Goal: Task Accomplishment & Management: Use online tool/utility

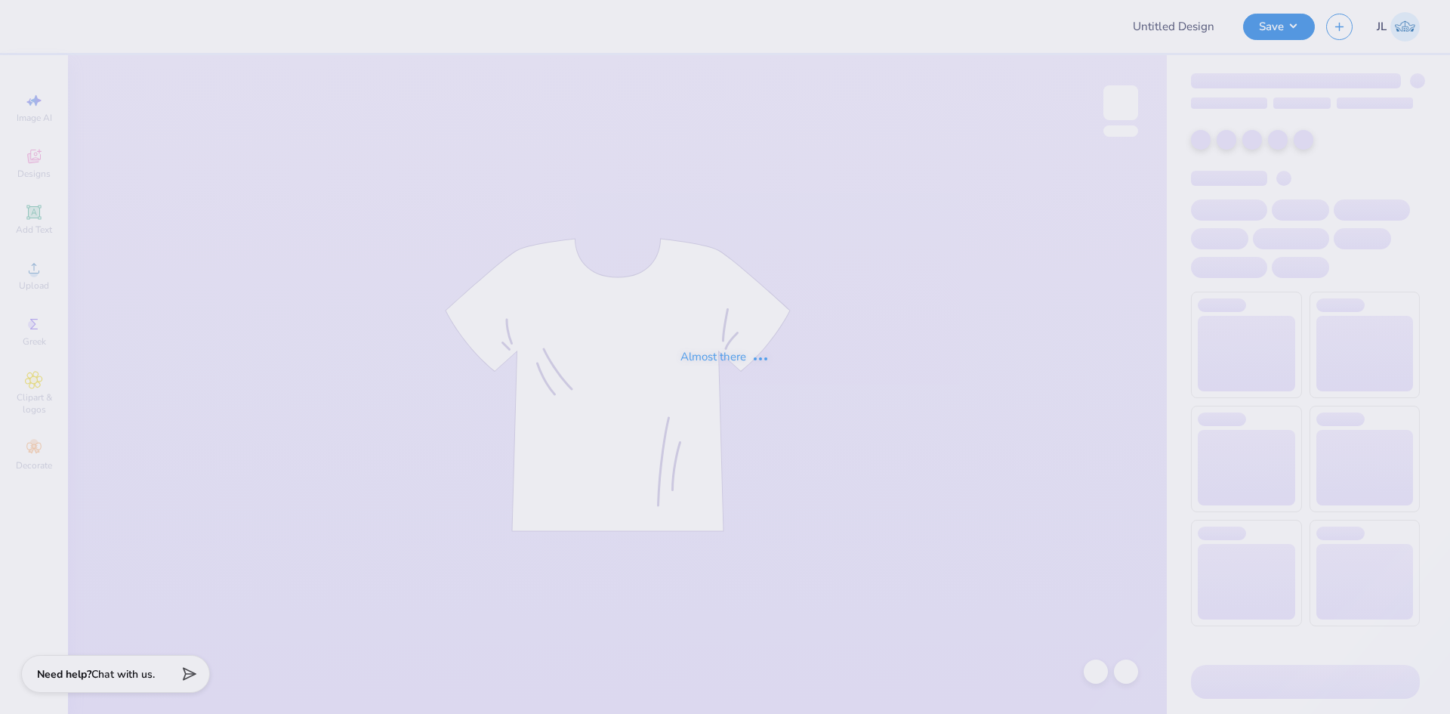
type input "Tri Delta My Tie Shirts"
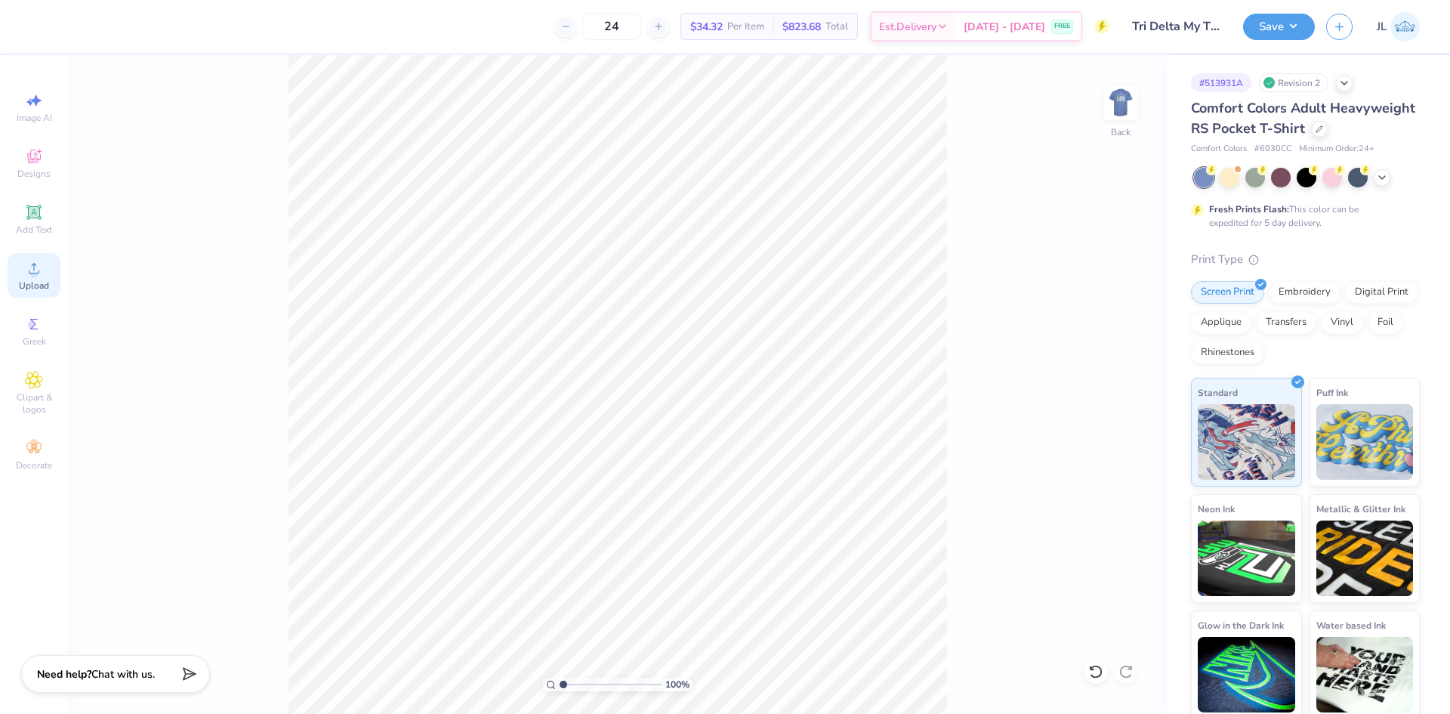
click at [45, 275] on div "Upload" at bounding box center [34, 275] width 53 height 45
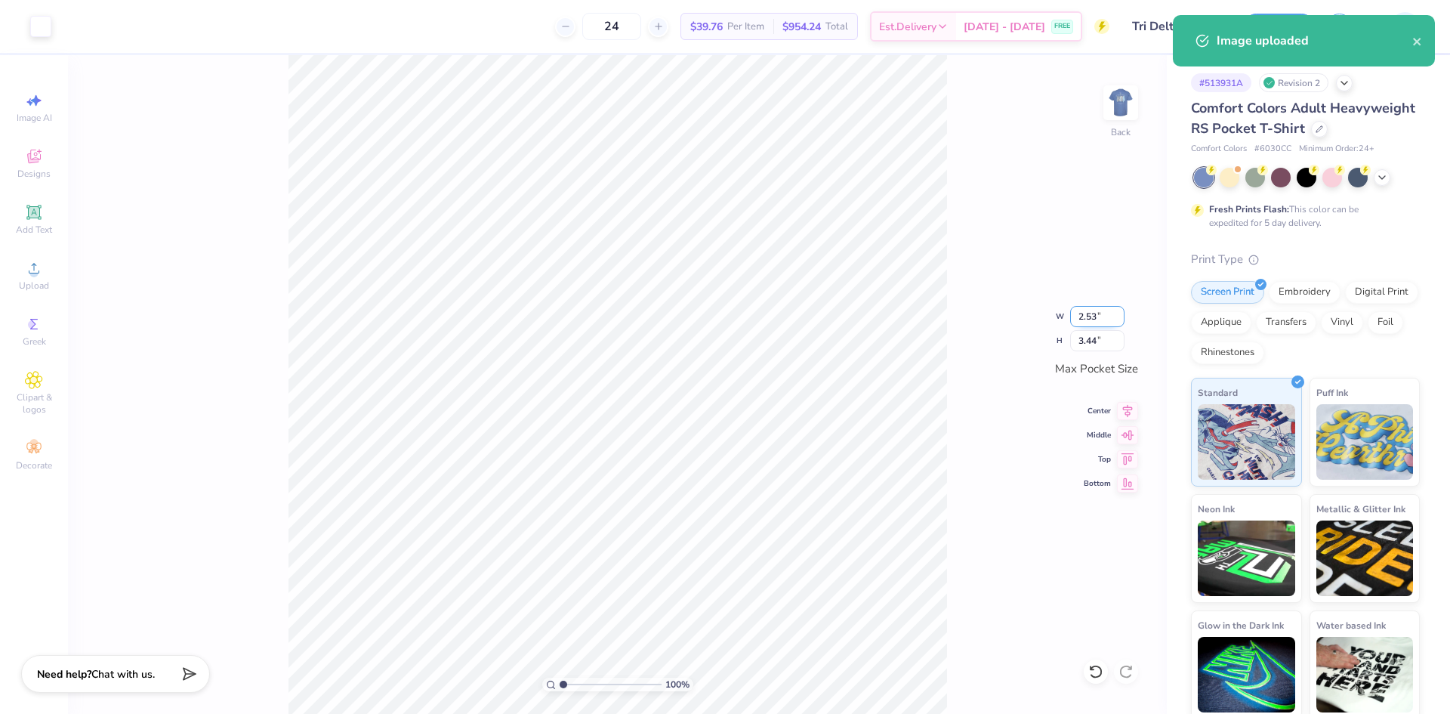
click at [1087, 320] on input "2.53" at bounding box center [1097, 316] width 54 height 21
type input "2.58"
type input "3.50"
click at [1056, 327] on div "100 % Back W 2.58 2.58 " H 3.50 3.50 " Max Pocket Size Center Middle Top Bottom" at bounding box center [617, 384] width 1099 height 659
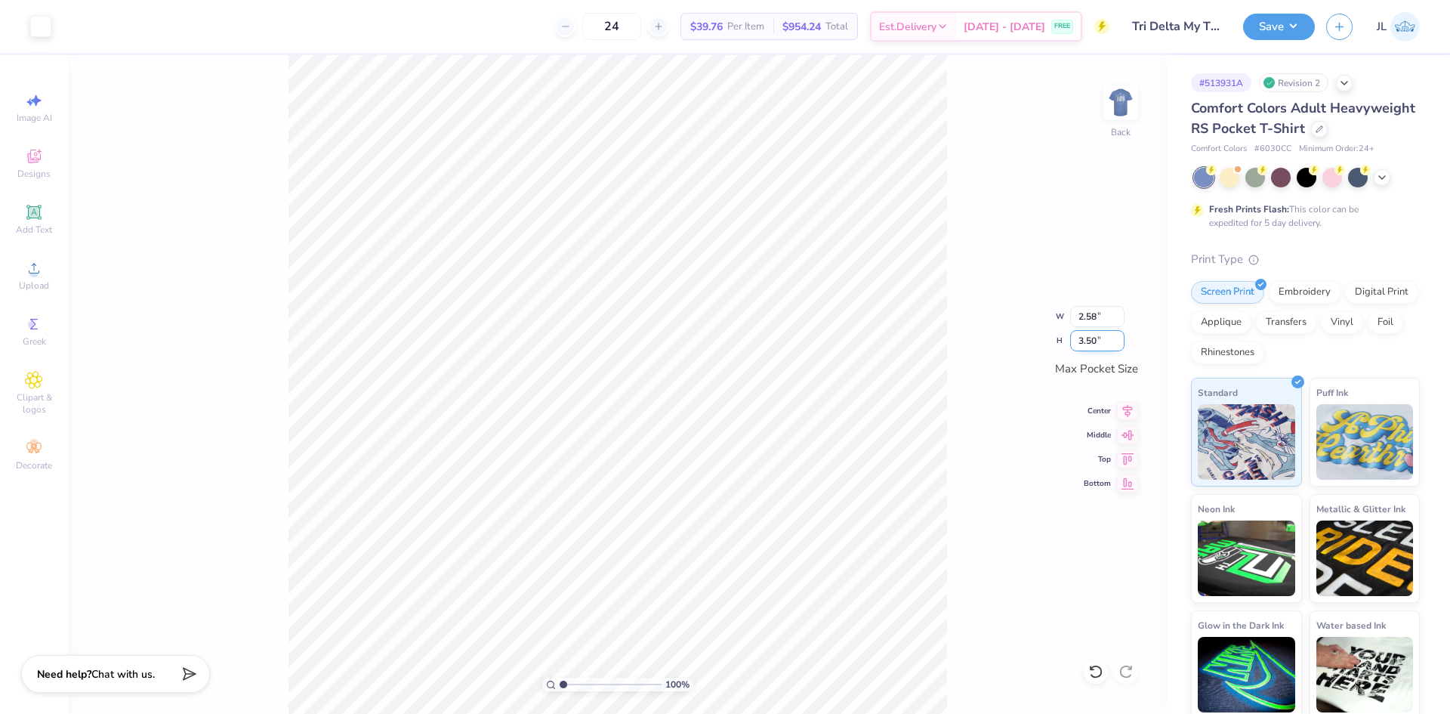
click at [1091, 347] on input "3.50" at bounding box center [1097, 340] width 54 height 21
type input "3"
type input "2.21"
click at [1082, 338] on input "3.00" at bounding box center [1097, 340] width 54 height 21
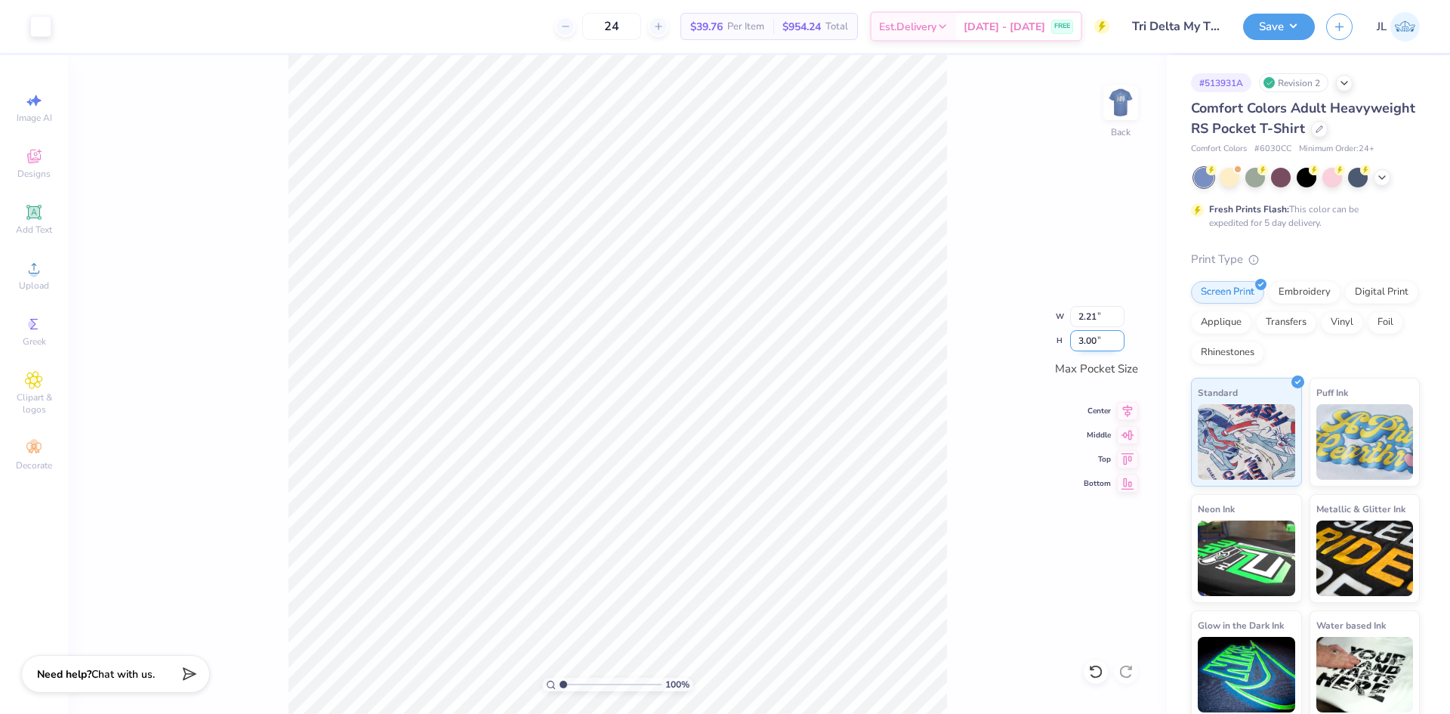
click at [1083, 338] on input "3.00" at bounding box center [1097, 340] width 54 height 21
type input "4"
type input "2.58"
type input "3.50"
click at [1021, 338] on div "100 % Back W 2.58 2.58 " H 3.50 3.50 " Max Pocket Size Center Middle Top Bottom" at bounding box center [617, 384] width 1099 height 659
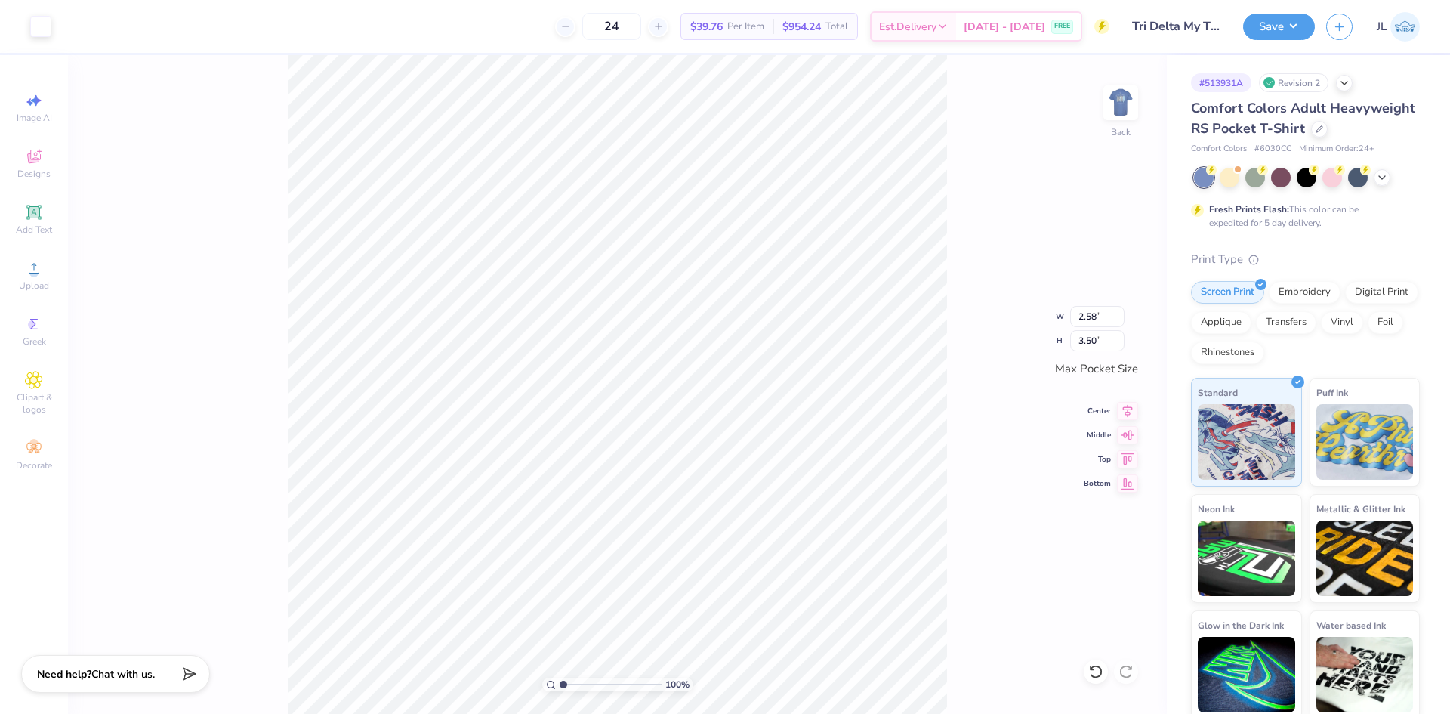
click at [969, 329] on div "100 % Back W 2.58 2.58 " H 3.50 3.50 " Max Pocket Size Center Middle Top Bottom" at bounding box center [617, 384] width 1099 height 659
click at [1122, 114] on img at bounding box center [1121, 103] width 60 height 60
click at [1132, 116] on img at bounding box center [1121, 103] width 60 height 60
click at [960, 137] on div "100 % Back W 2.58 2.58 " H 3.50 3.50 " Max Pocket Size Center Middle Top Bottom" at bounding box center [617, 384] width 1099 height 659
click at [1112, 110] on img at bounding box center [1121, 103] width 60 height 60
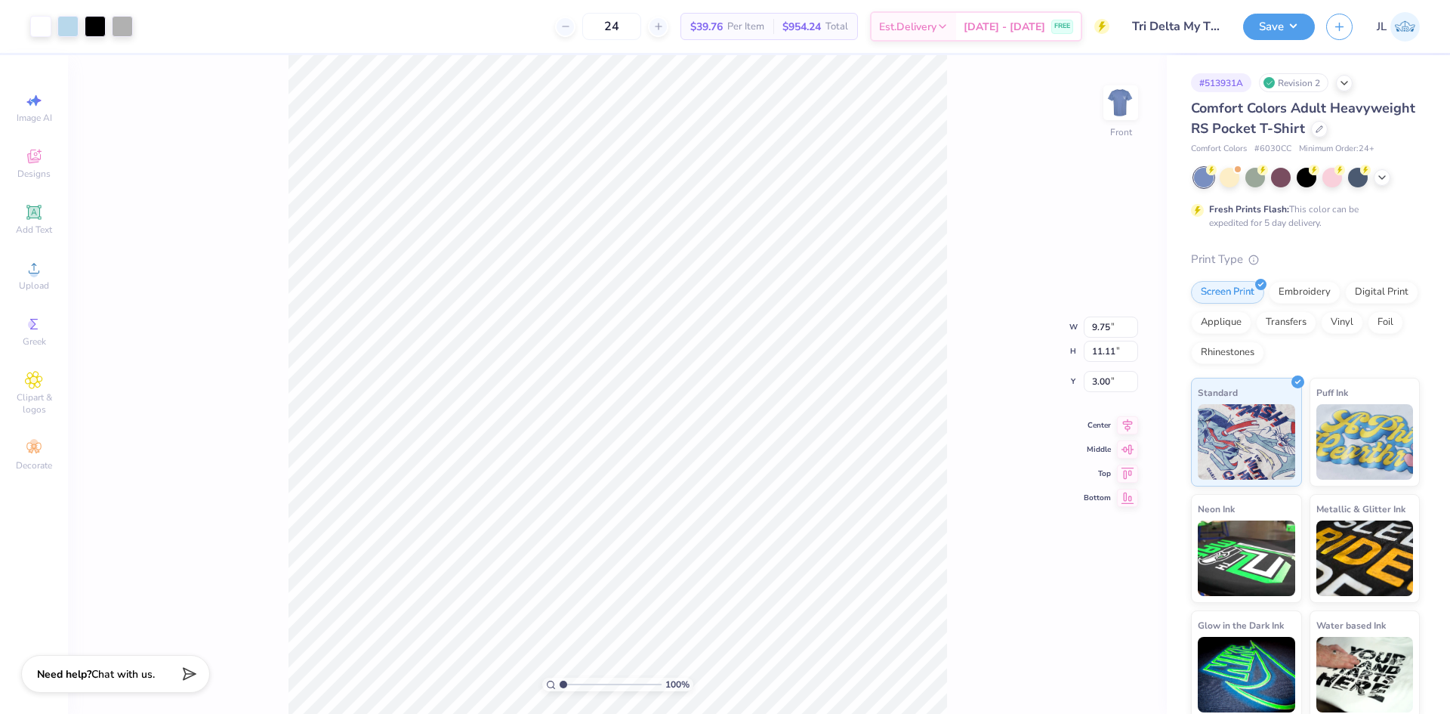
click at [974, 302] on div "100 % Front W 9.75 9.75 " H 11.11 11.11 " Y 3.00 3.00 " Center Middle Top Bottom" at bounding box center [617, 384] width 1099 height 659
click at [1123, 103] on img at bounding box center [1121, 103] width 60 height 60
click at [1113, 101] on img at bounding box center [1121, 103] width 60 height 60
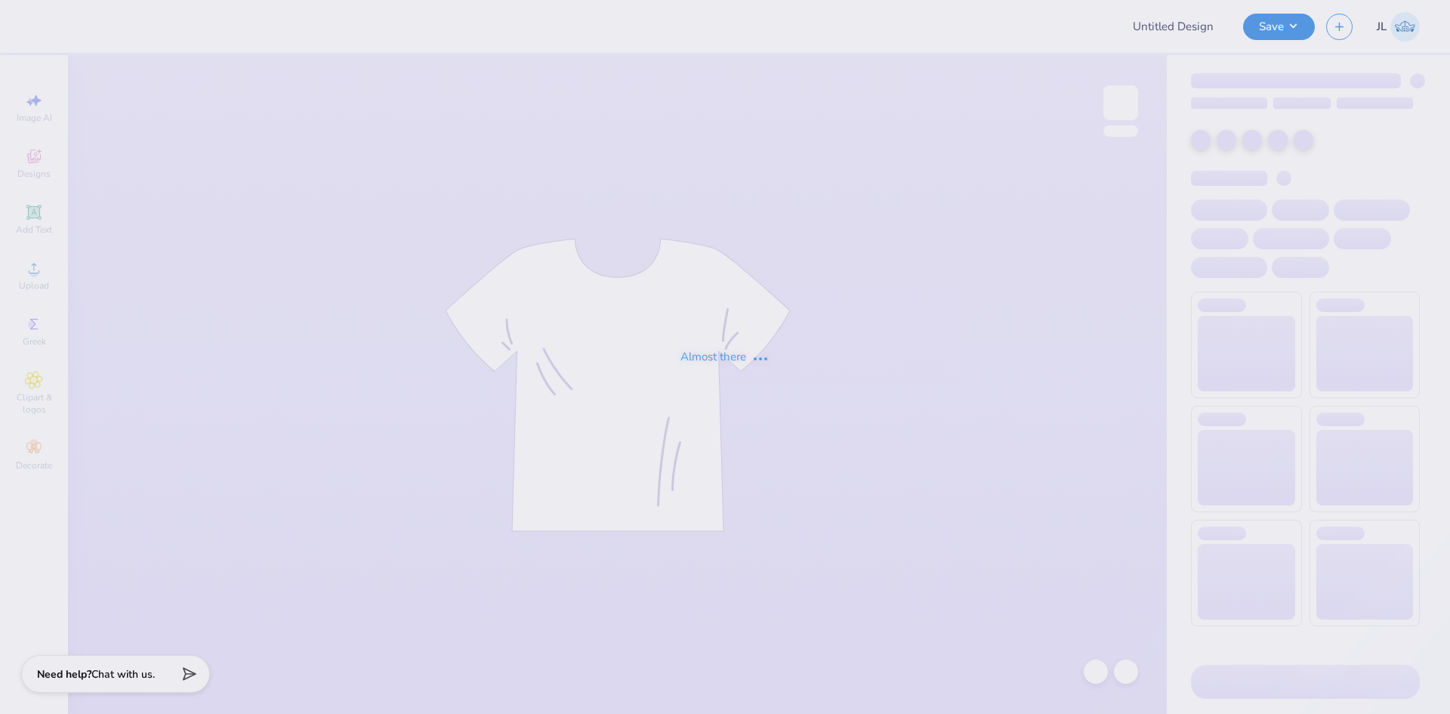
type input "tiger gameday"
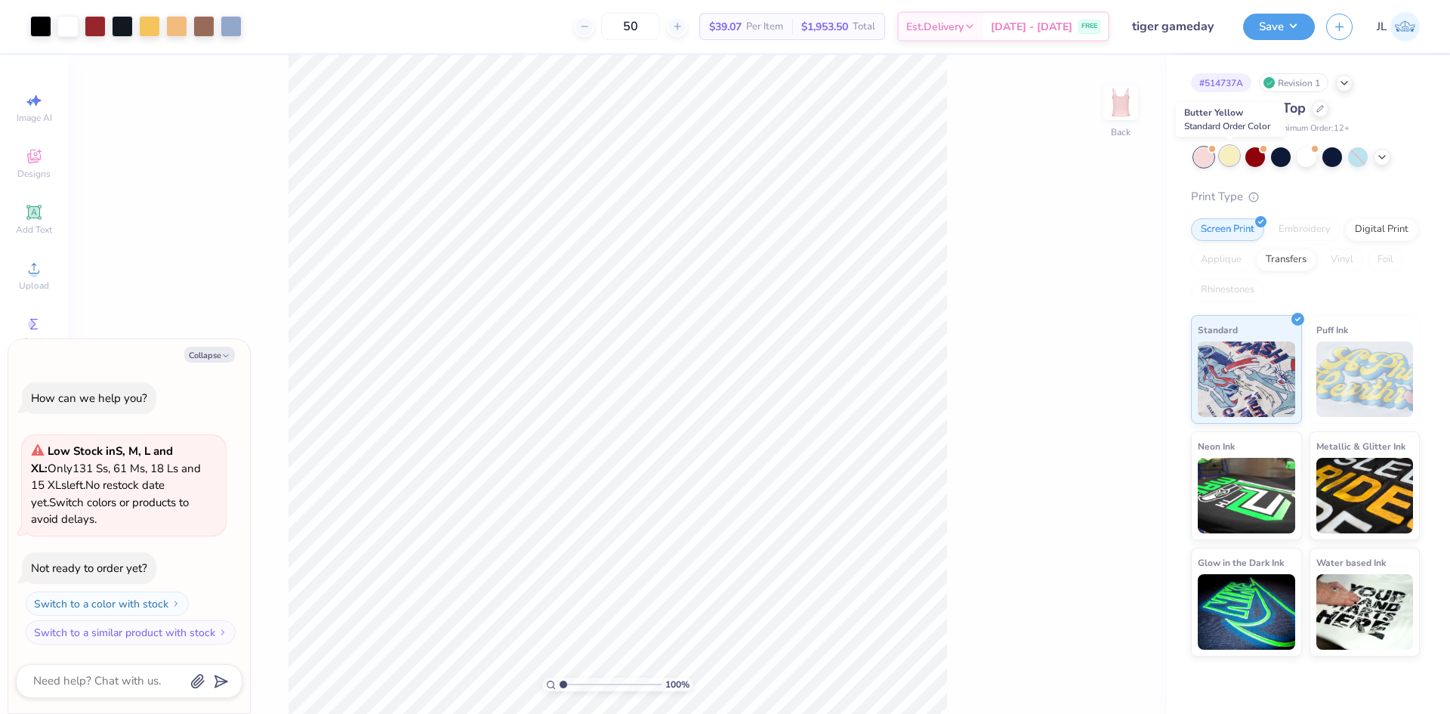
click at [1229, 158] on div at bounding box center [1230, 156] width 20 height 20
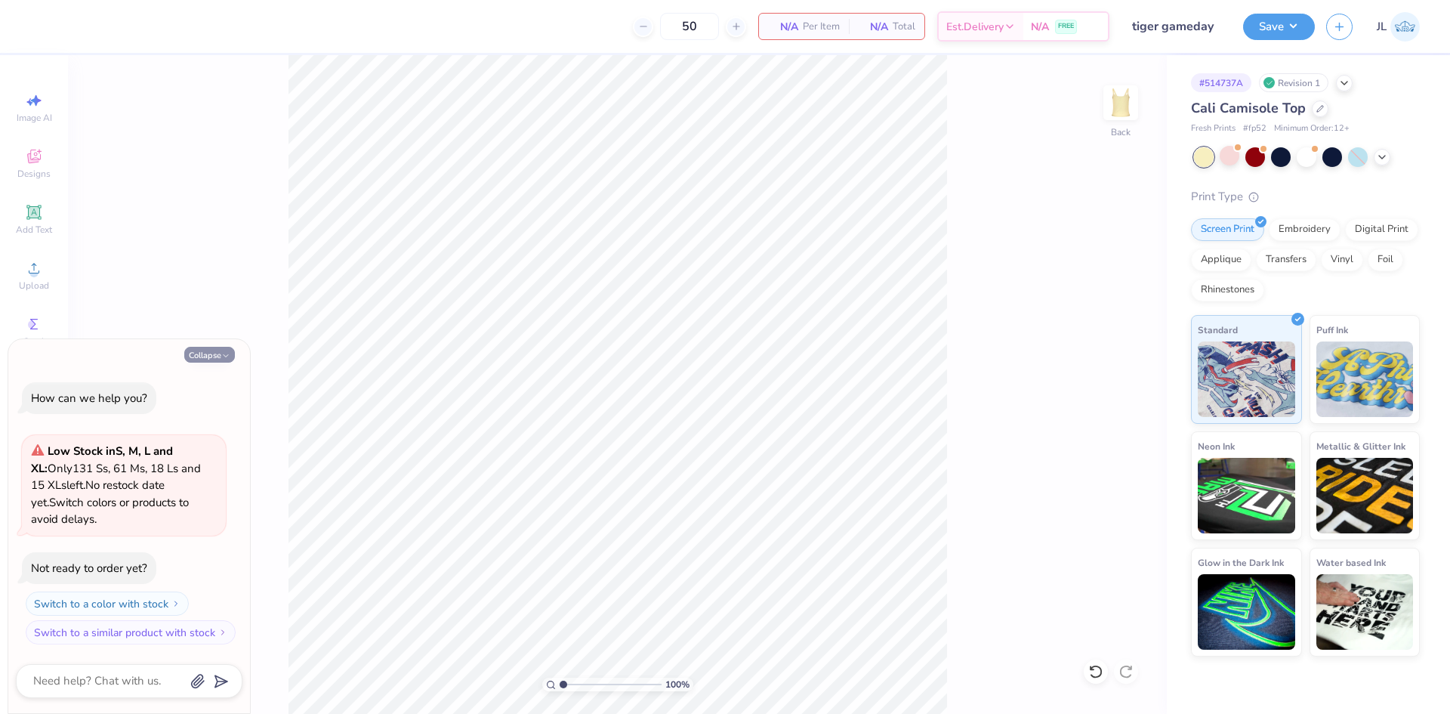
click at [218, 357] on button "Collapse" at bounding box center [209, 355] width 51 height 16
type textarea "x"
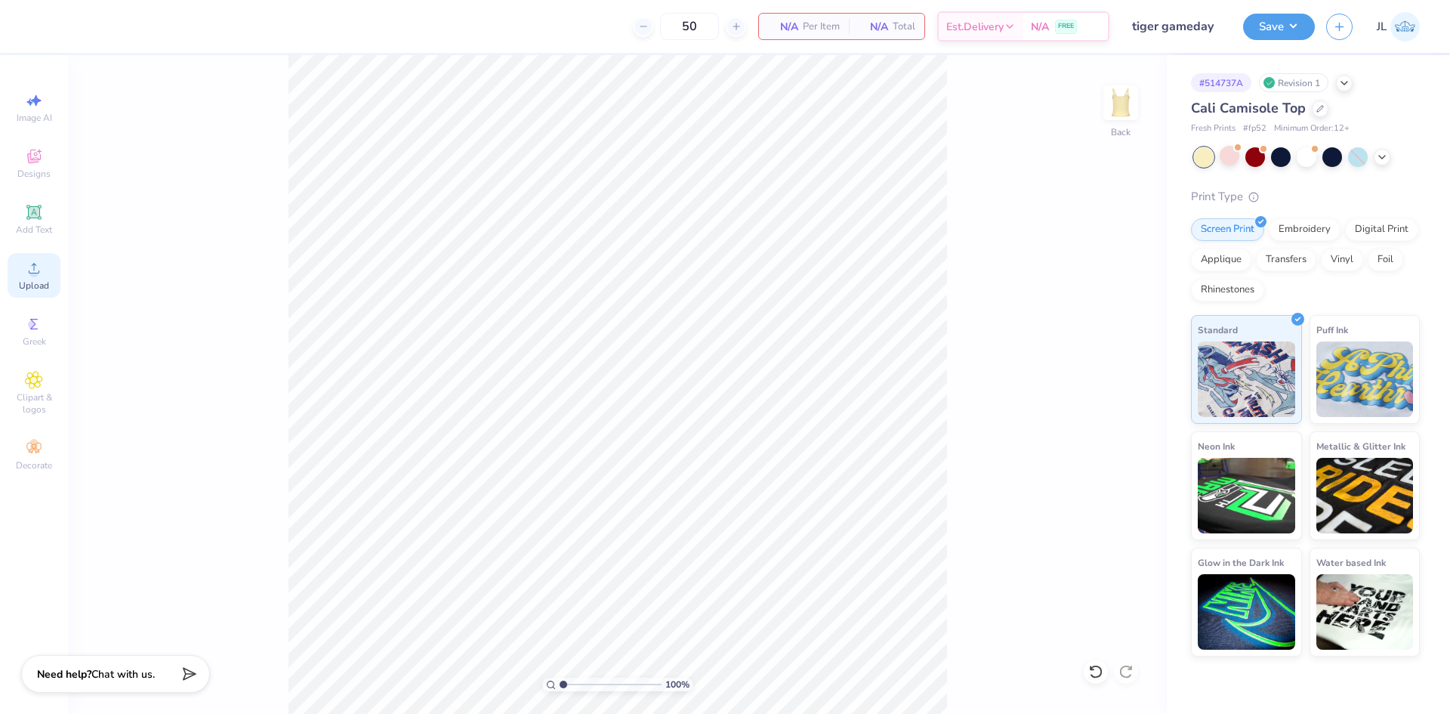
click at [41, 272] on icon at bounding box center [34, 268] width 18 height 18
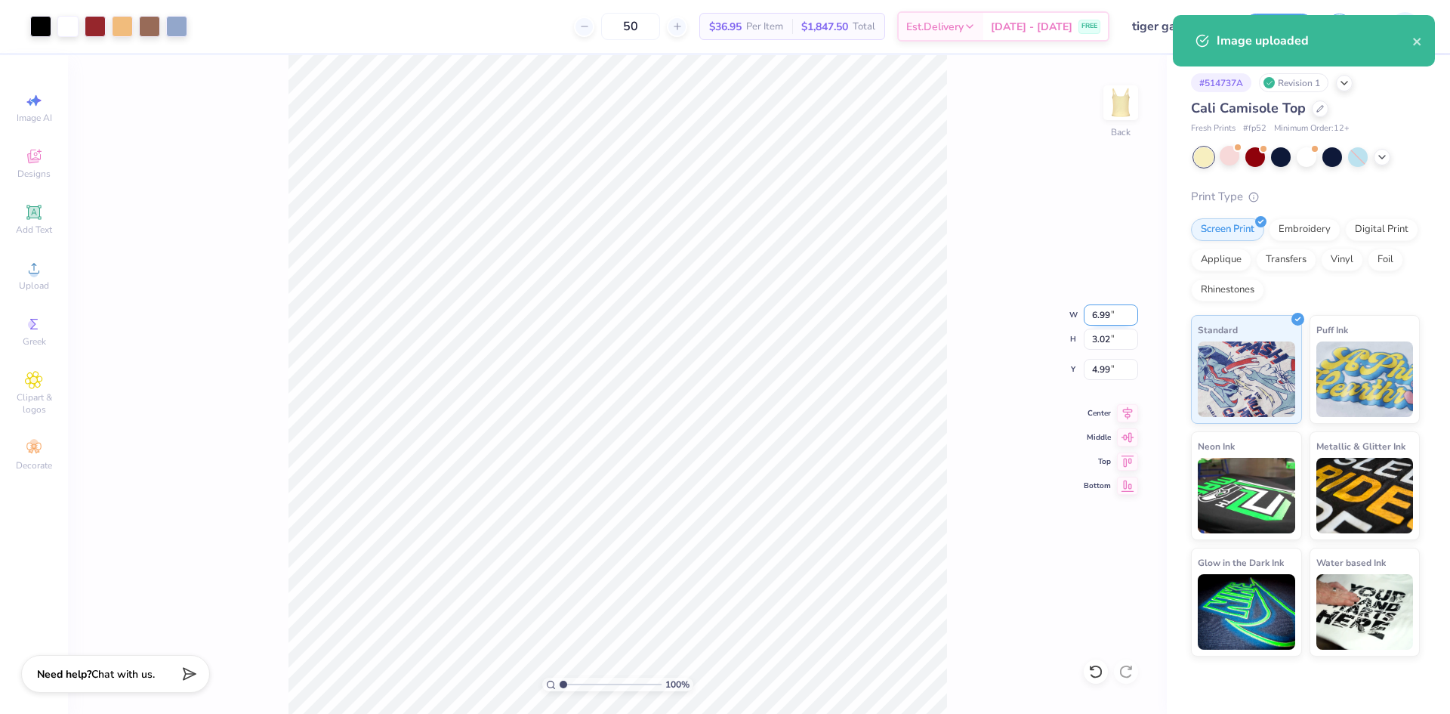
click at [1095, 324] on input "6.99" at bounding box center [1111, 314] width 54 height 21
click at [1095, 323] on input "6.99" at bounding box center [1111, 314] width 54 height 21
type input "7.00"
click at [1099, 370] on input "4.99" at bounding box center [1111, 369] width 54 height 21
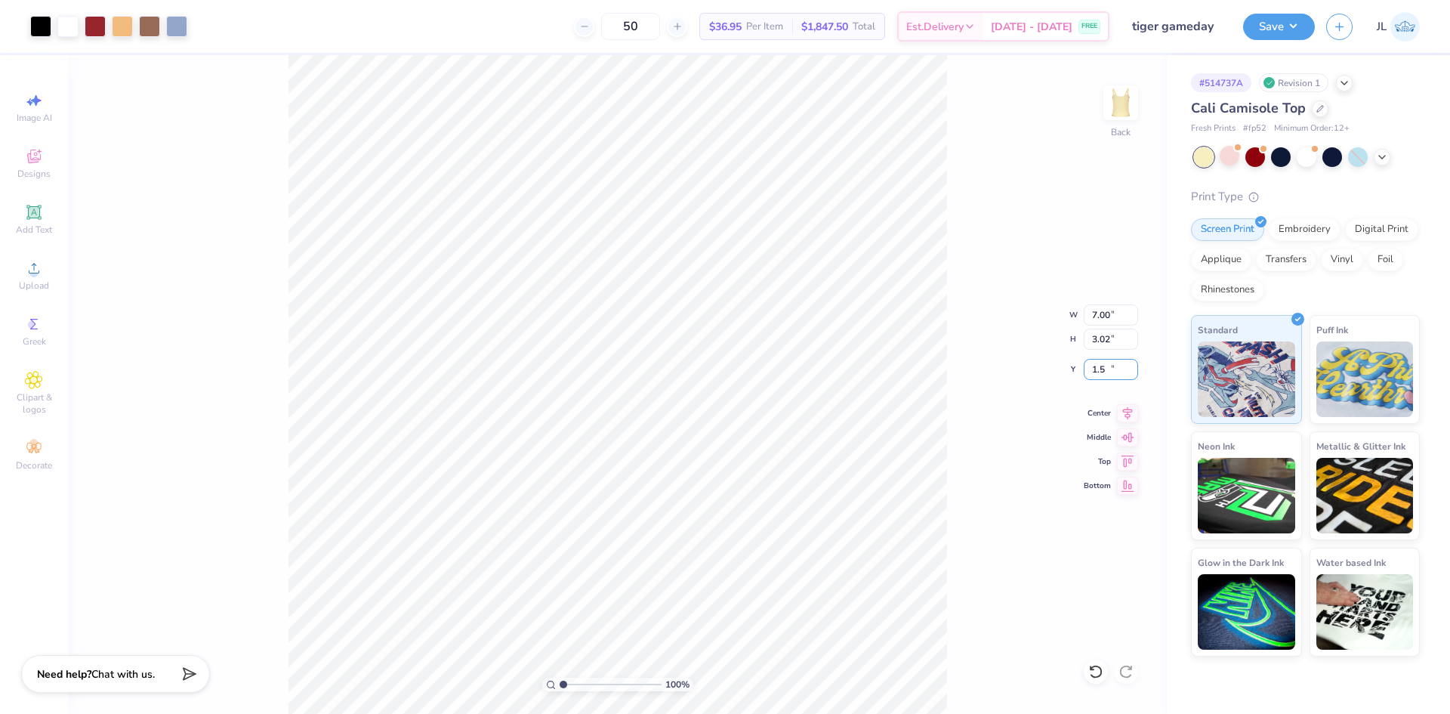
type input "1.50"
drag, startPoint x: 563, startPoint y: 686, endPoint x: 544, endPoint y: 686, distance: 18.9
click at [560, 686] on input "range" at bounding box center [611, 685] width 102 height 14
type input "1"
drag, startPoint x: 570, startPoint y: 681, endPoint x: 536, endPoint y: 674, distance: 34.1
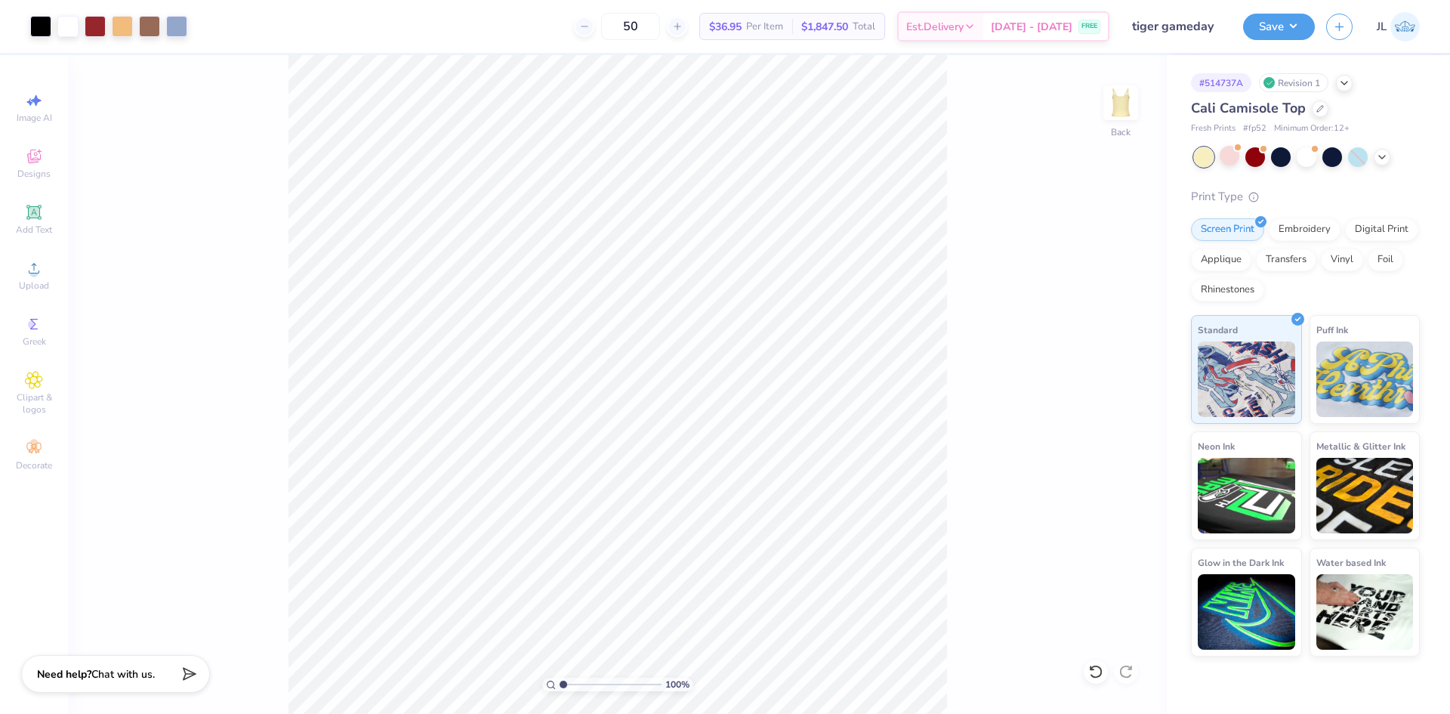
click at [560, 678] on input "range" at bounding box center [611, 685] width 102 height 14
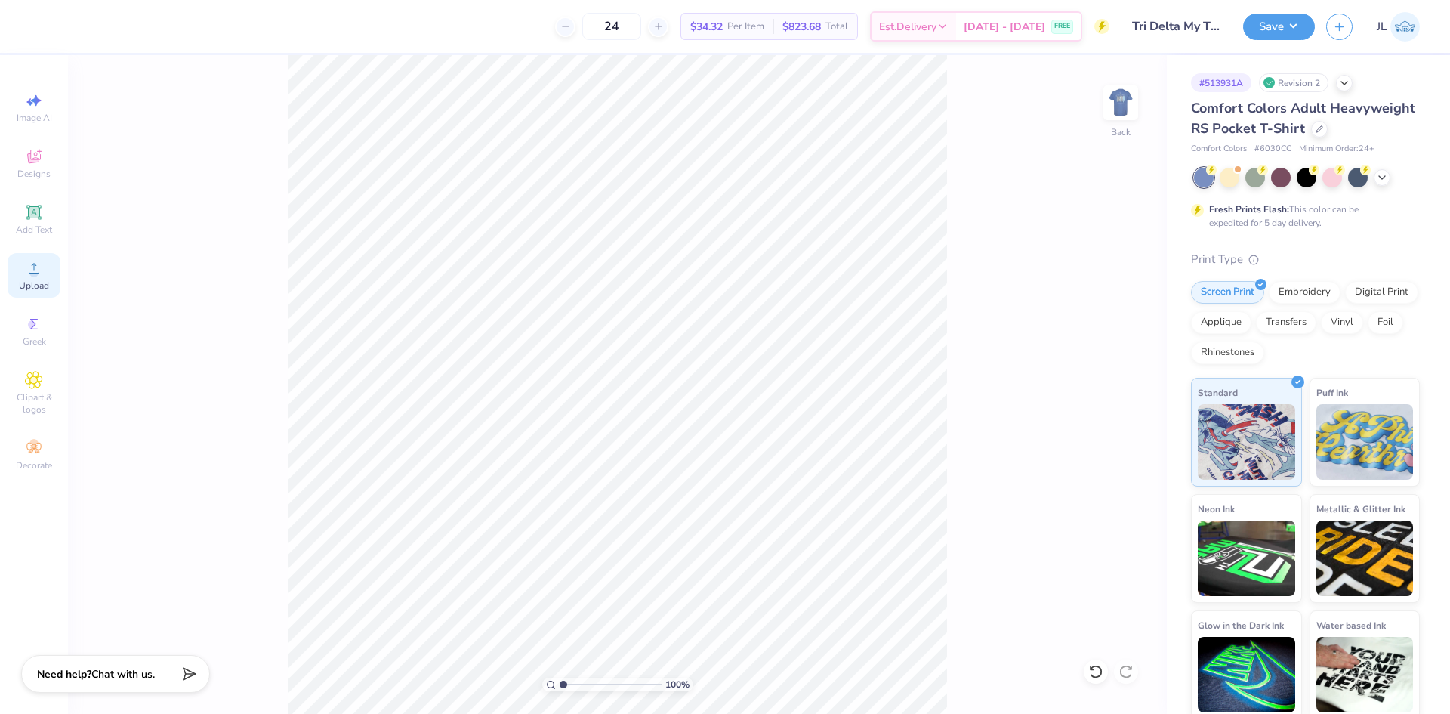
click at [33, 264] on icon at bounding box center [34, 268] width 11 height 11
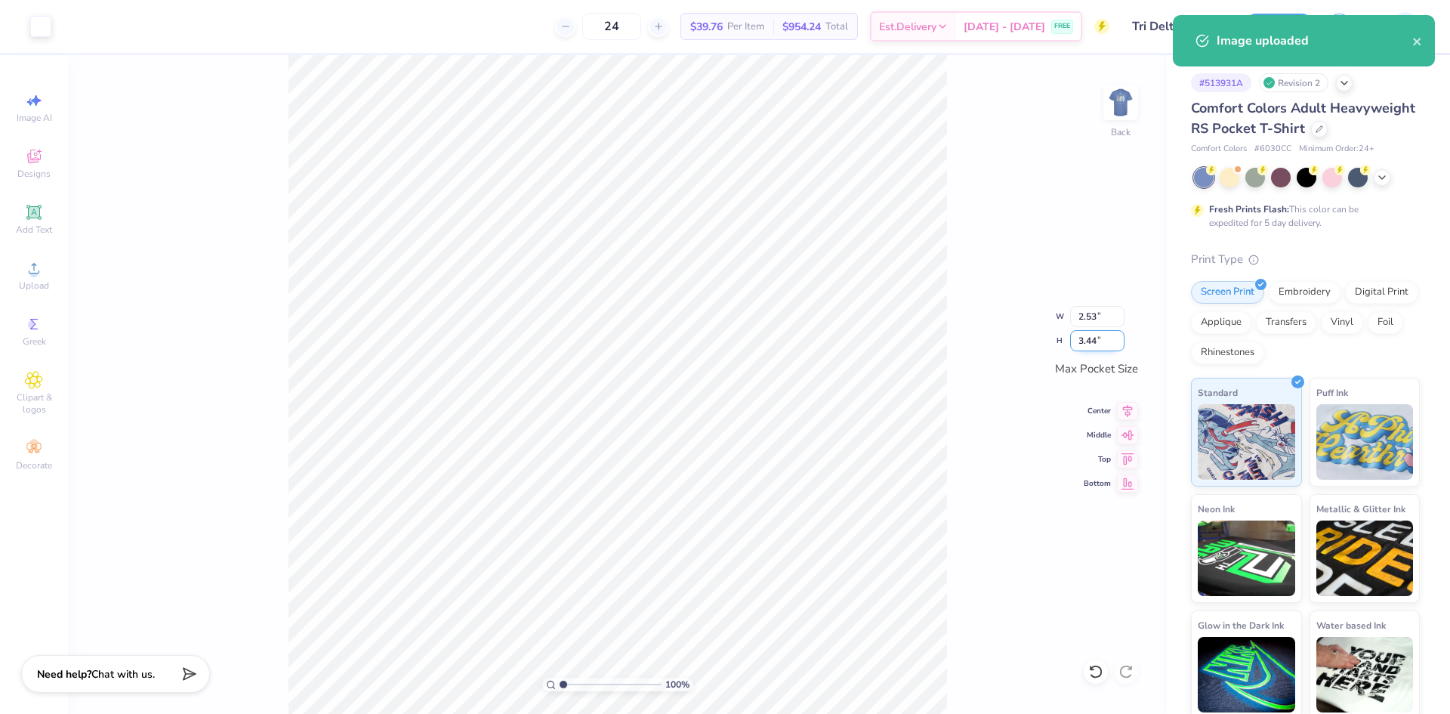
click at [1091, 344] on input "3.44" at bounding box center [1097, 340] width 54 height 21
type input "3.5"
type input "2.58"
type input "3.50"
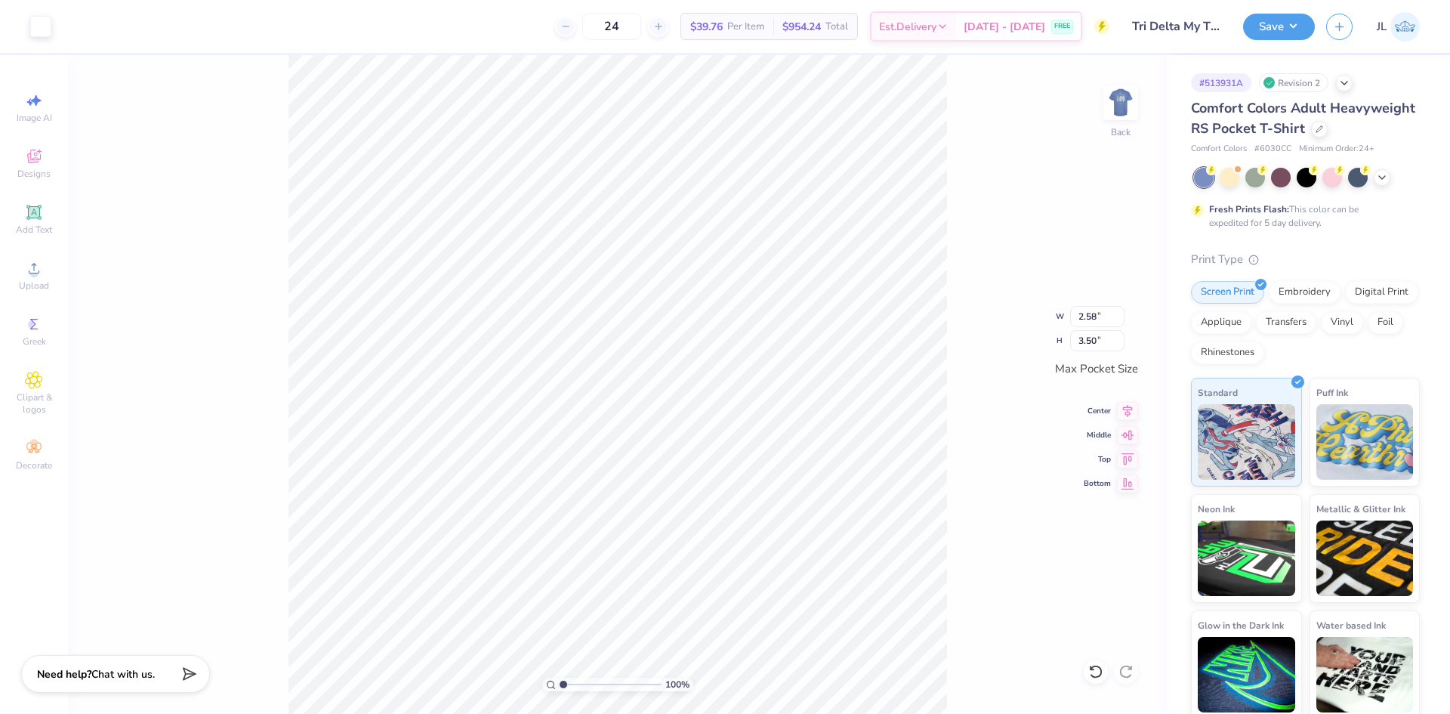
click at [953, 316] on div "100 % Back W 2.58 2.58 " H 3.50 3.50 " Max Pocket Size Center Middle Top Bottom" at bounding box center [617, 384] width 1099 height 659
click at [1104, 103] on div "100 % Back W 2.58 2.58 " H 3.50 3.50 " Max Pocket Size Center Middle Top Bottom" at bounding box center [617, 384] width 1099 height 659
click at [1113, 116] on img at bounding box center [1121, 103] width 60 height 60
click at [1125, 117] on img at bounding box center [1121, 103] width 60 height 60
click at [1292, 29] on button "Save" at bounding box center [1279, 24] width 72 height 26
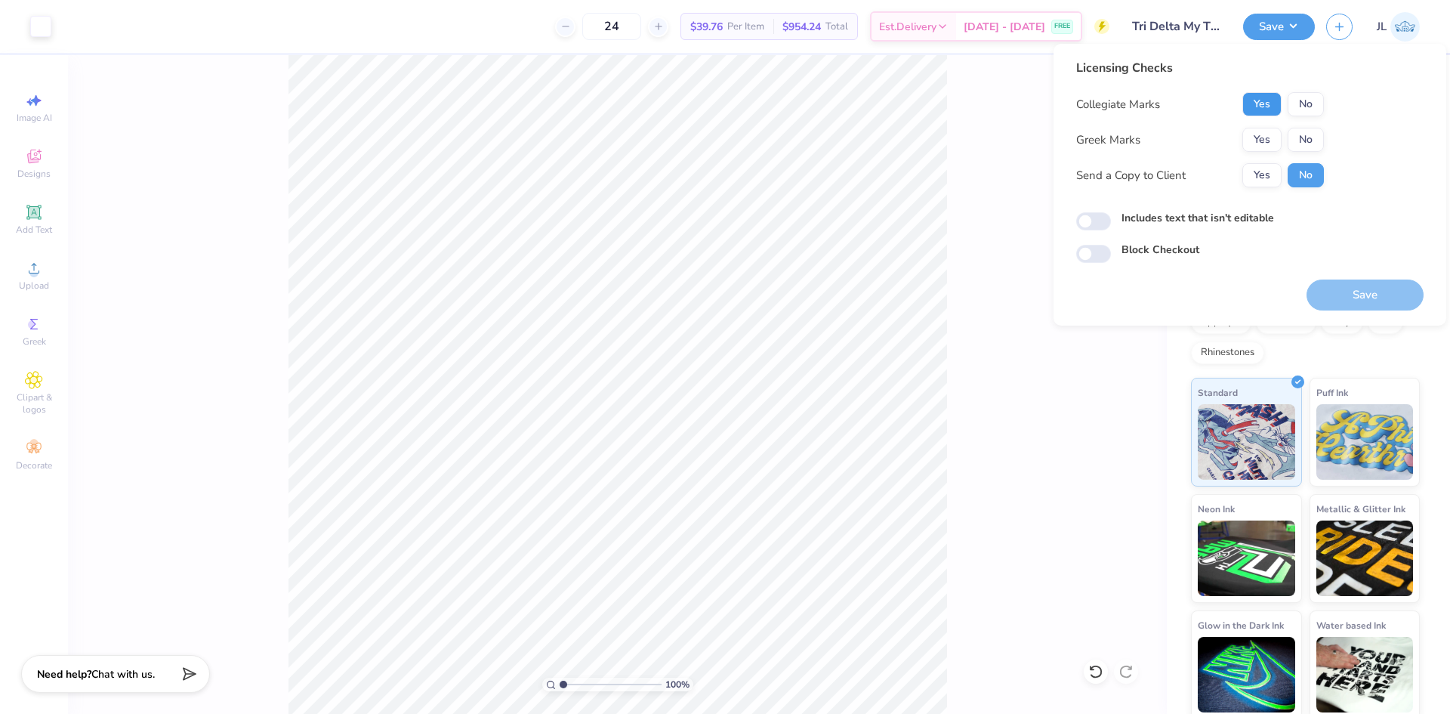
click at [1252, 103] on button "Yes" at bounding box center [1262, 104] width 39 height 24
click at [1258, 132] on button "Yes" at bounding box center [1262, 140] width 39 height 24
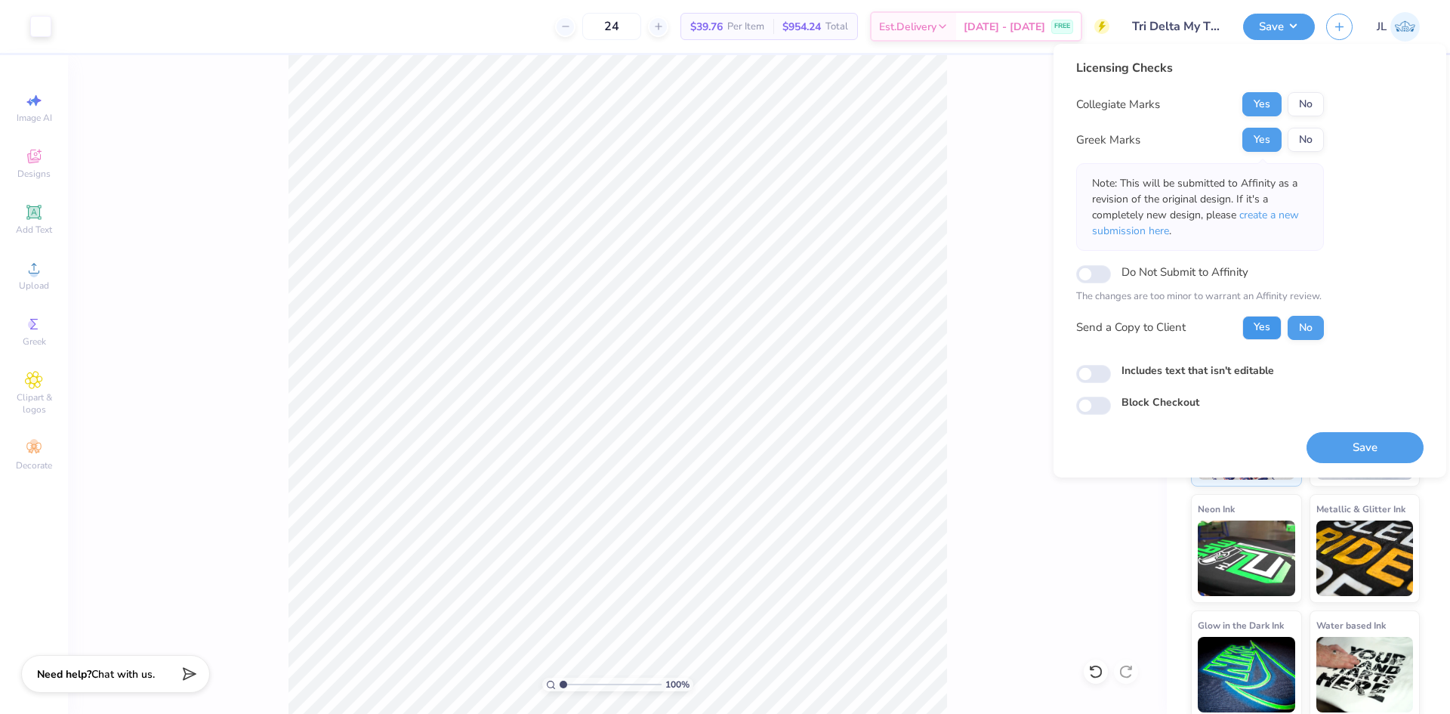
click at [1268, 329] on button "Yes" at bounding box center [1262, 328] width 39 height 24
click at [1356, 444] on button "Save" at bounding box center [1365, 447] width 117 height 31
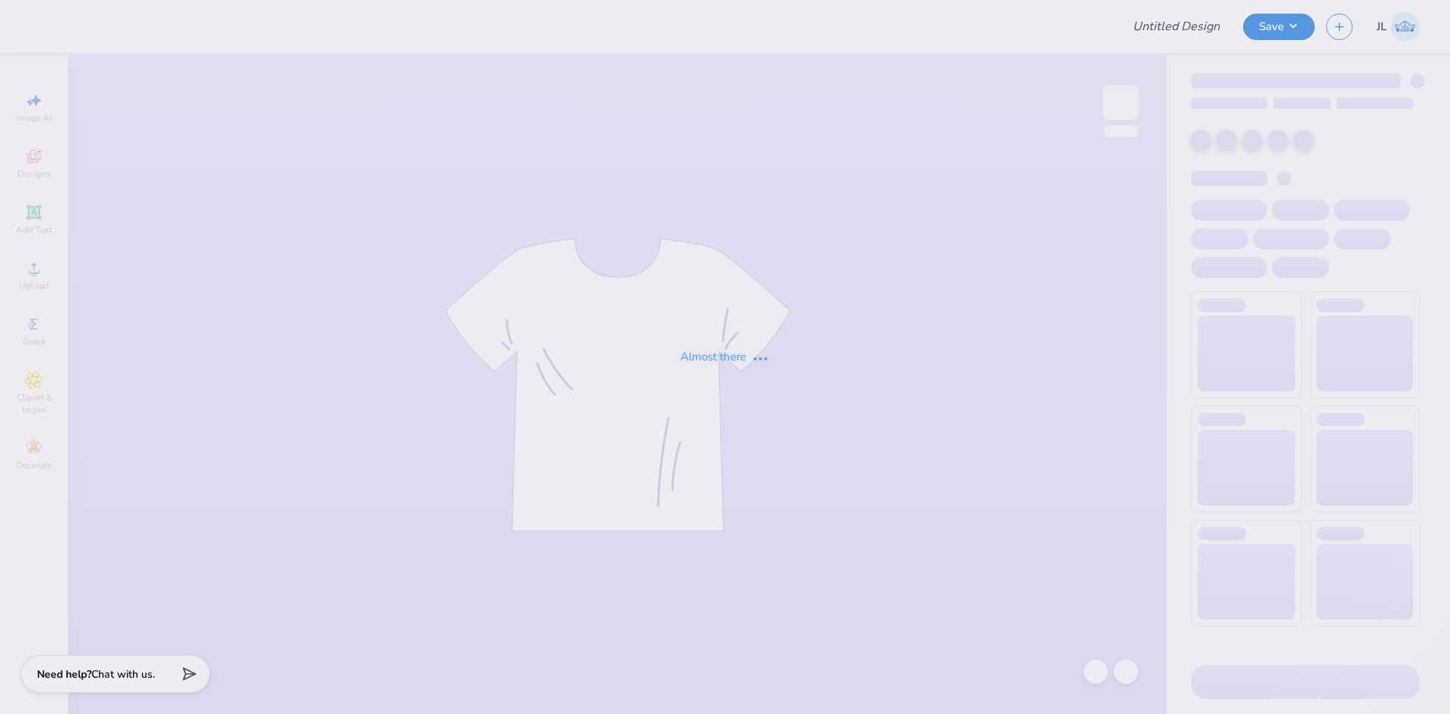
type input "DDD Sisterhood"
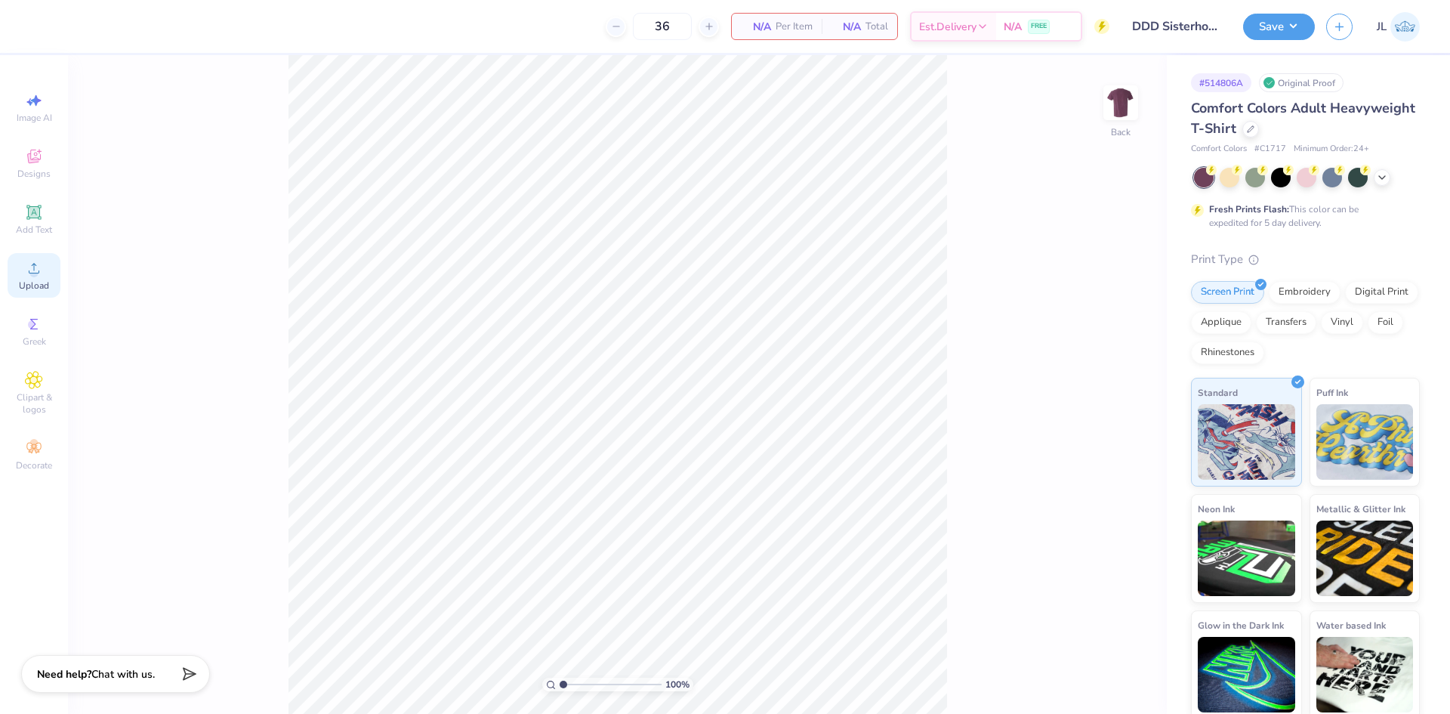
click at [46, 279] on div "Upload" at bounding box center [34, 275] width 53 height 45
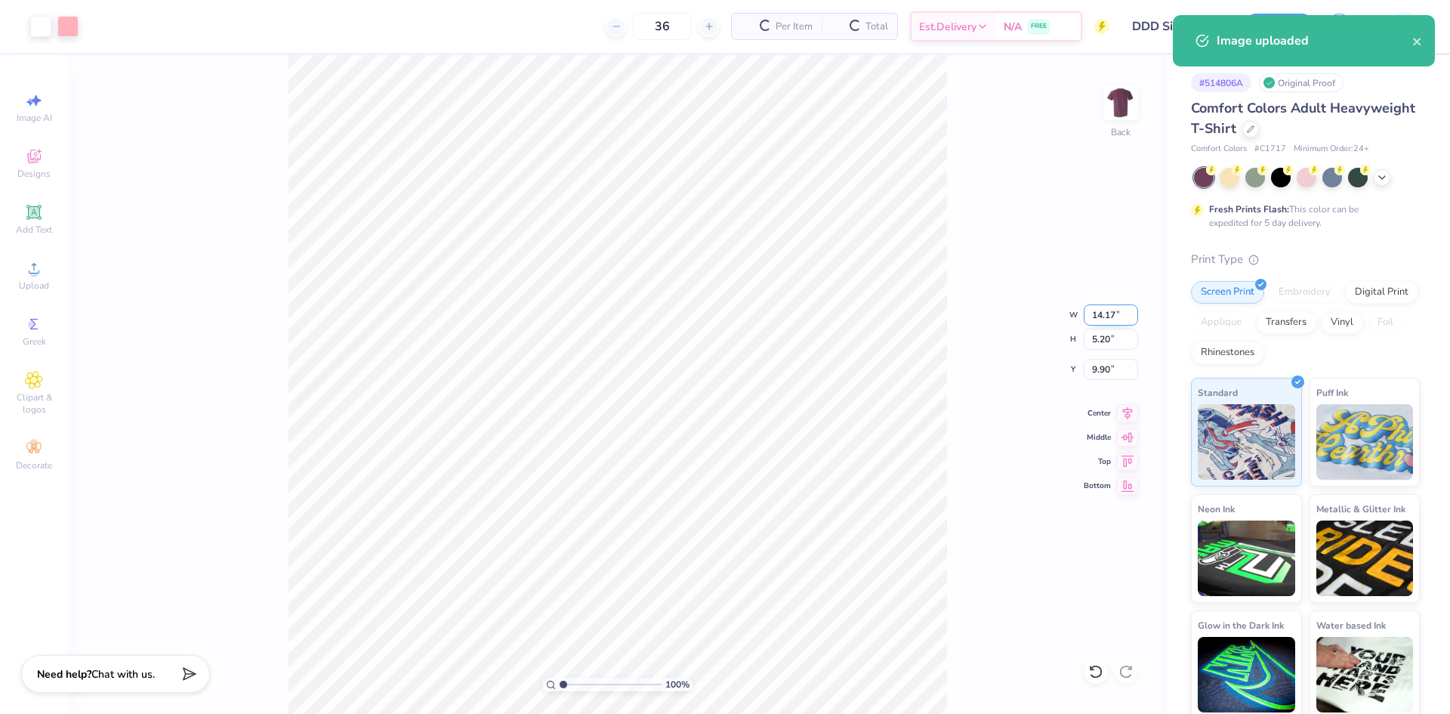
click at [1107, 313] on input "14.17" at bounding box center [1111, 314] width 54 height 21
type input "10.00"
type input "3.67"
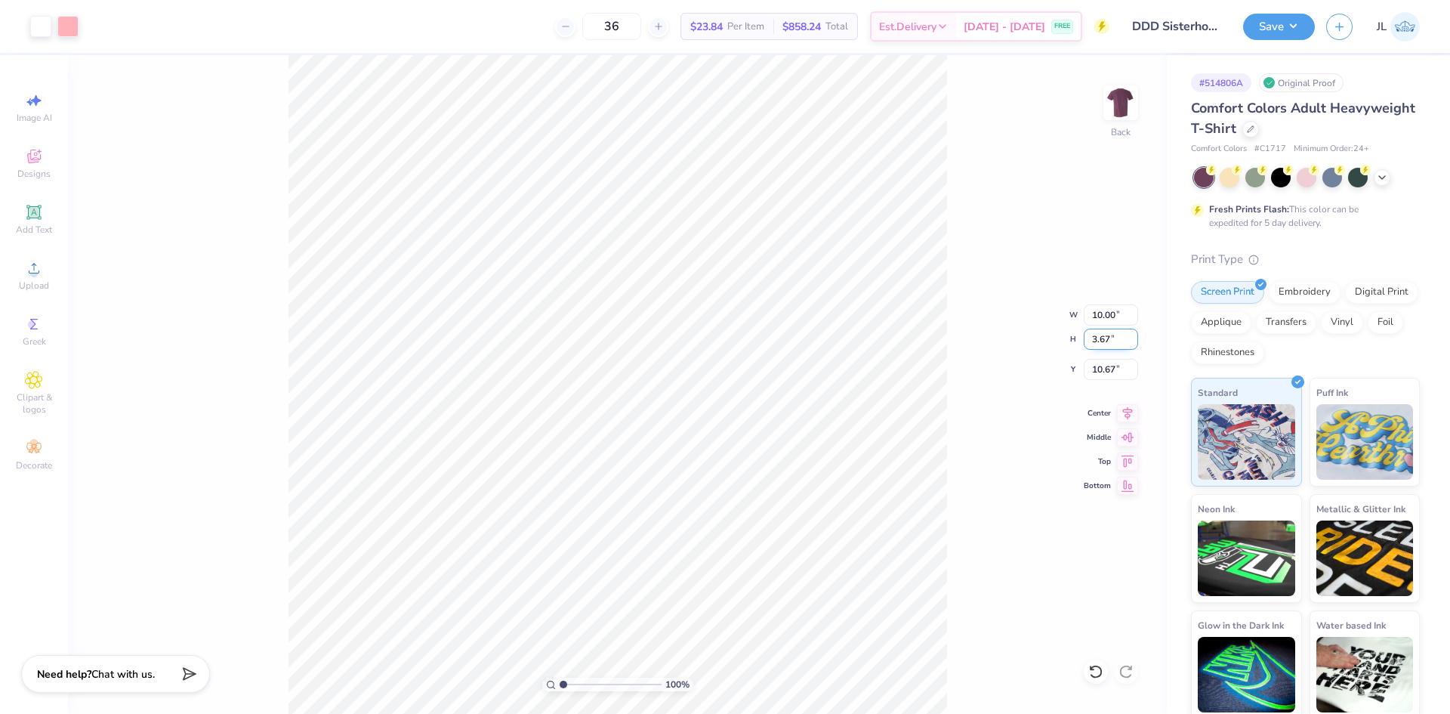
click at [1105, 346] on input "3.67" at bounding box center [1111, 339] width 54 height 21
click at [1105, 366] on input "10.67" at bounding box center [1111, 369] width 54 height 21
type input "3.00"
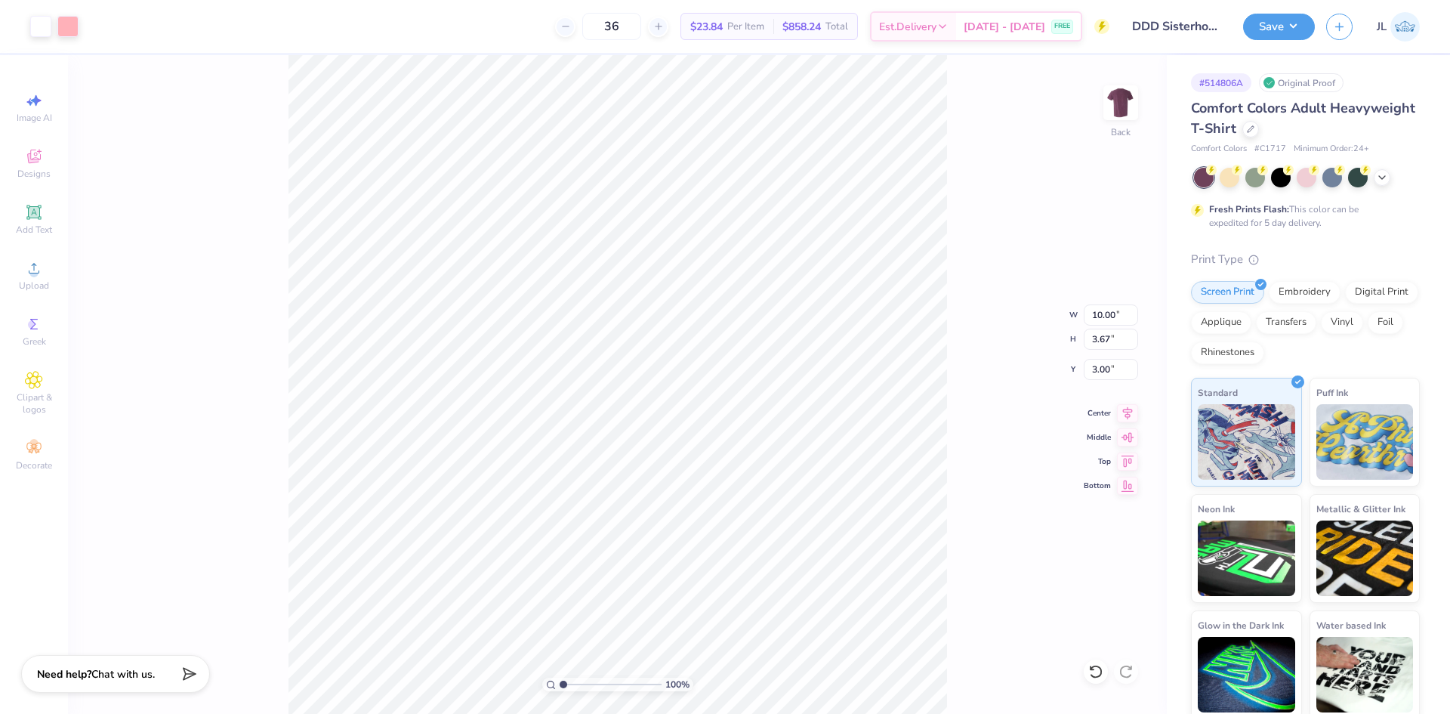
click at [947, 350] on div "100 % Back W 10.00 10.00 " H 3.67 3.67 " Y 3.00 3.00 " Center Middle Top Bottom" at bounding box center [617, 384] width 1099 height 659
click at [1121, 116] on img at bounding box center [1121, 103] width 60 height 60
click at [52, 273] on div "Upload" at bounding box center [34, 275] width 53 height 45
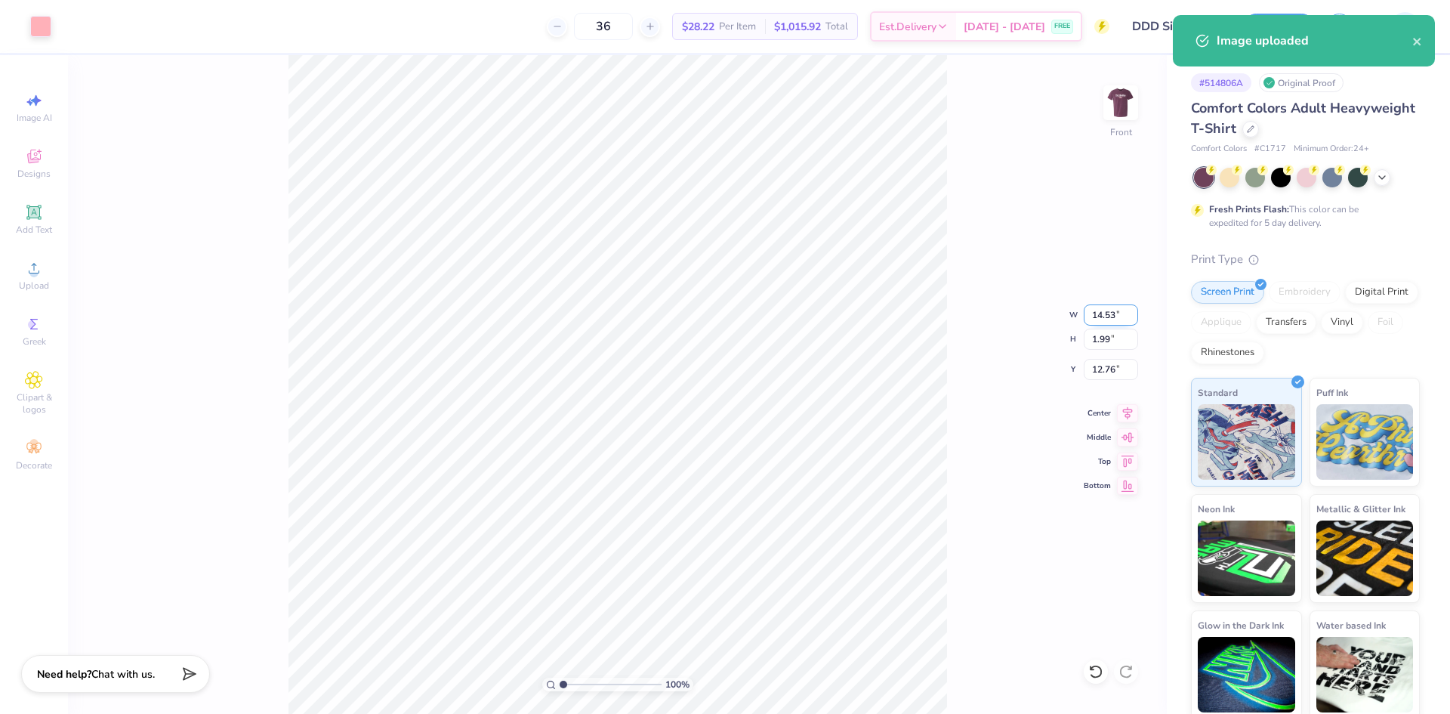
click at [1101, 319] on input "14.53" at bounding box center [1111, 314] width 54 height 21
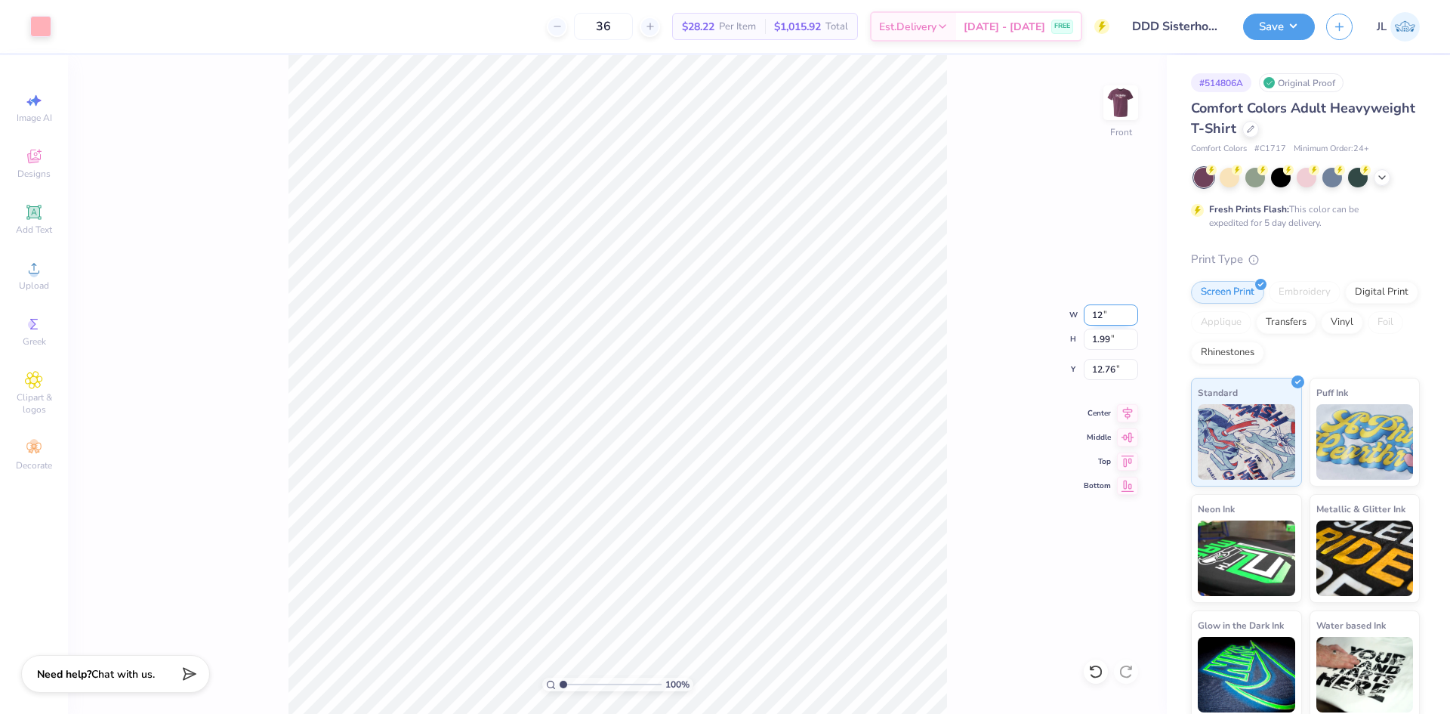
type input "12.00"
type input "1.64"
click at [1101, 369] on input "12.93" at bounding box center [1111, 369] width 54 height 21
type input "3.00"
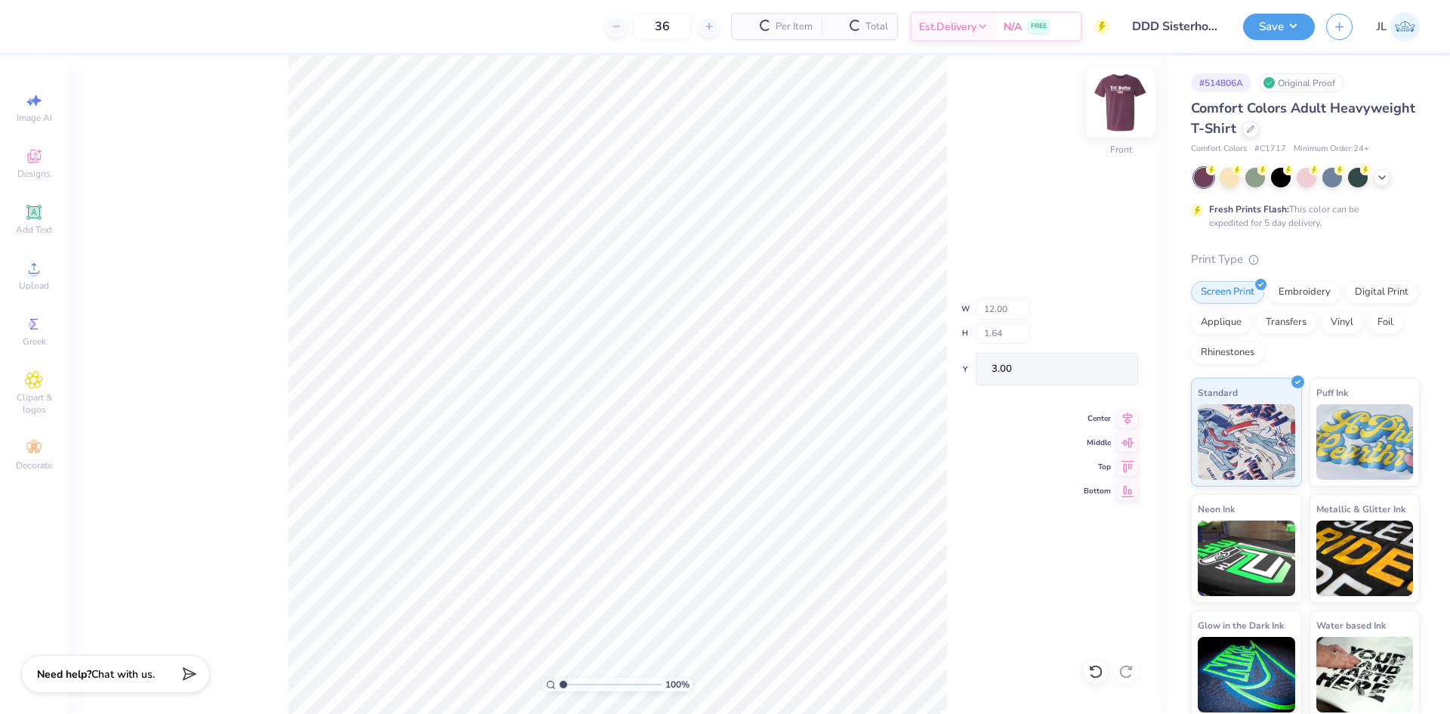
click at [1115, 110] on img at bounding box center [1121, 103] width 60 height 60
click at [36, 291] on span "Upload" at bounding box center [34, 285] width 30 height 12
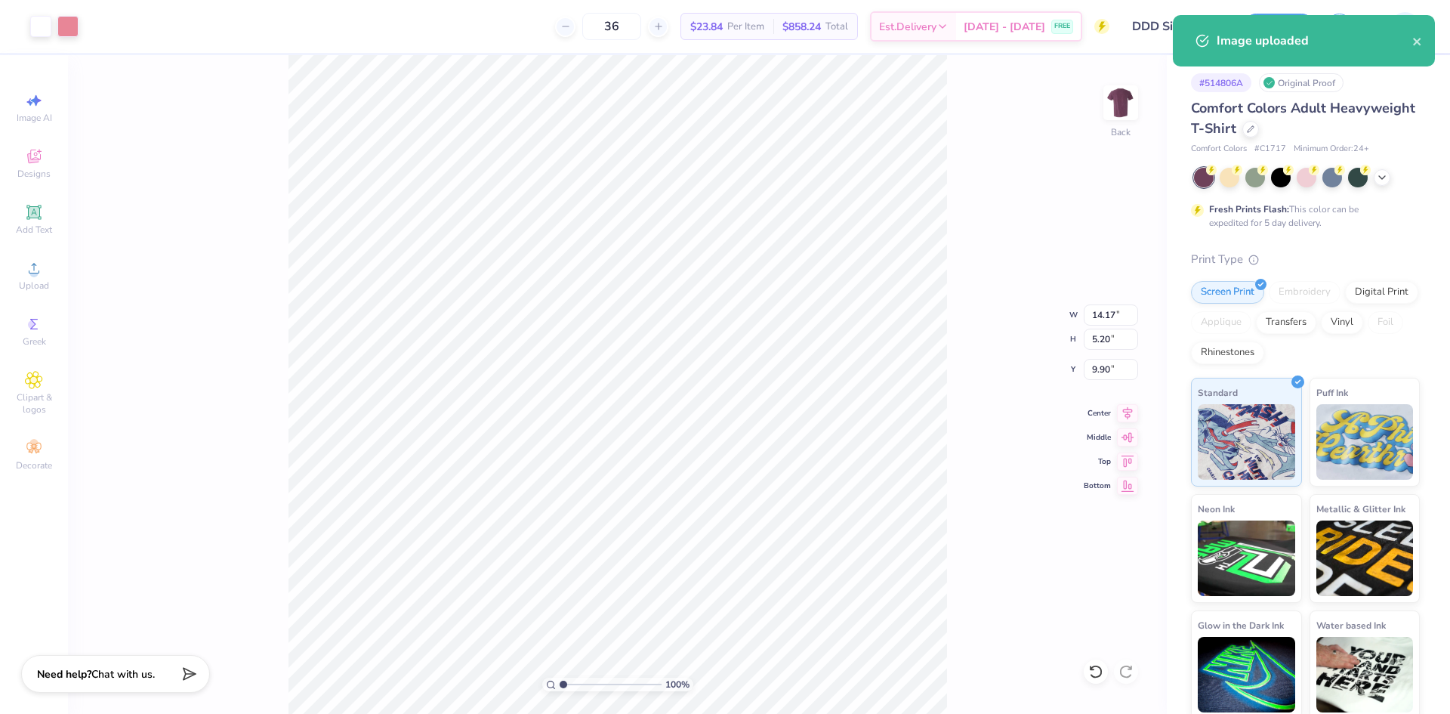
click at [1101, 327] on div "100 % Back W 14.17 14.17 " H 5.20 5.20 " Y 9.90 9.90 " Center Middle Top Bottom" at bounding box center [617, 384] width 1099 height 659
click at [1101, 326] on div "100 % Back W 14.17 H 5.20 Y 9.90 Center Middle Top Bottom" at bounding box center [617, 384] width 1099 height 659
click at [1089, 309] on input "14.17" at bounding box center [1111, 314] width 54 height 21
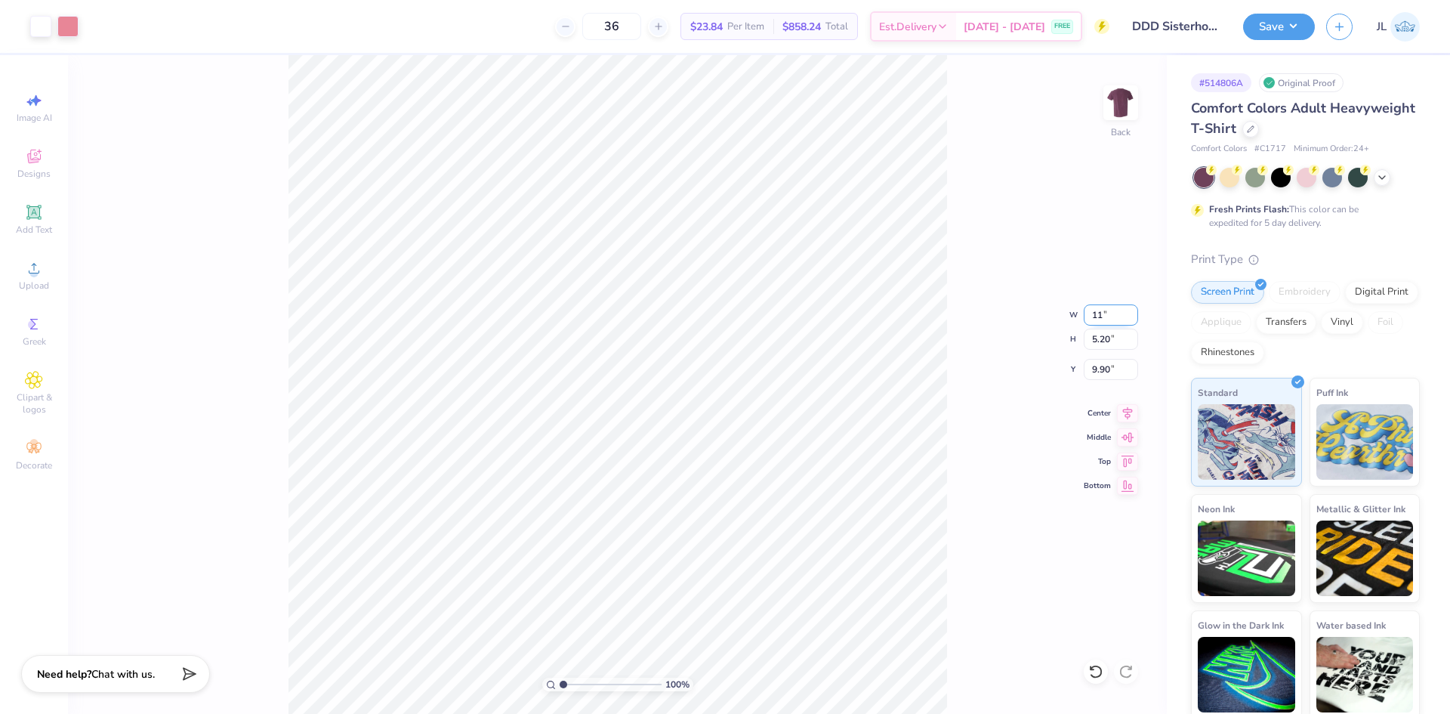
type input "11.00"
type input "4.04"
click at [1103, 378] on input "10.48" at bounding box center [1111, 369] width 54 height 21
type input "3.00"
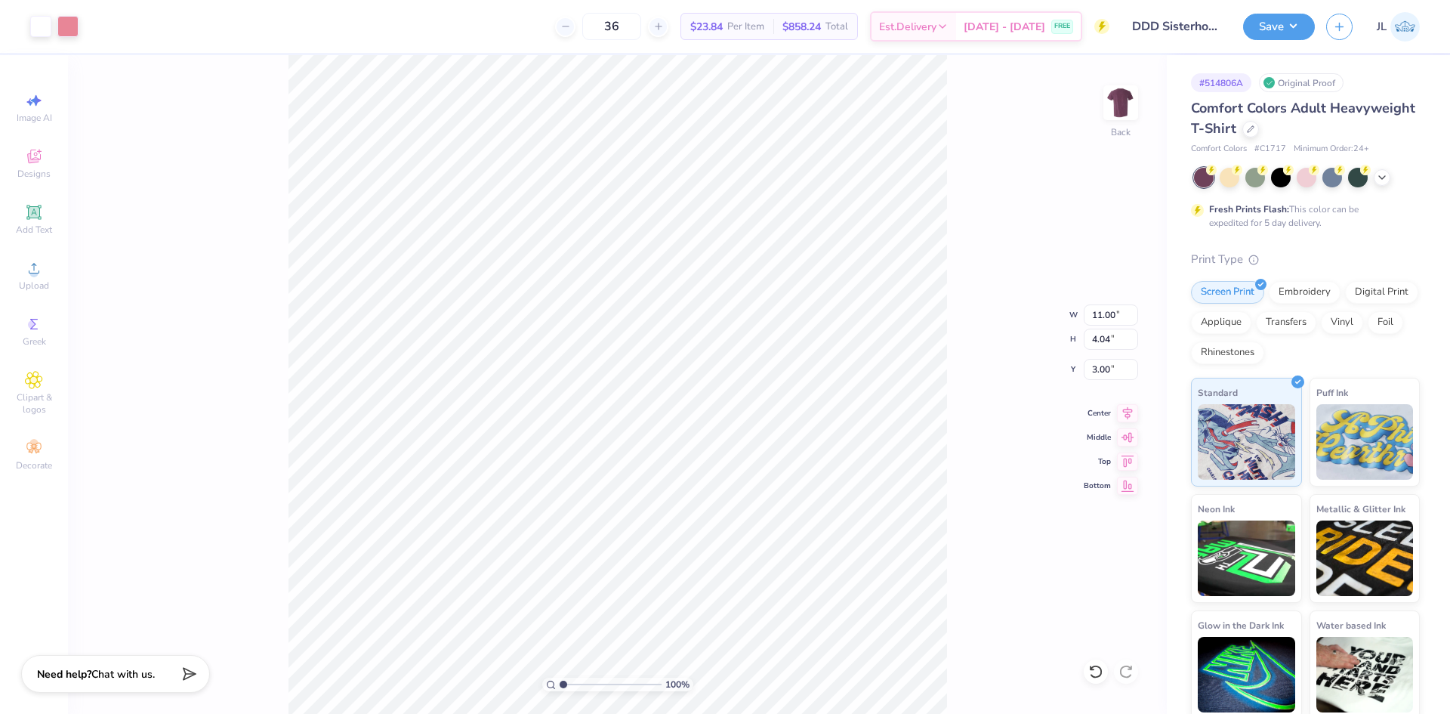
click at [983, 367] on div "100 % Back W 11.00 11.00 " H 4.04 4.04 " Y 3.00 3.00 " Center Middle Top Bottom" at bounding box center [617, 384] width 1099 height 659
click at [1098, 316] on input "11.00" at bounding box center [1111, 314] width 54 height 21
type input "10.00"
type input "3.67"
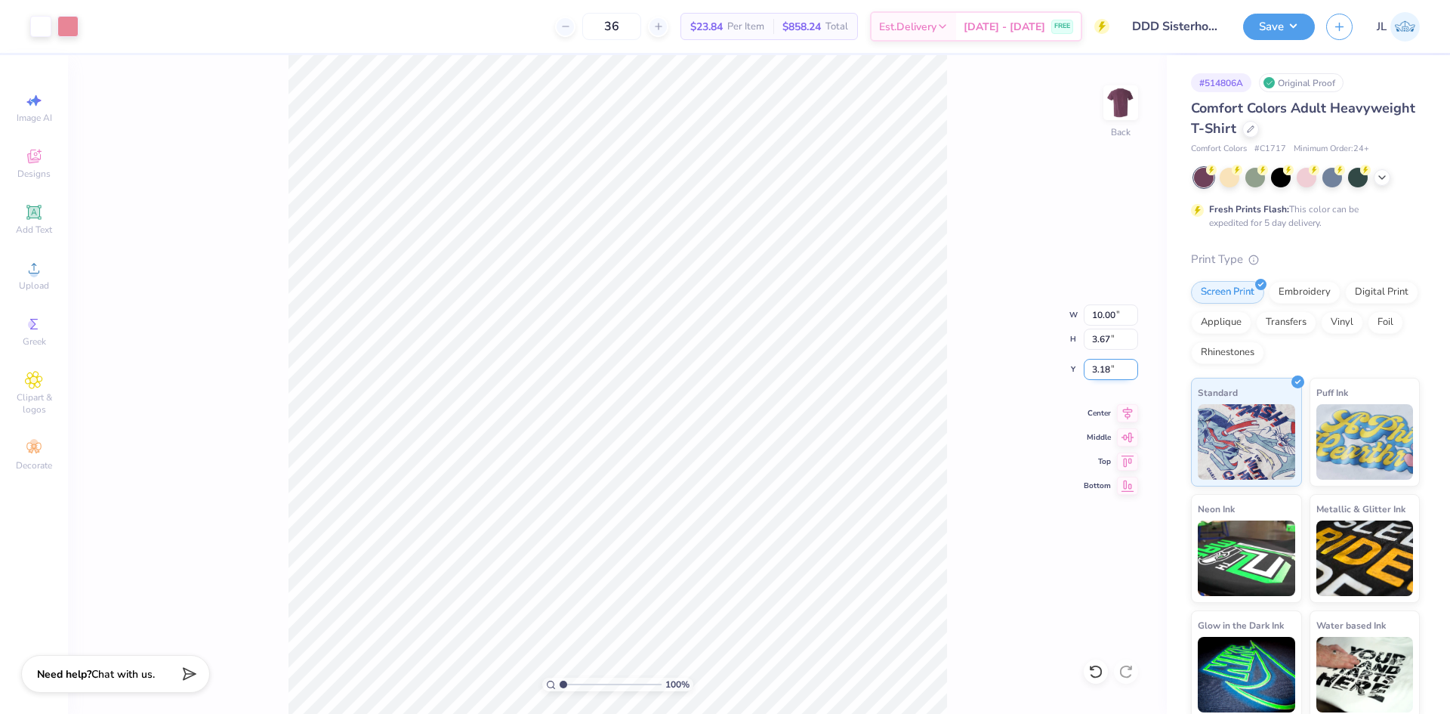
click at [1101, 366] on input "3.18" at bounding box center [1111, 369] width 54 height 21
type input "3.00"
click at [1112, 109] on img at bounding box center [1121, 103] width 30 height 30
click at [42, 277] on div "Upload" at bounding box center [34, 275] width 53 height 45
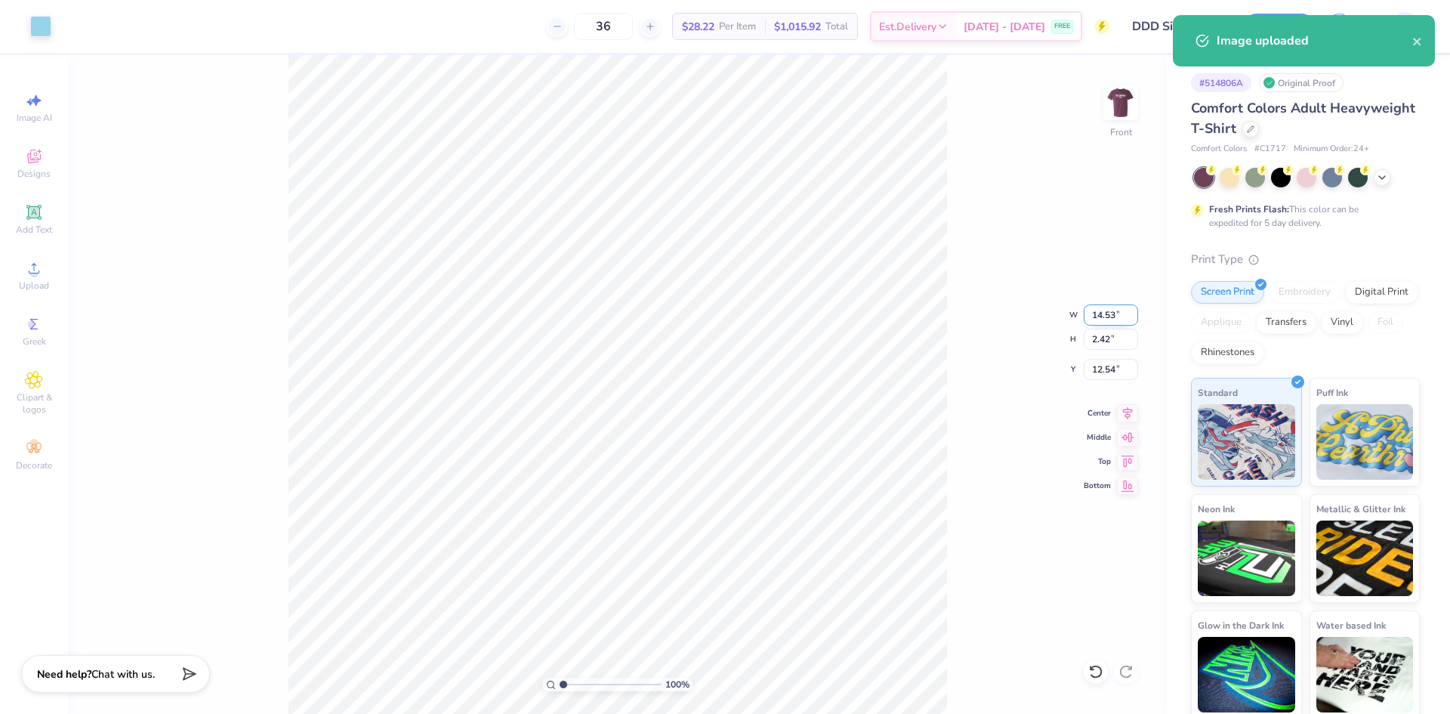
click at [1102, 316] on input "14.53" at bounding box center [1111, 314] width 54 height 21
type input "12.00"
type input "2.00"
click at [1098, 370] on input "12.75" at bounding box center [1111, 369] width 54 height 21
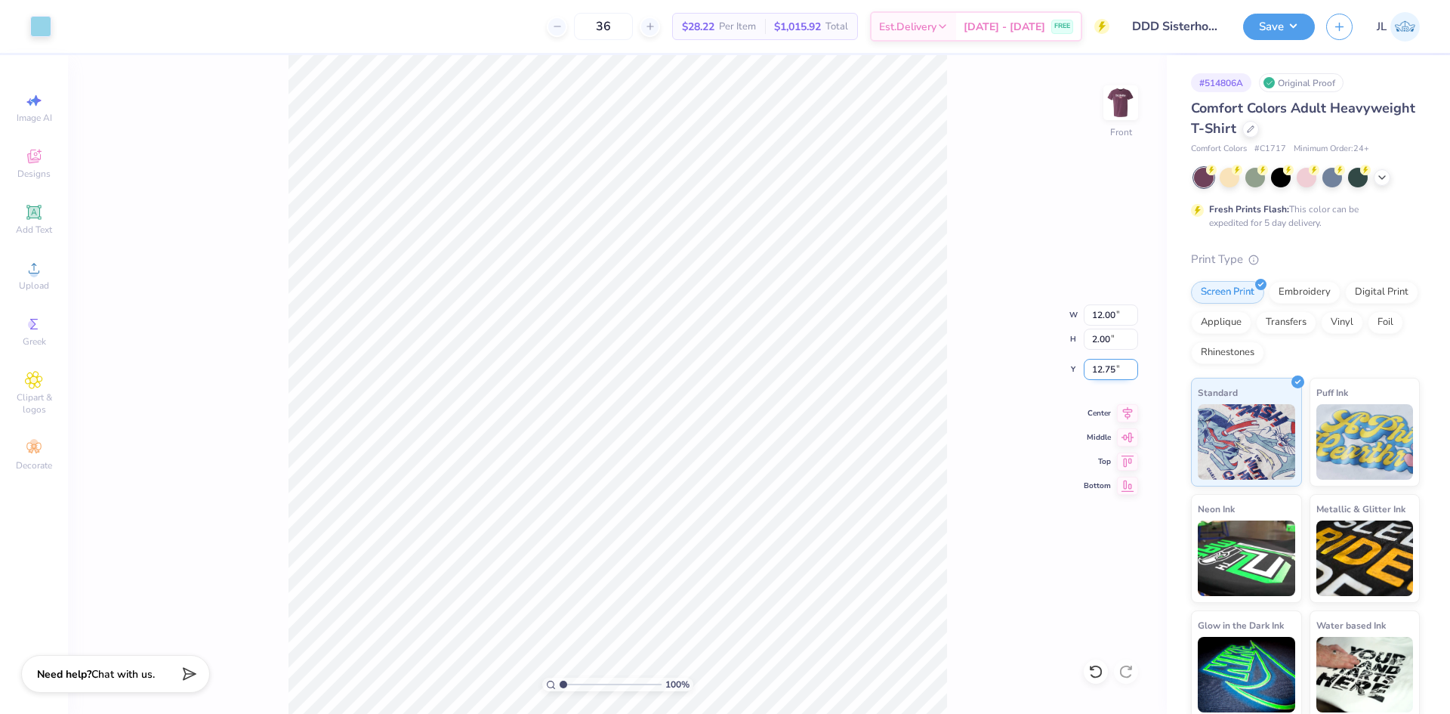
click at [1099, 370] on input "12.75" at bounding box center [1111, 369] width 54 height 21
type input "3.00"
click at [1110, 108] on img at bounding box center [1121, 103] width 60 height 60
click at [1132, 119] on img at bounding box center [1121, 103] width 60 height 60
click at [1122, 114] on img at bounding box center [1121, 103] width 60 height 60
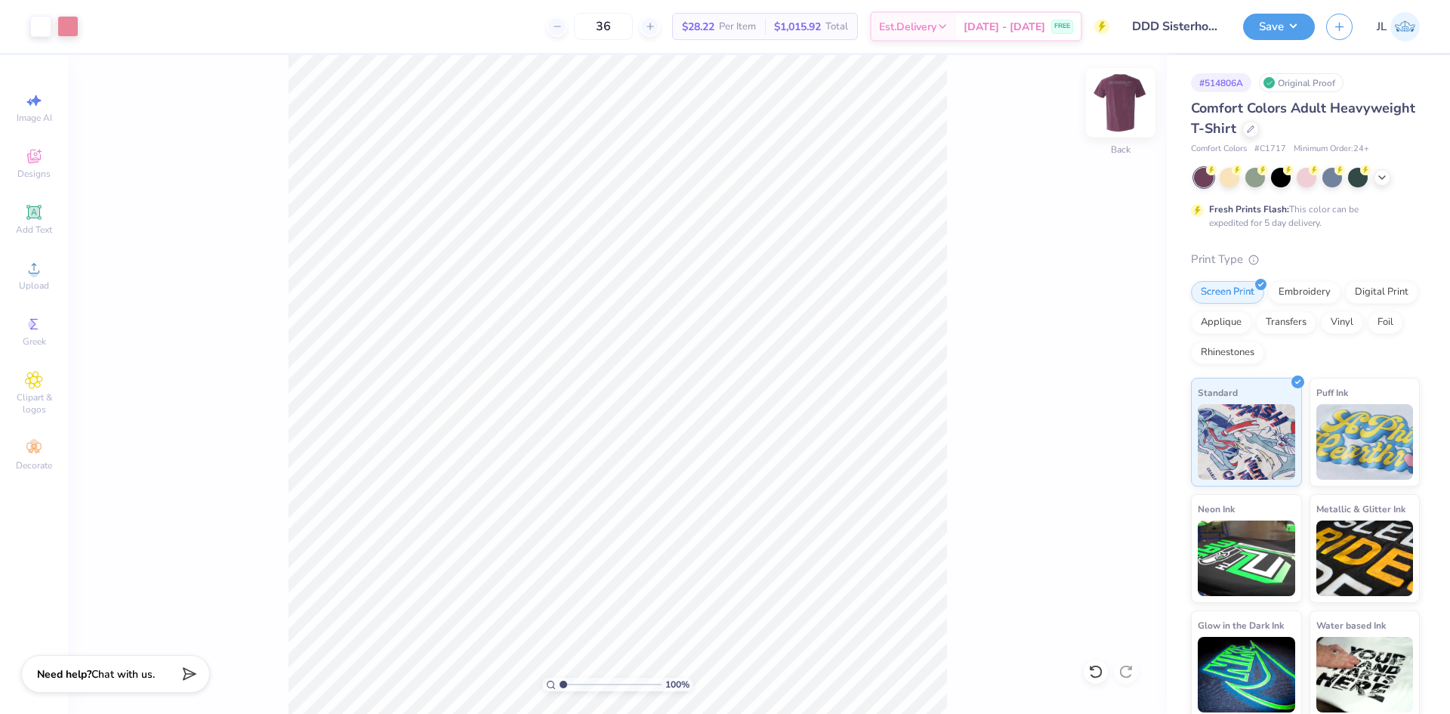
click at [1113, 94] on img at bounding box center [1121, 103] width 60 height 60
click at [39, 29] on div at bounding box center [40, 24] width 21 height 21
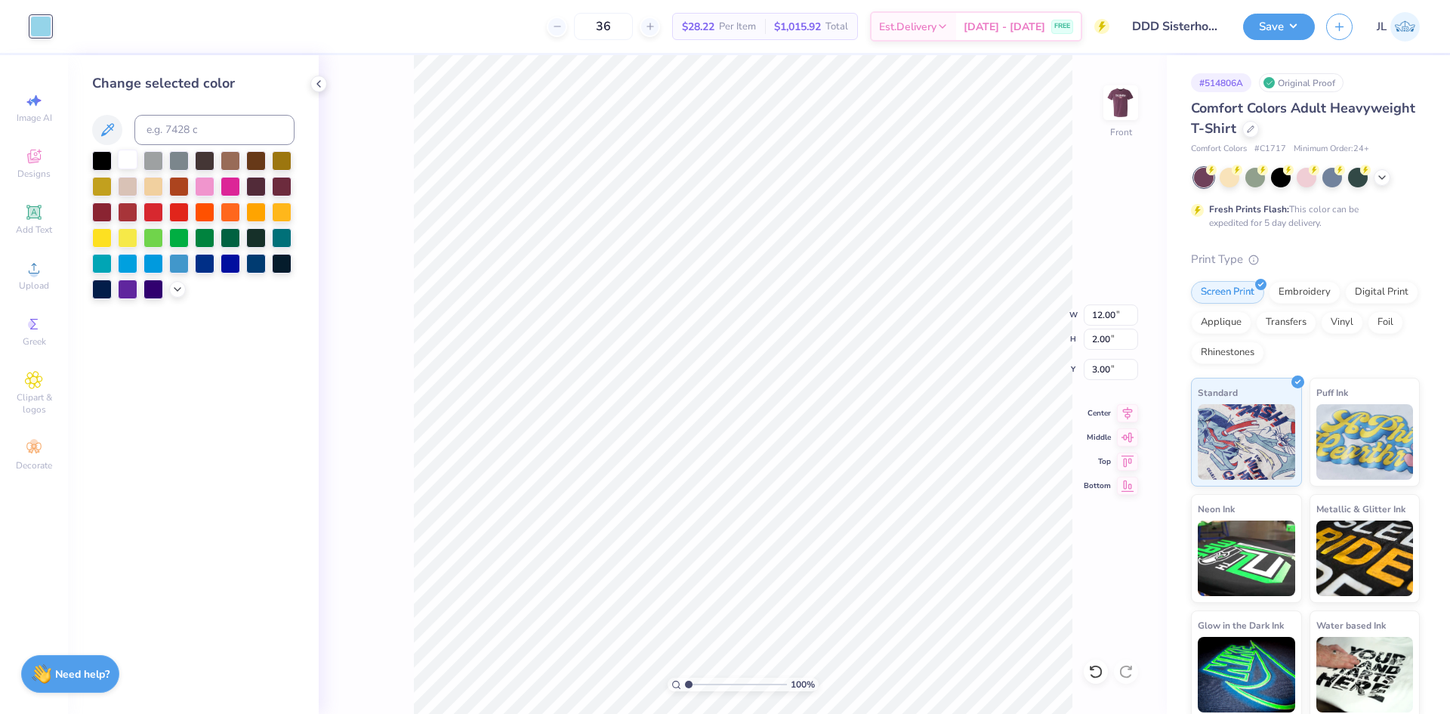
click at [128, 155] on div at bounding box center [128, 160] width 20 height 20
click at [401, 91] on div "100 % Front W 12.00 12.00 " H 2.00 2.00 " Y 3.00 3.00 " Center Middle Top Bottom" at bounding box center [743, 384] width 848 height 659
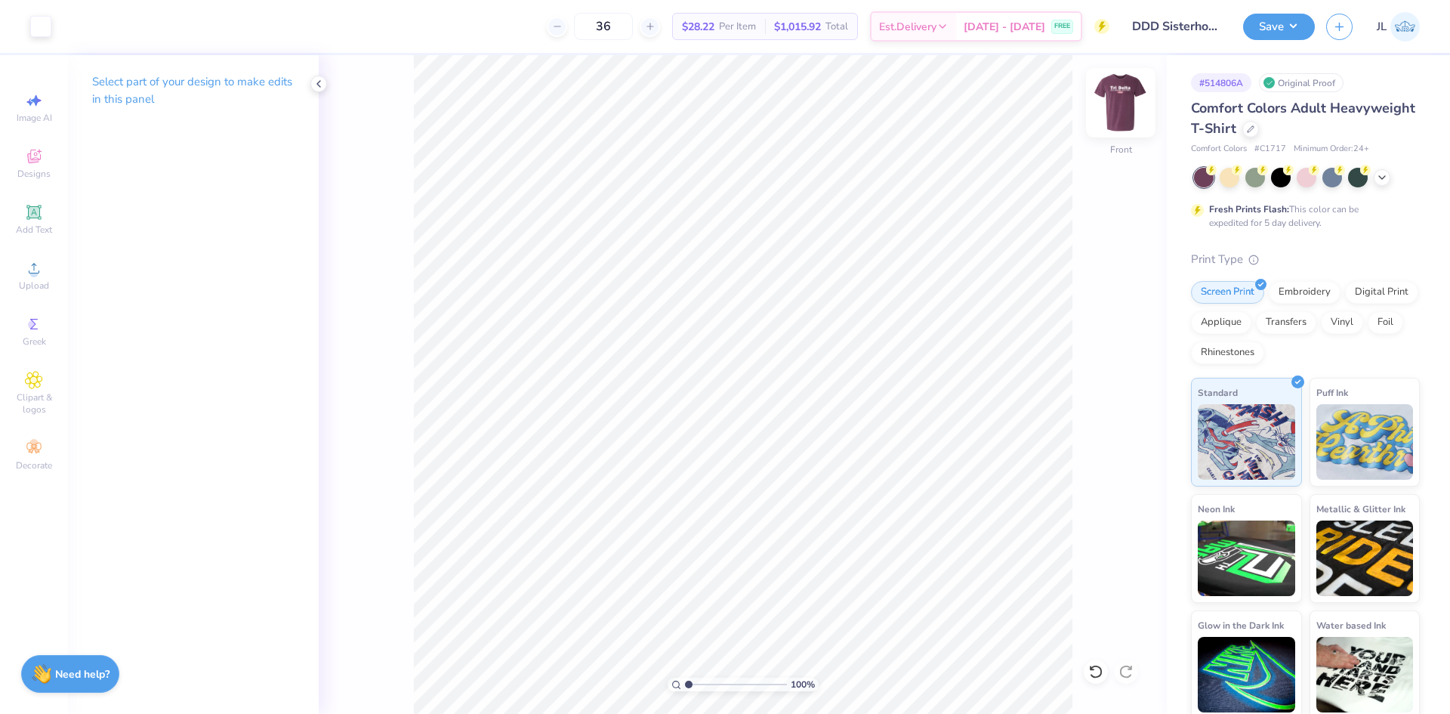
click at [1130, 106] on img at bounding box center [1121, 103] width 60 height 60
click at [321, 86] on icon at bounding box center [319, 84] width 12 height 12
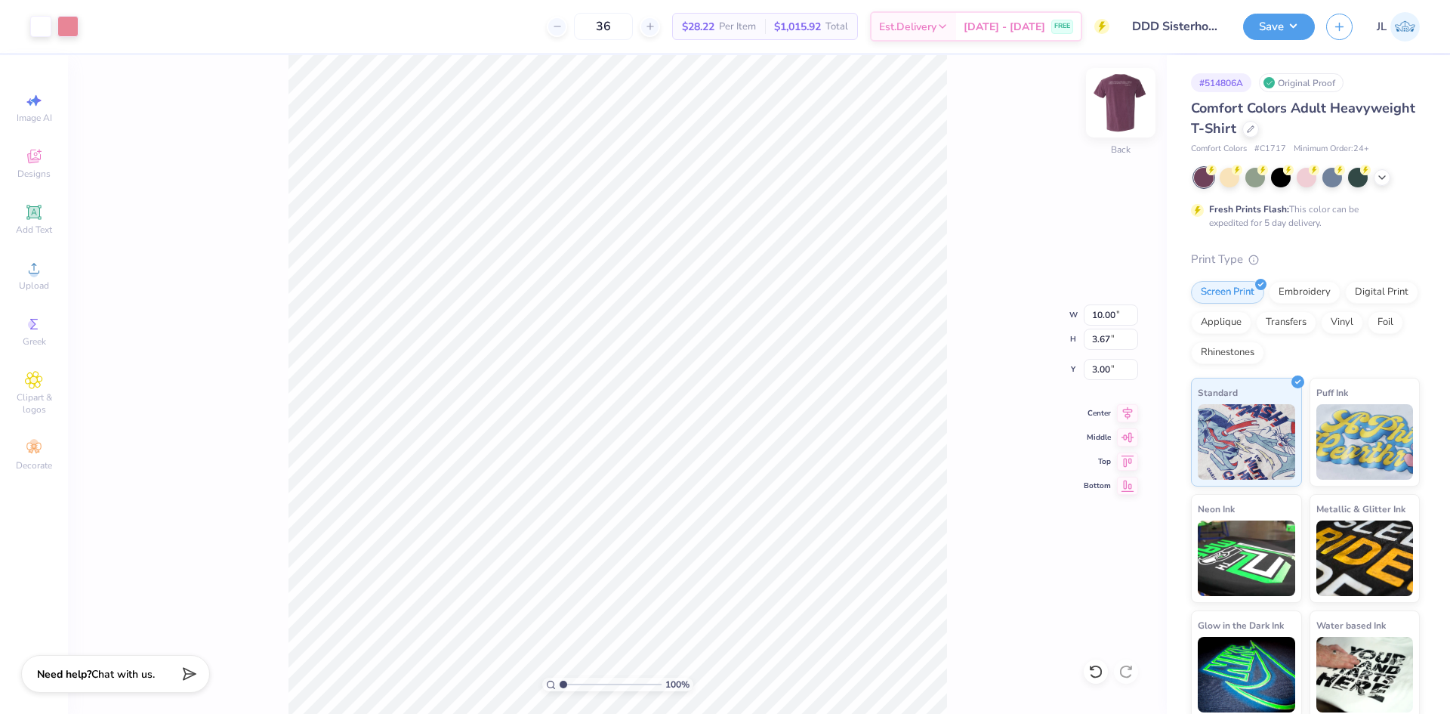
click at [1110, 112] on img at bounding box center [1121, 103] width 60 height 60
drag, startPoint x: 1106, startPoint y: 315, endPoint x: 1115, endPoint y: 314, distance: 9.1
click at [1115, 314] on input "12.00" at bounding box center [1111, 314] width 54 height 21
type input "12.50"
type input "2.08"
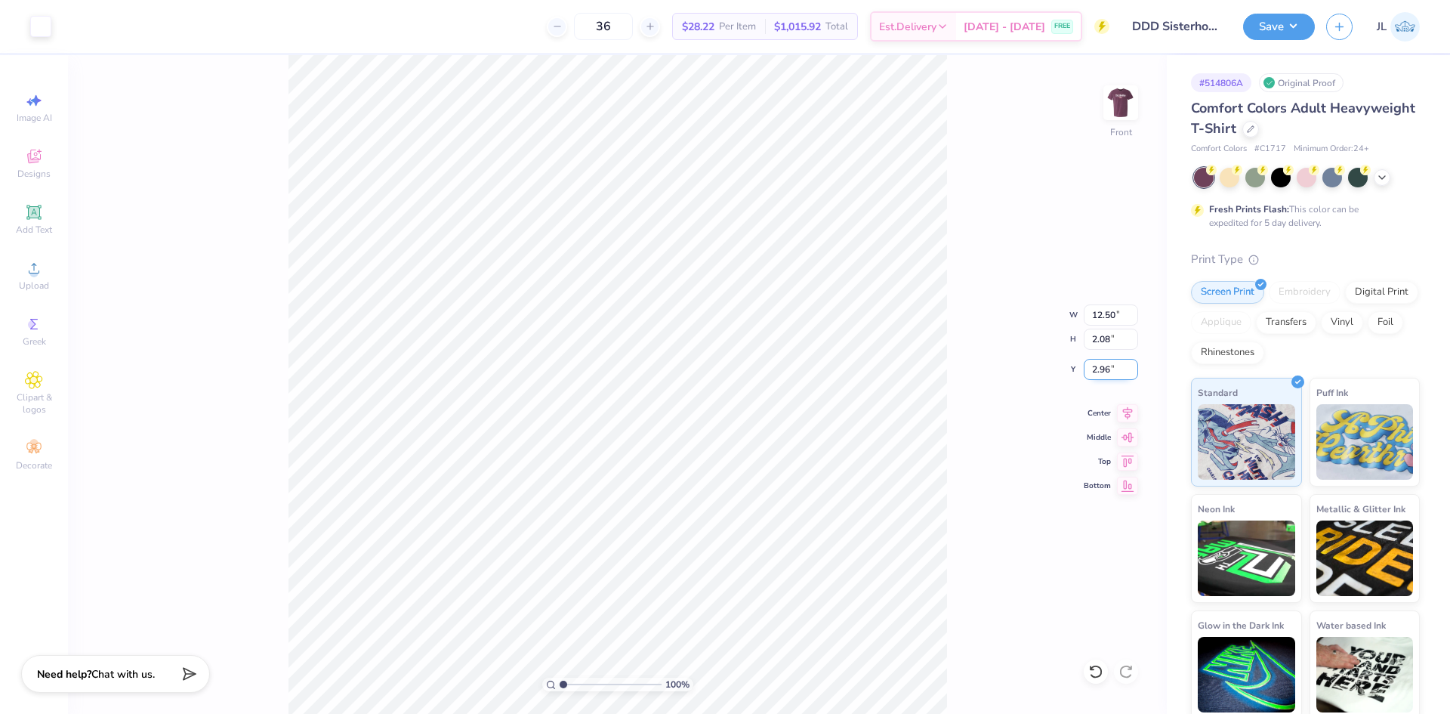
click at [1104, 367] on input "2.96" at bounding box center [1111, 369] width 54 height 21
type input "3.00"
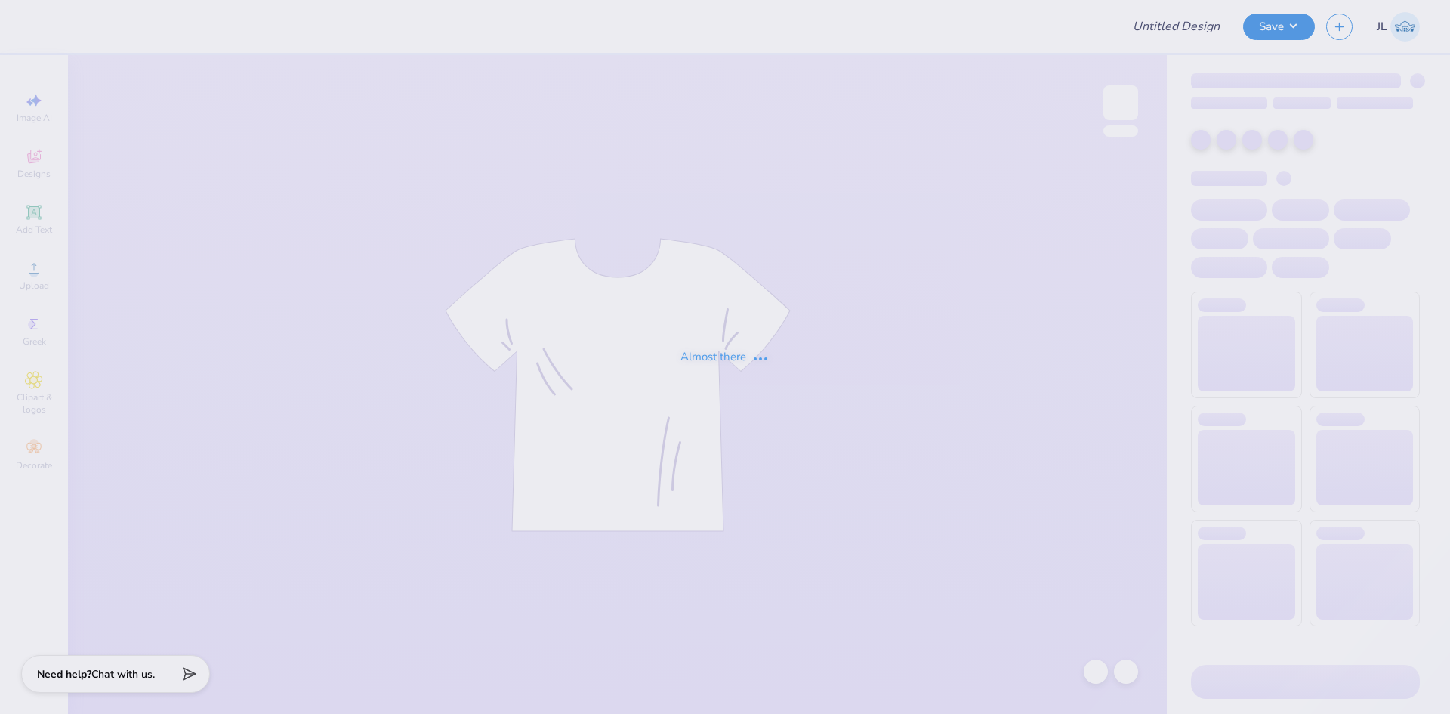
type input "Alpha Sigma Alpha Kettering Uni Fall Merch"
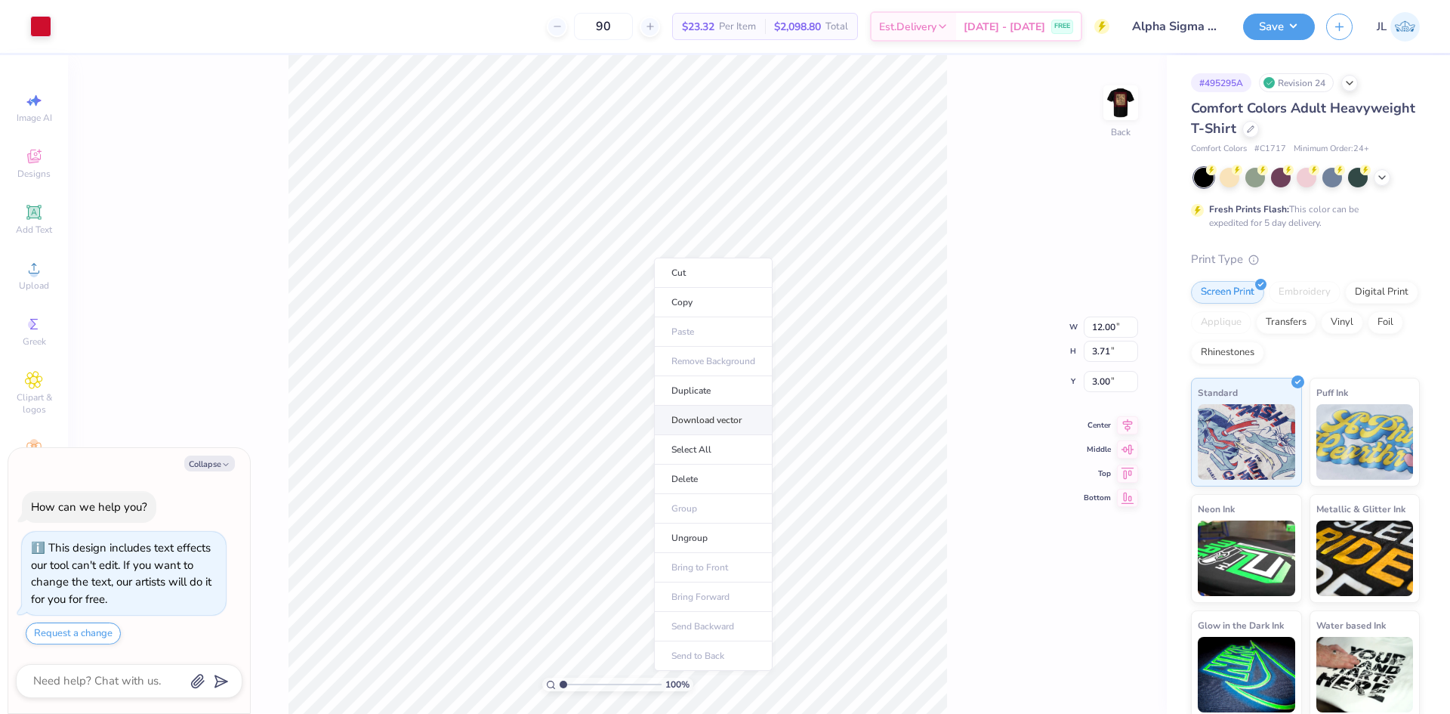
click at [732, 419] on li "Download vector" at bounding box center [713, 420] width 119 height 29
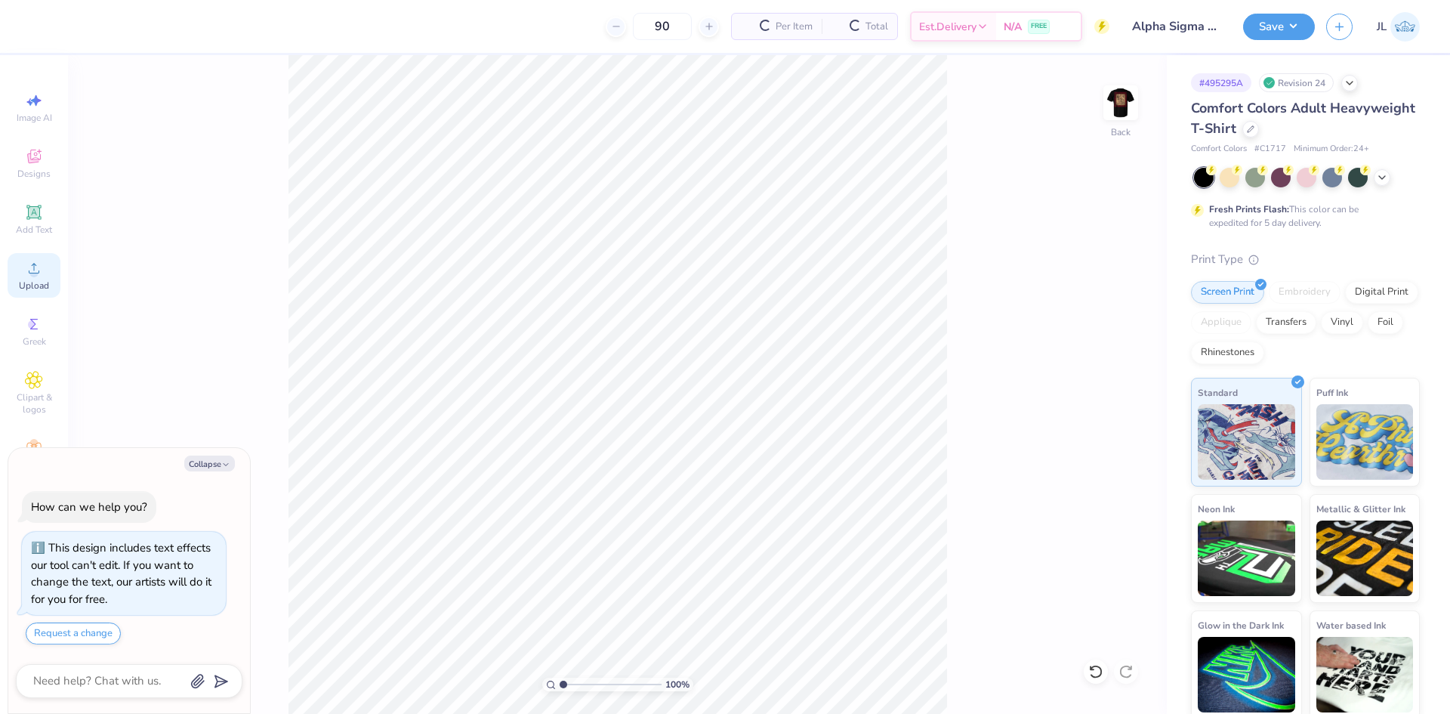
click at [50, 264] on div "Upload" at bounding box center [34, 275] width 53 height 45
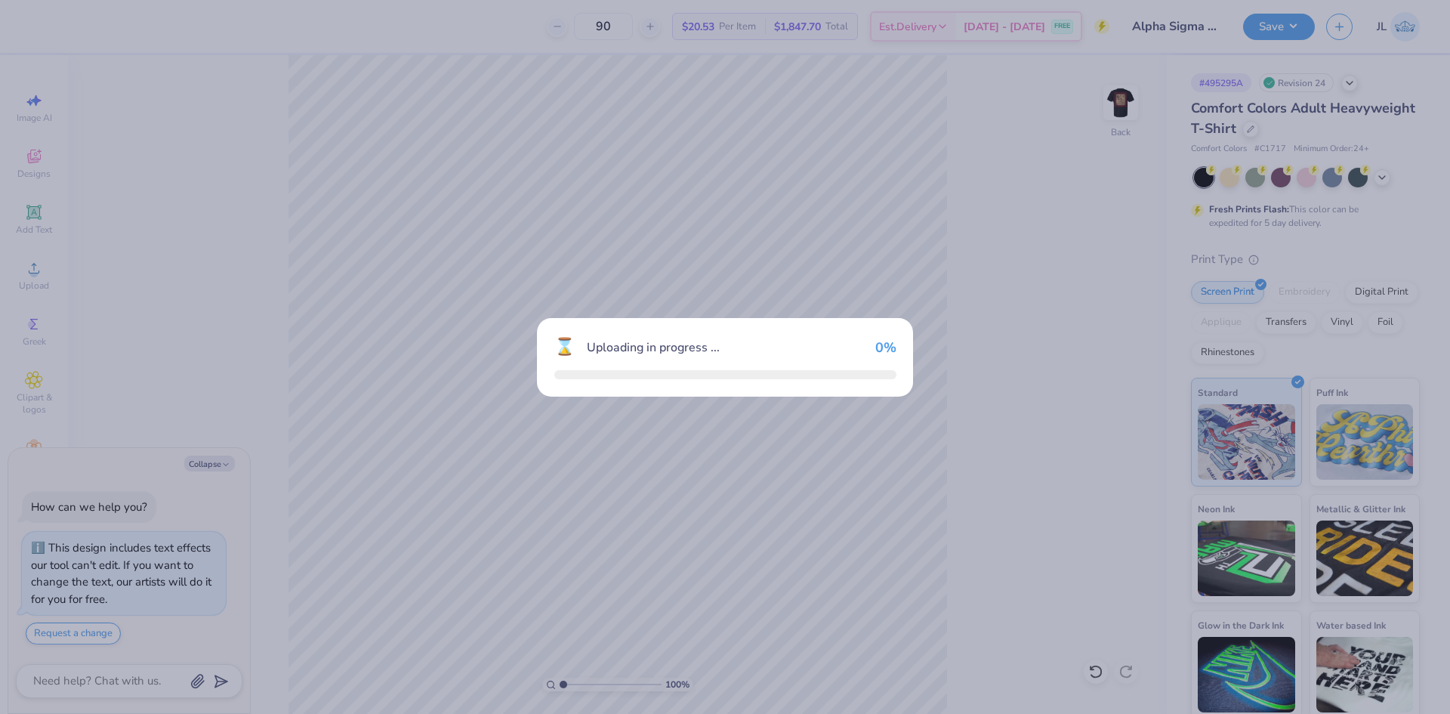
type textarea "x"
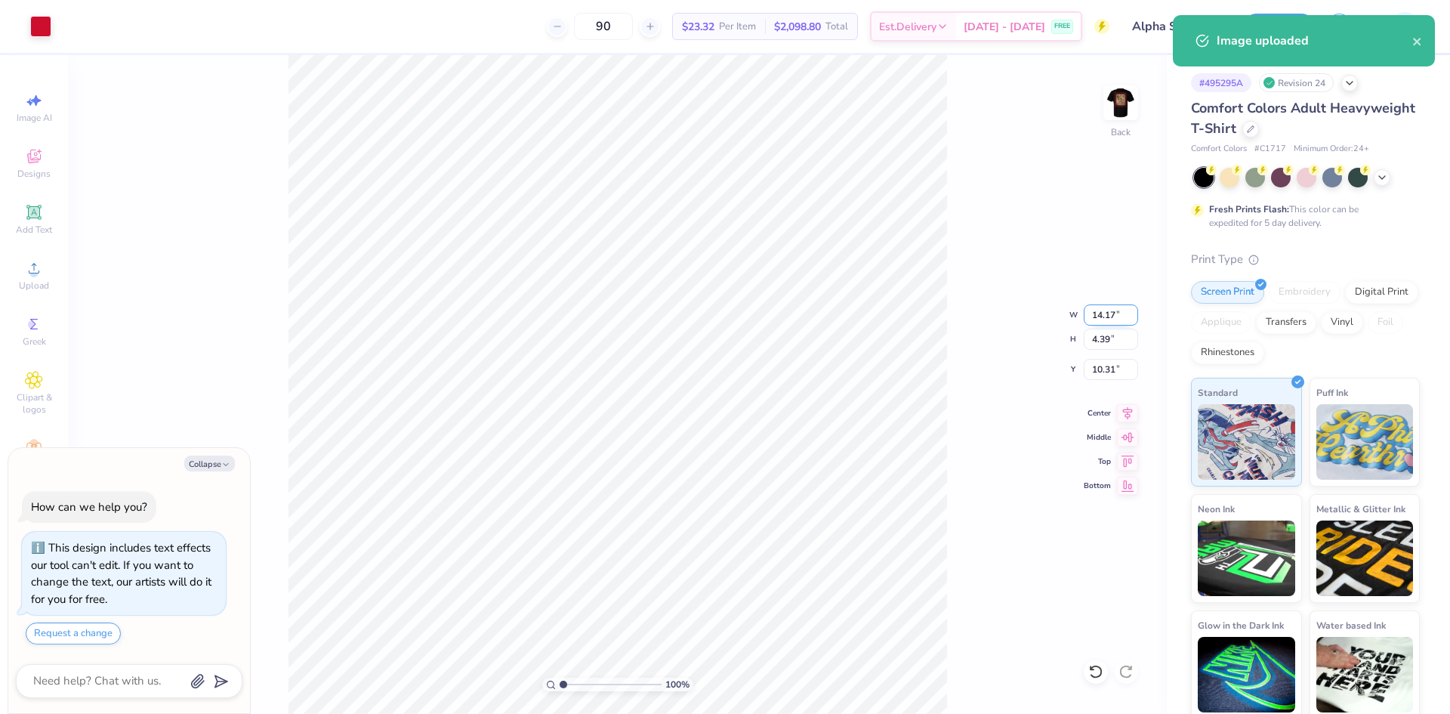
click at [1102, 320] on input "14.17" at bounding box center [1111, 314] width 54 height 21
type input "12"
type textarea "x"
type input "12.00"
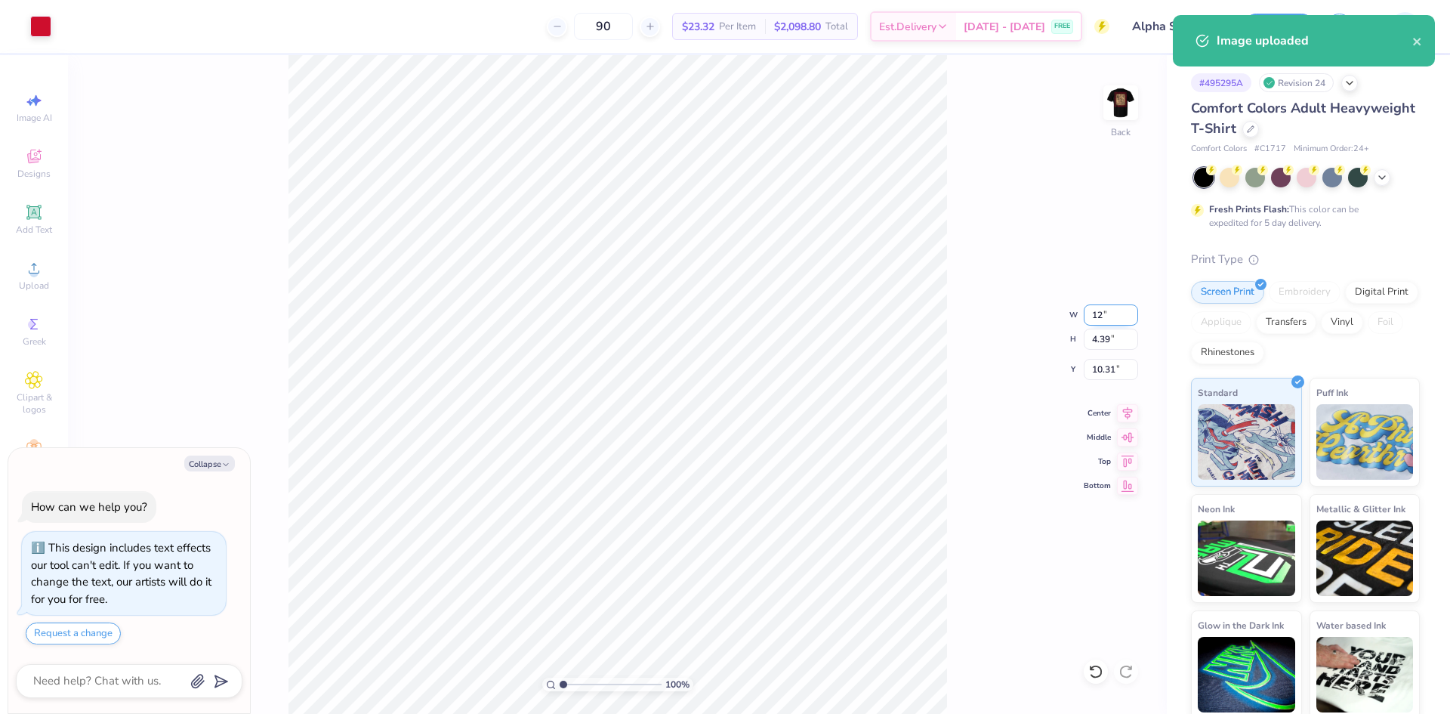
type input "3.71"
click at [1112, 372] on input "10.64" at bounding box center [1111, 369] width 54 height 21
type input "3"
type textarea "x"
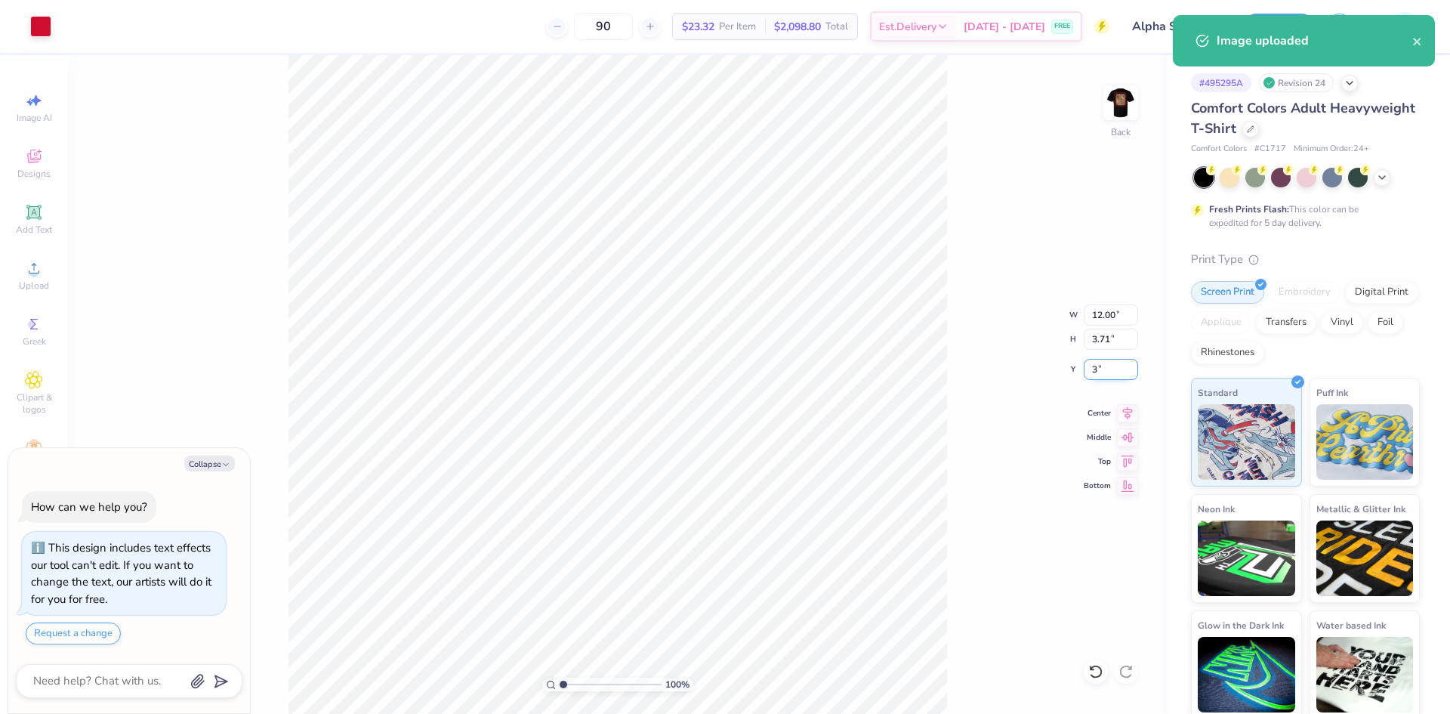
type input "3.00"
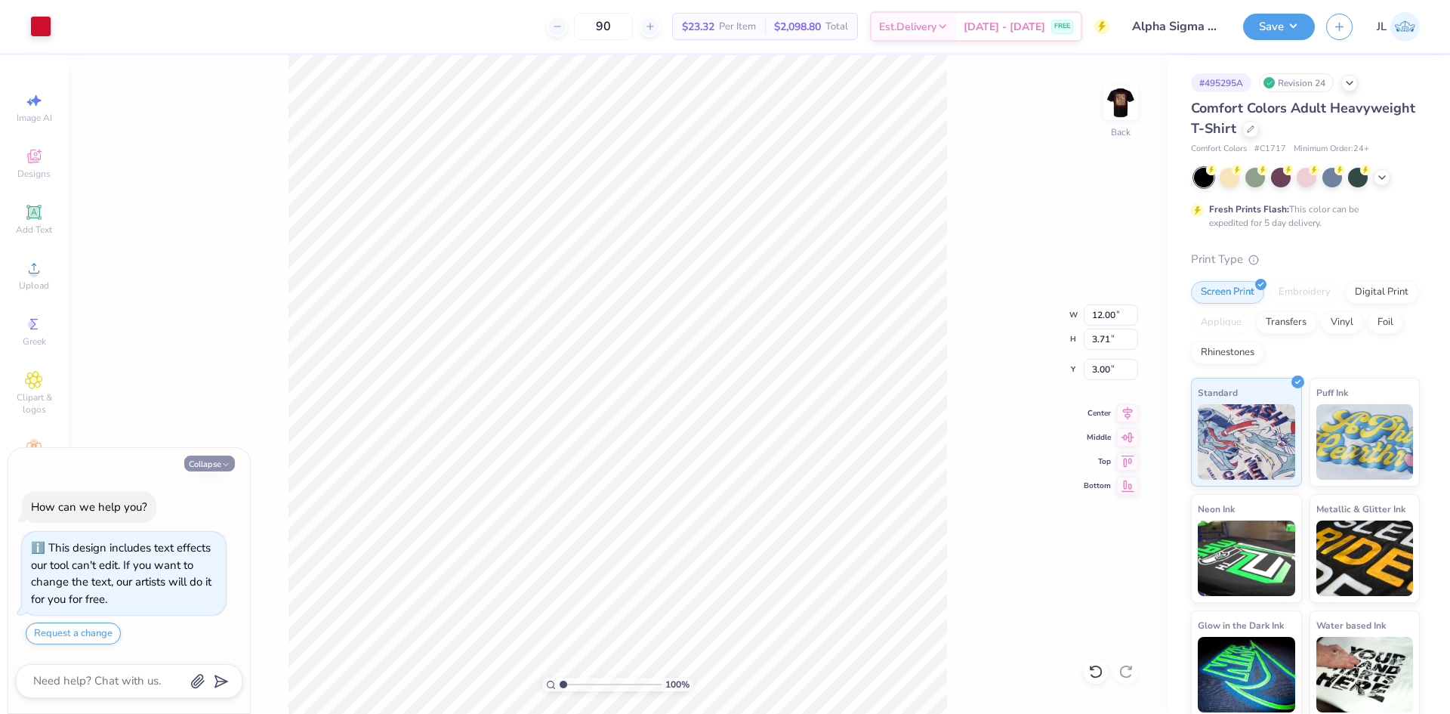
click at [225, 467] on icon "button" at bounding box center [225, 464] width 9 height 9
type textarea "x"
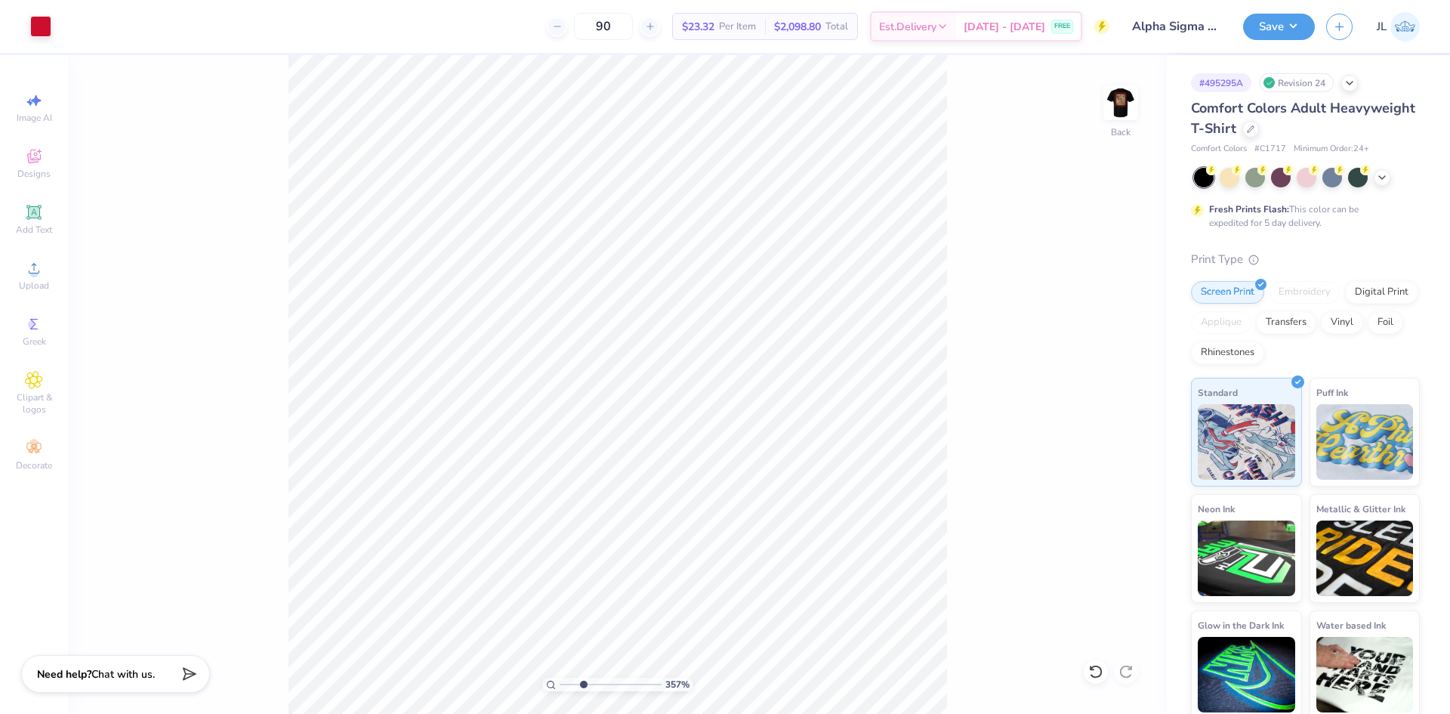
drag, startPoint x: 573, startPoint y: 680, endPoint x: 583, endPoint y: 676, distance: 10.5
click at [583, 678] on input "range" at bounding box center [611, 685] width 102 height 14
drag, startPoint x: 582, startPoint y: 684, endPoint x: 535, endPoint y: 681, distance: 47.7
click at [560, 681] on input "range" at bounding box center [611, 685] width 102 height 14
click at [1132, 107] on img at bounding box center [1121, 103] width 60 height 60
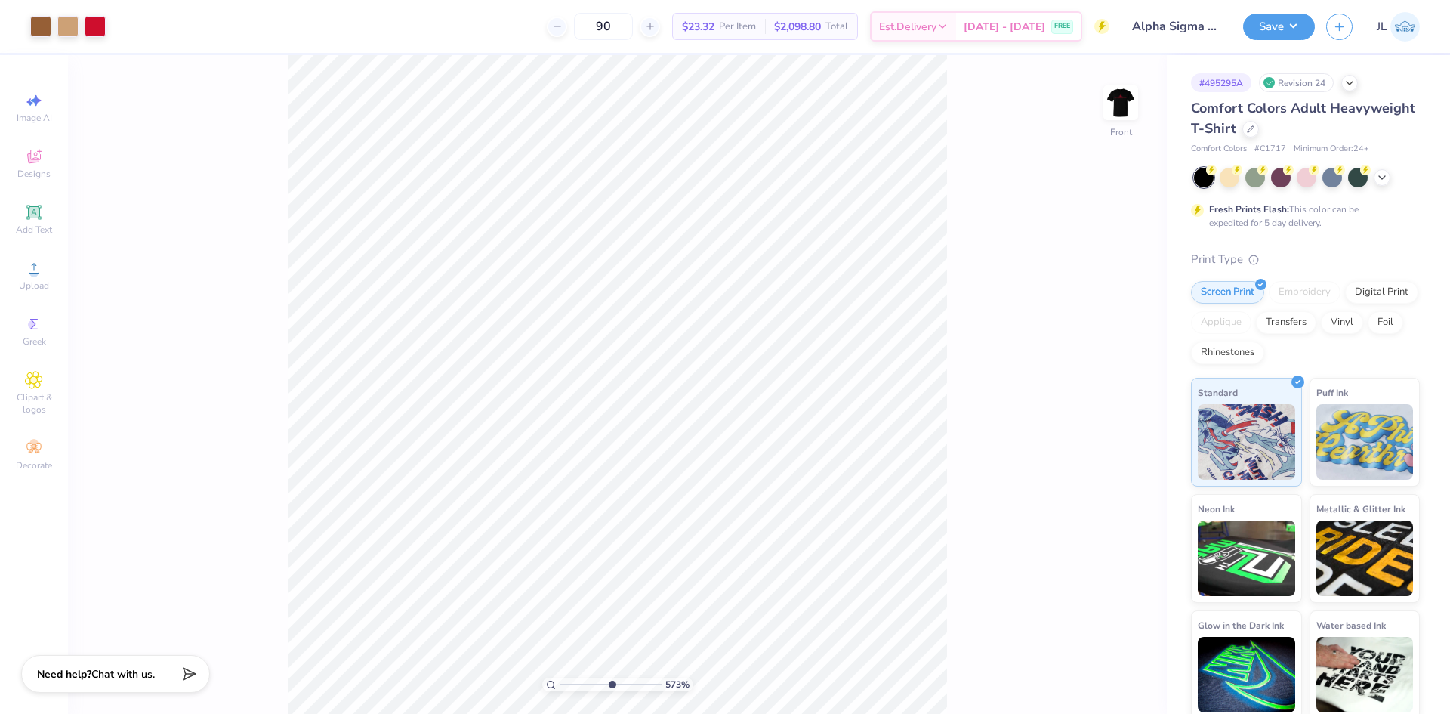
drag, startPoint x: 566, startPoint y: 684, endPoint x: 611, endPoint y: 681, distance: 45.4
click at [611, 681] on input "range" at bounding box center [611, 685] width 102 height 14
drag, startPoint x: 611, startPoint y: 684, endPoint x: 557, endPoint y: 681, distance: 53.7
click at [560, 681] on input "range" at bounding box center [611, 685] width 102 height 14
click at [573, 684] on input "range" at bounding box center [611, 685] width 102 height 14
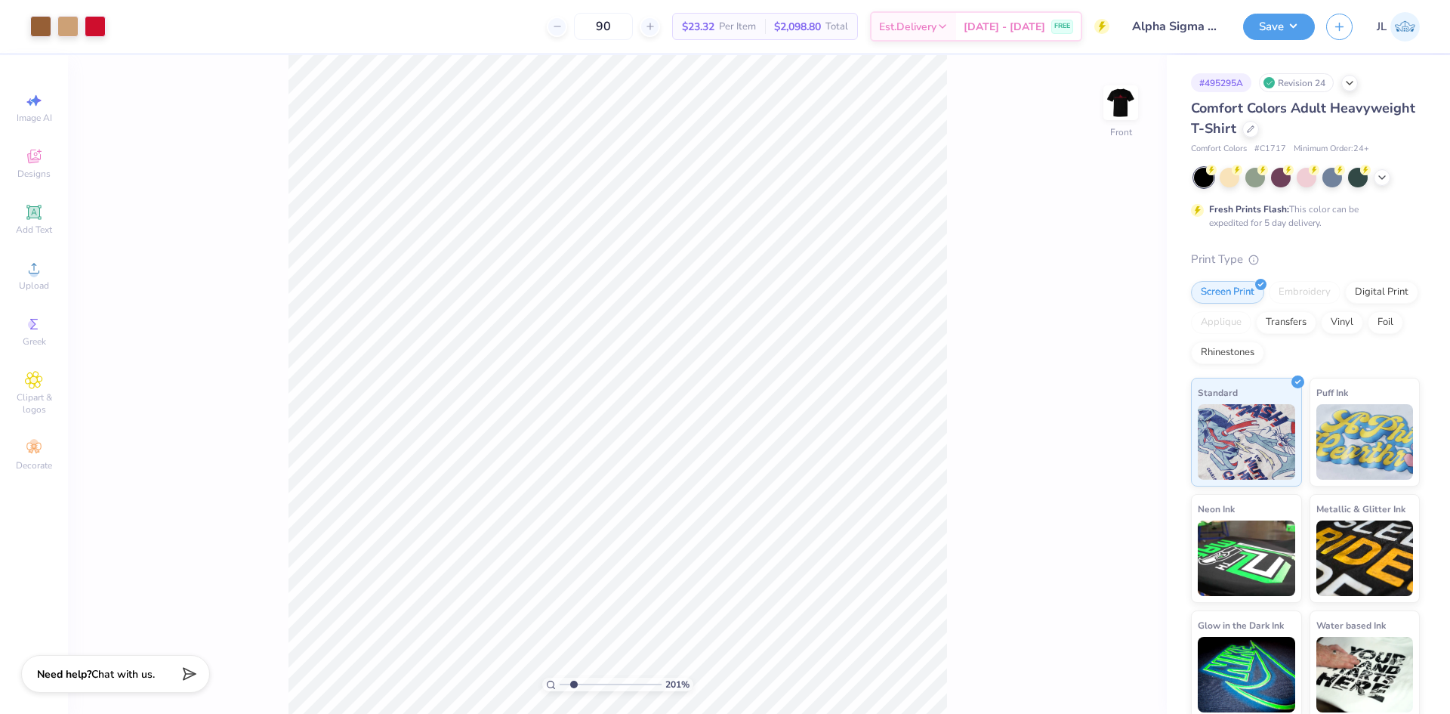
click at [581, 685] on input "range" at bounding box center [611, 685] width 102 height 14
click at [582, 684] on input "range" at bounding box center [611, 685] width 102 height 14
click at [560, 683] on input "range" at bounding box center [611, 685] width 102 height 14
click at [1125, 107] on img at bounding box center [1121, 103] width 60 height 60
click at [1125, 115] on img at bounding box center [1121, 103] width 60 height 60
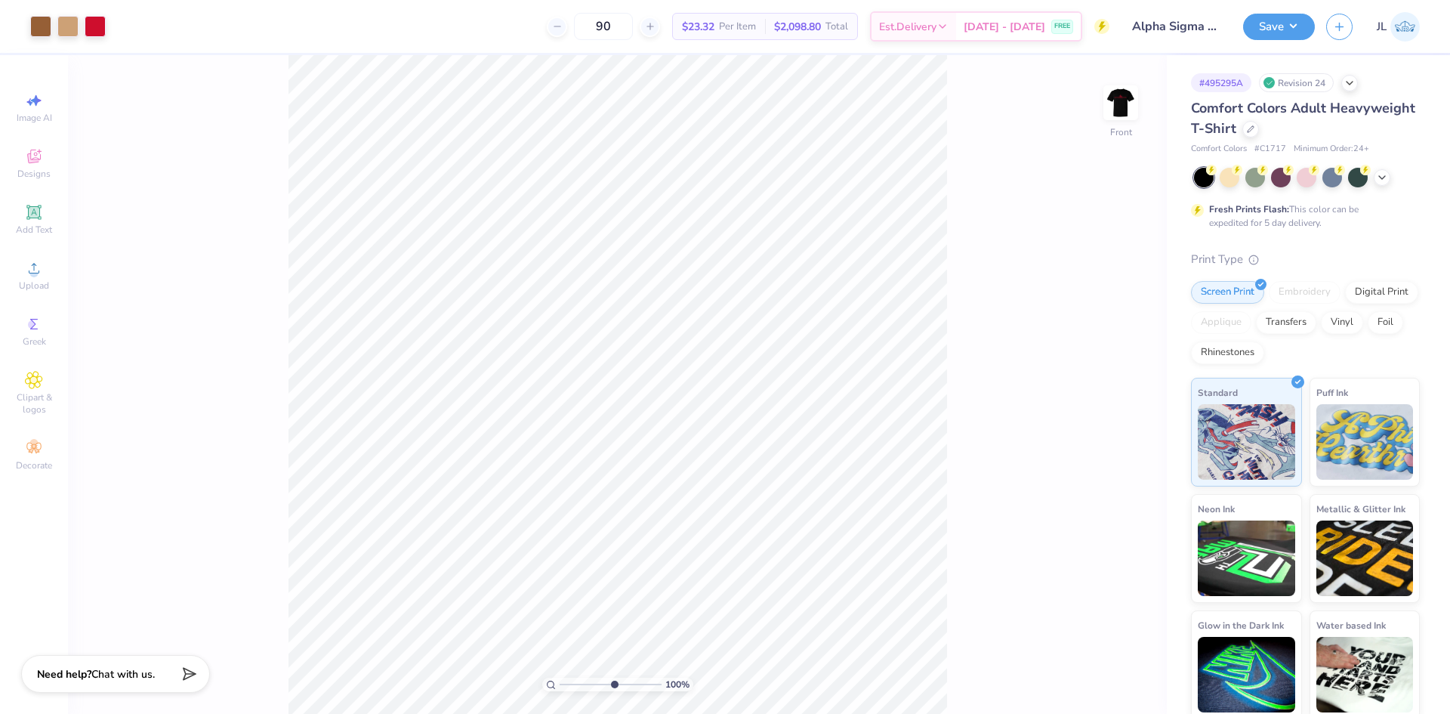
drag, startPoint x: 563, startPoint y: 681, endPoint x: 613, endPoint y: 672, distance: 50.5
click at [613, 678] on input "range" at bounding box center [611, 685] width 102 height 14
drag, startPoint x: 611, startPoint y: 690, endPoint x: 594, endPoint y: 684, distance: 18.4
click at [602, 688] on input "range" at bounding box center [611, 685] width 102 height 14
click at [594, 684] on input "range" at bounding box center [611, 685] width 102 height 14
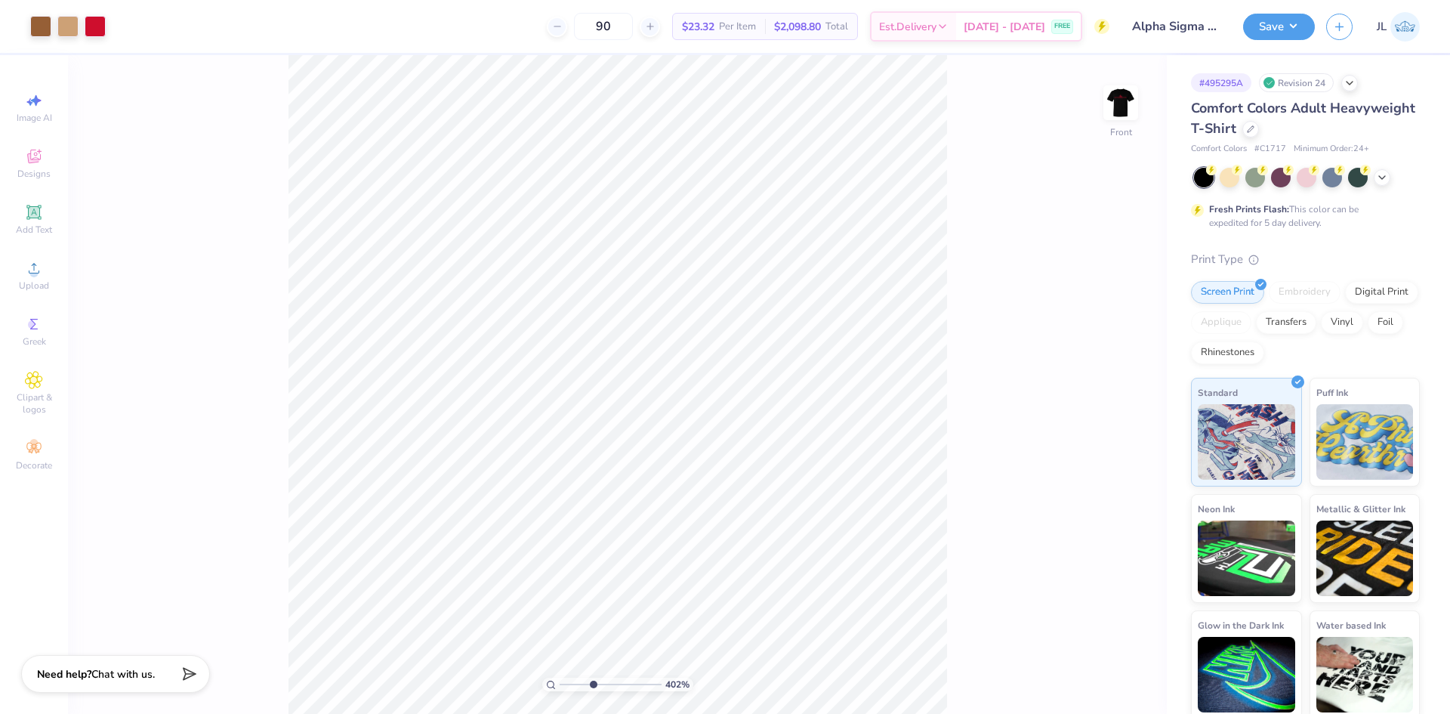
click at [593, 684] on input "range" at bounding box center [611, 685] width 102 height 14
click at [586, 684] on input "range" at bounding box center [611, 685] width 102 height 14
drag, startPoint x: 587, startPoint y: 684, endPoint x: 565, endPoint y: 681, distance: 22.0
type input "1.04"
click at [563, 682] on input "range" at bounding box center [611, 685] width 102 height 14
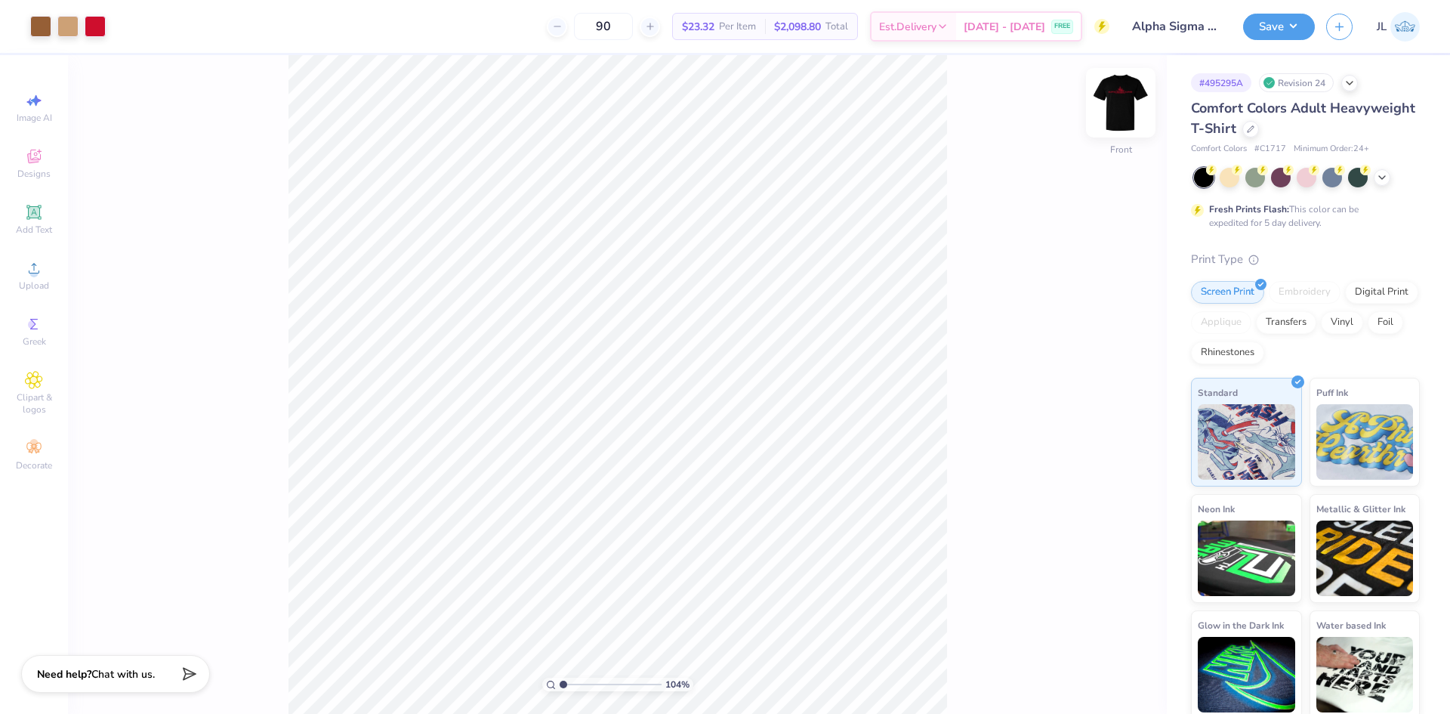
click at [1119, 117] on img at bounding box center [1121, 103] width 60 height 60
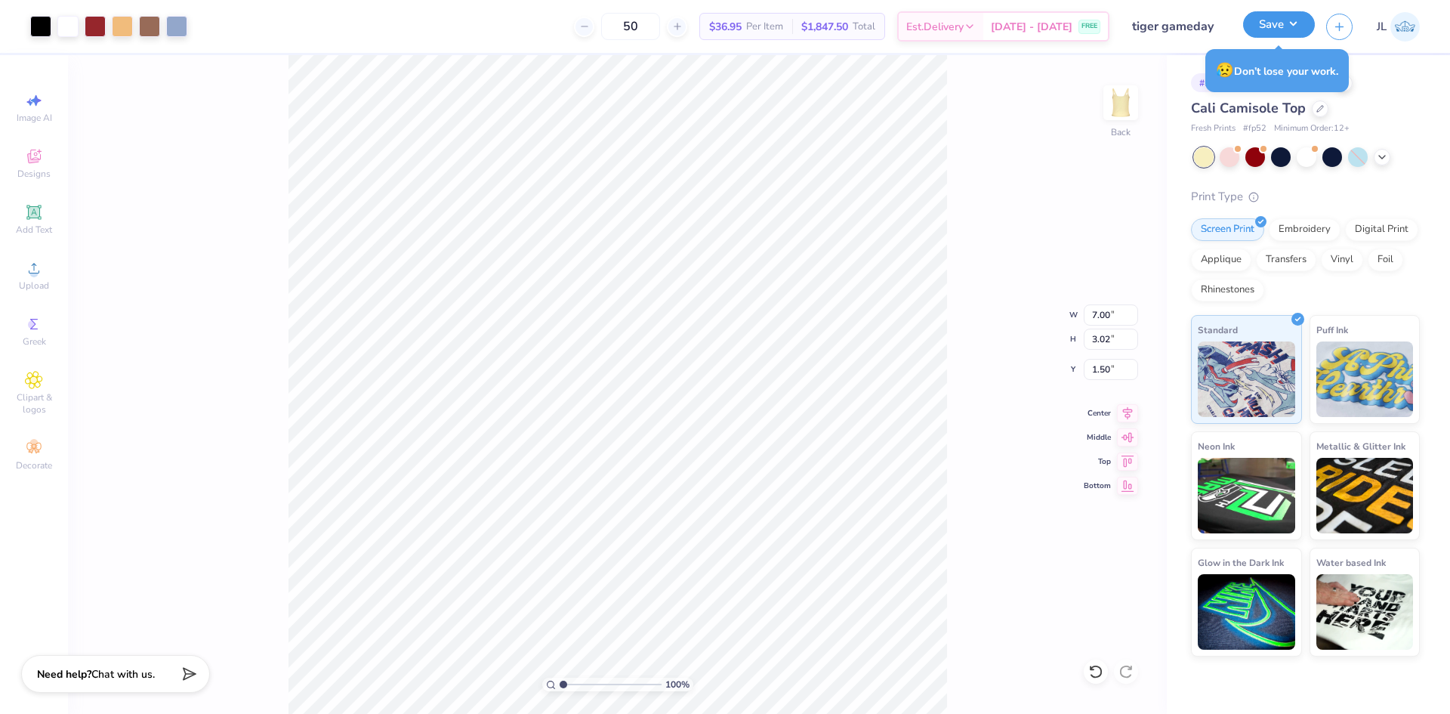
click at [1279, 27] on button "Save" at bounding box center [1279, 24] width 72 height 26
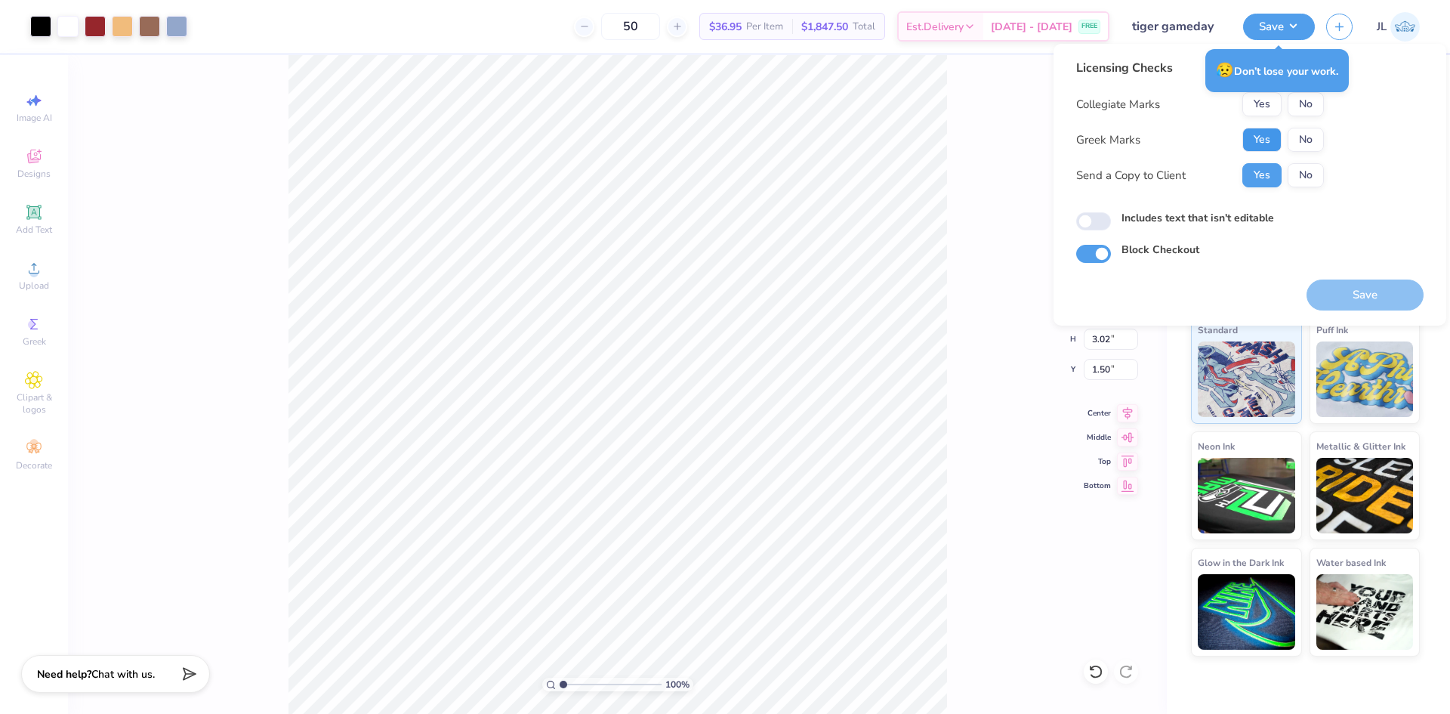
click at [1255, 132] on button "Yes" at bounding box center [1262, 140] width 39 height 24
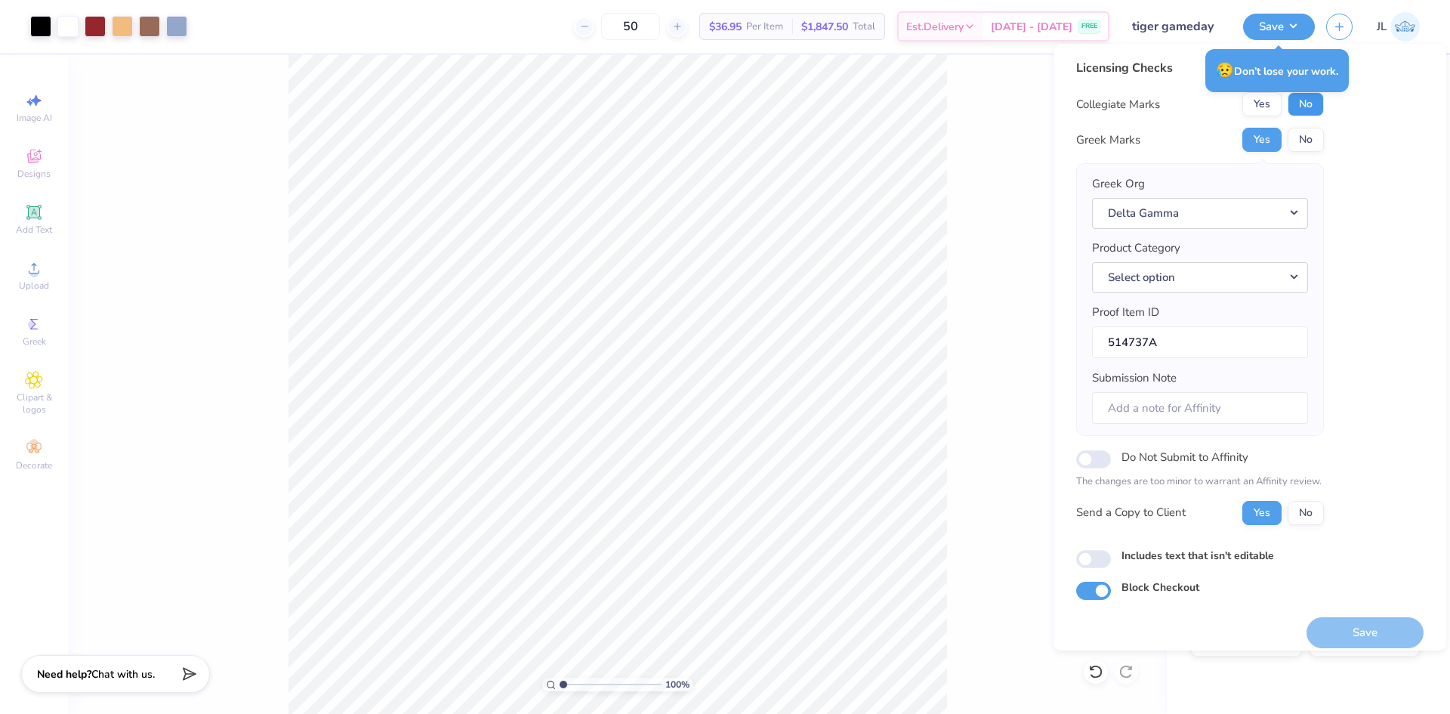
click at [1299, 104] on button "No" at bounding box center [1306, 104] width 36 height 24
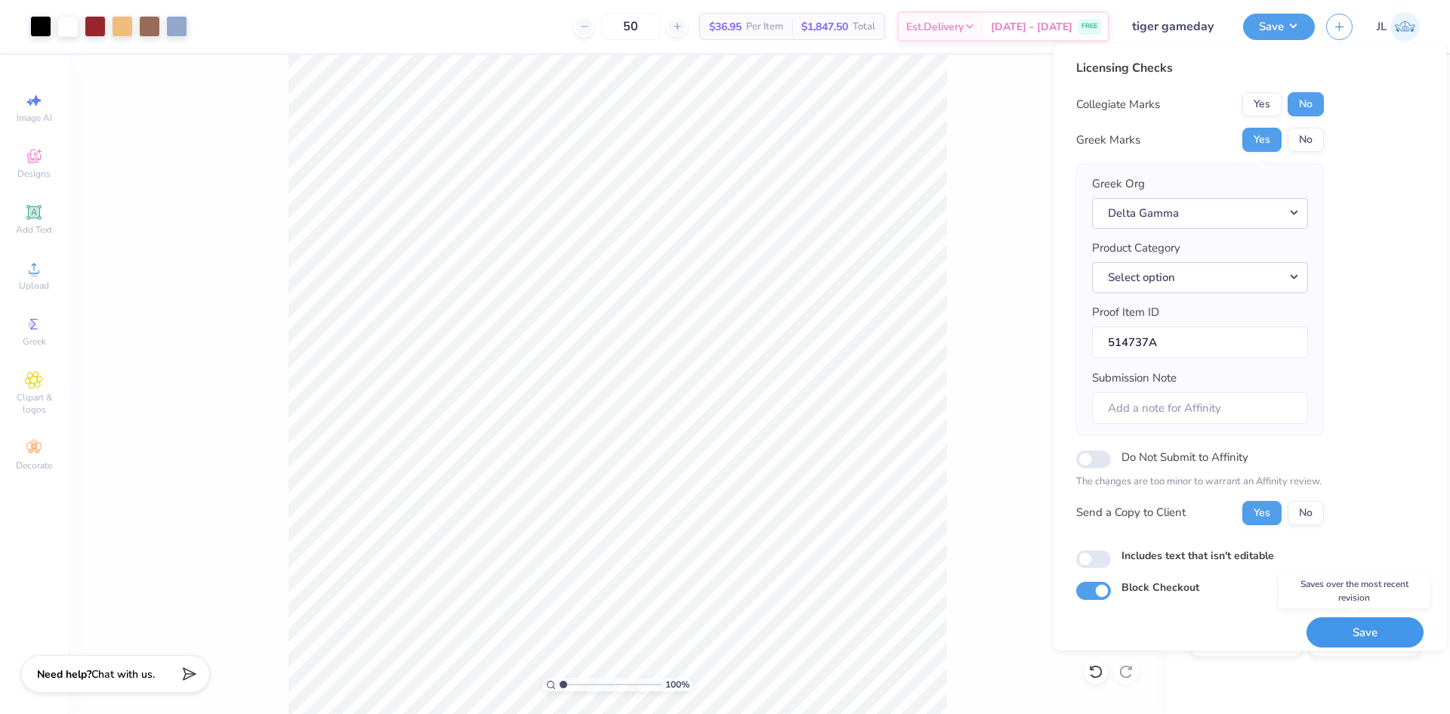
click at [1360, 629] on button "Save" at bounding box center [1365, 632] width 117 height 31
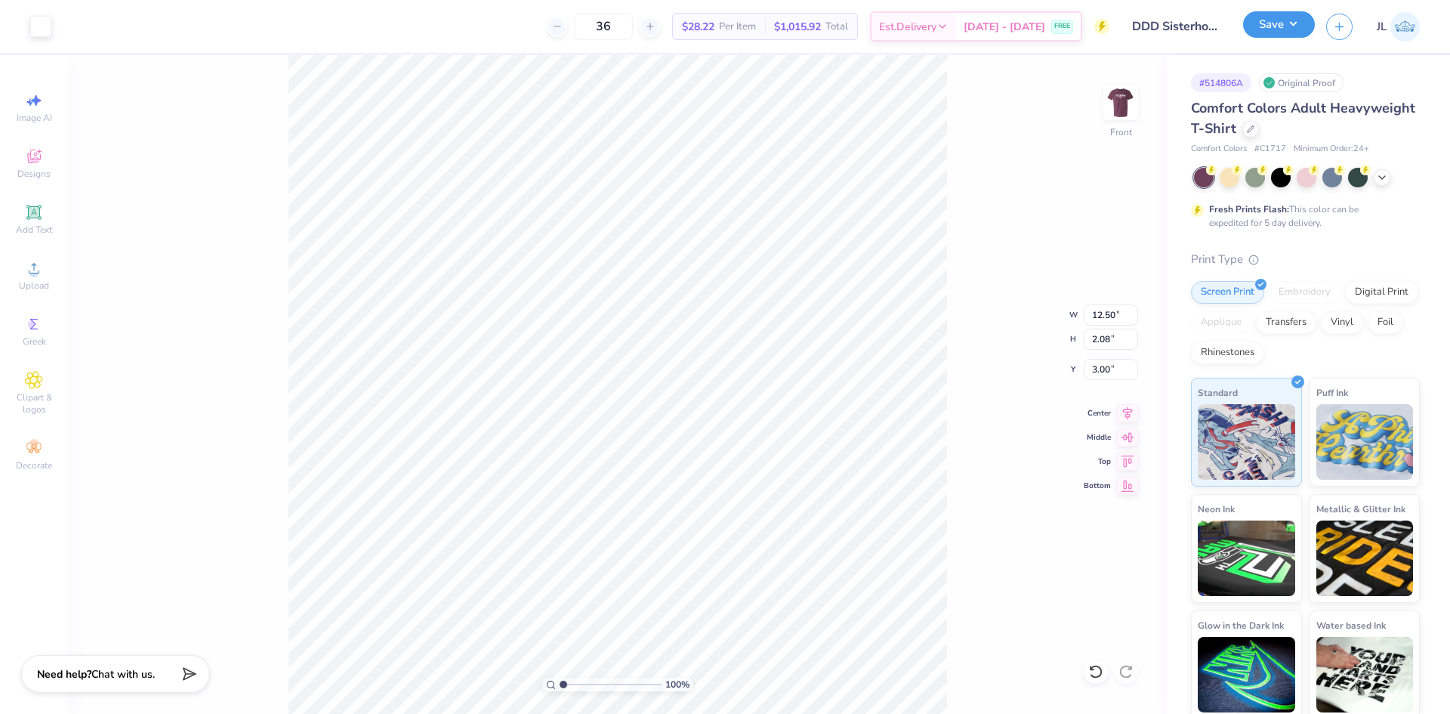
click at [1271, 26] on button "Save" at bounding box center [1279, 24] width 72 height 26
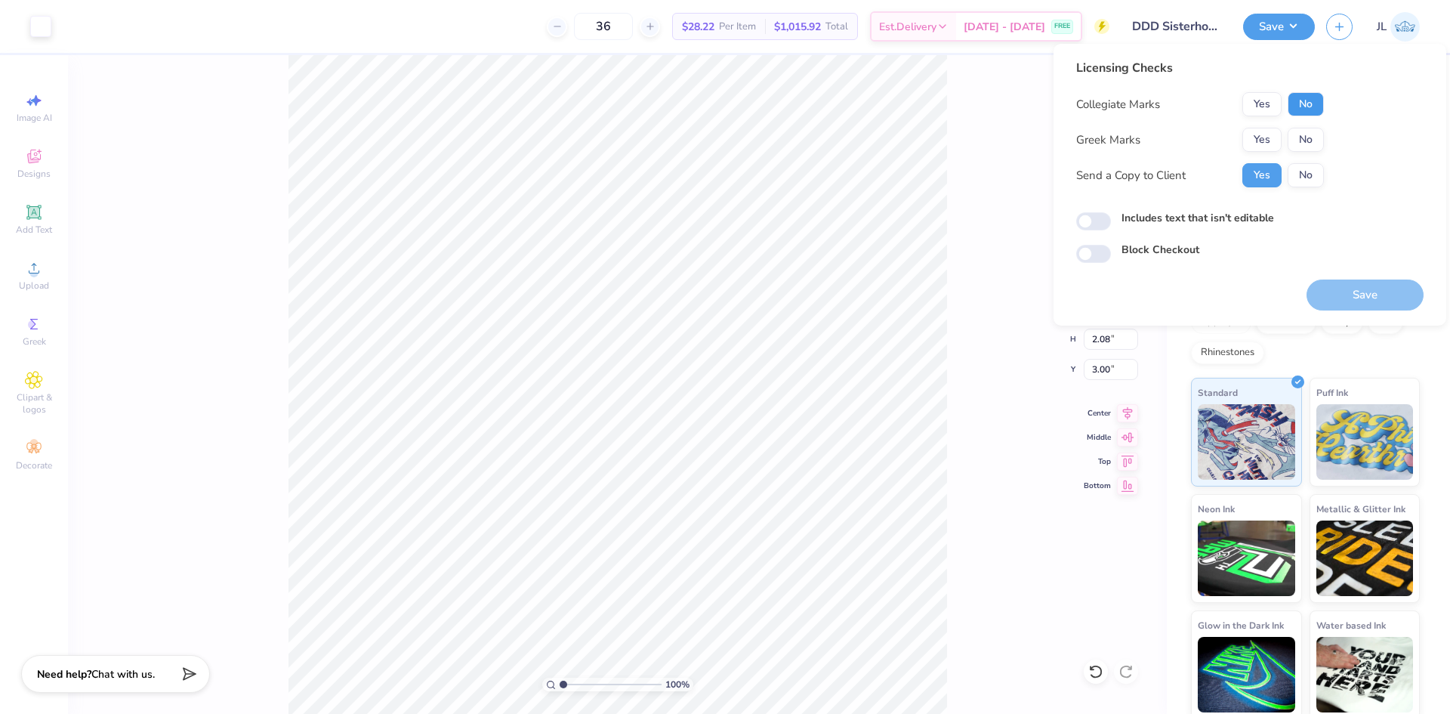
click at [1299, 105] on button "No" at bounding box center [1306, 104] width 36 height 24
click at [1246, 137] on button "Yes" at bounding box center [1262, 140] width 39 height 24
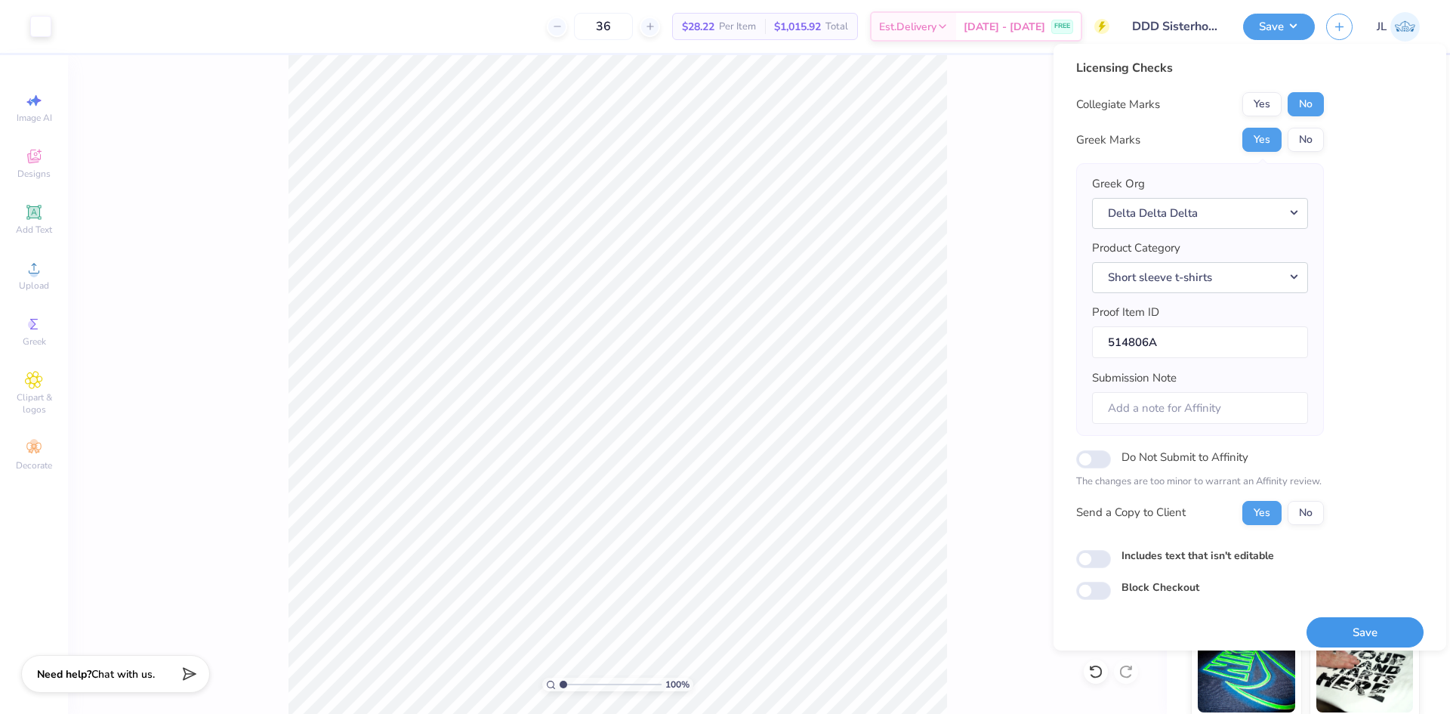
click at [1342, 630] on button "Save" at bounding box center [1365, 632] width 117 height 31
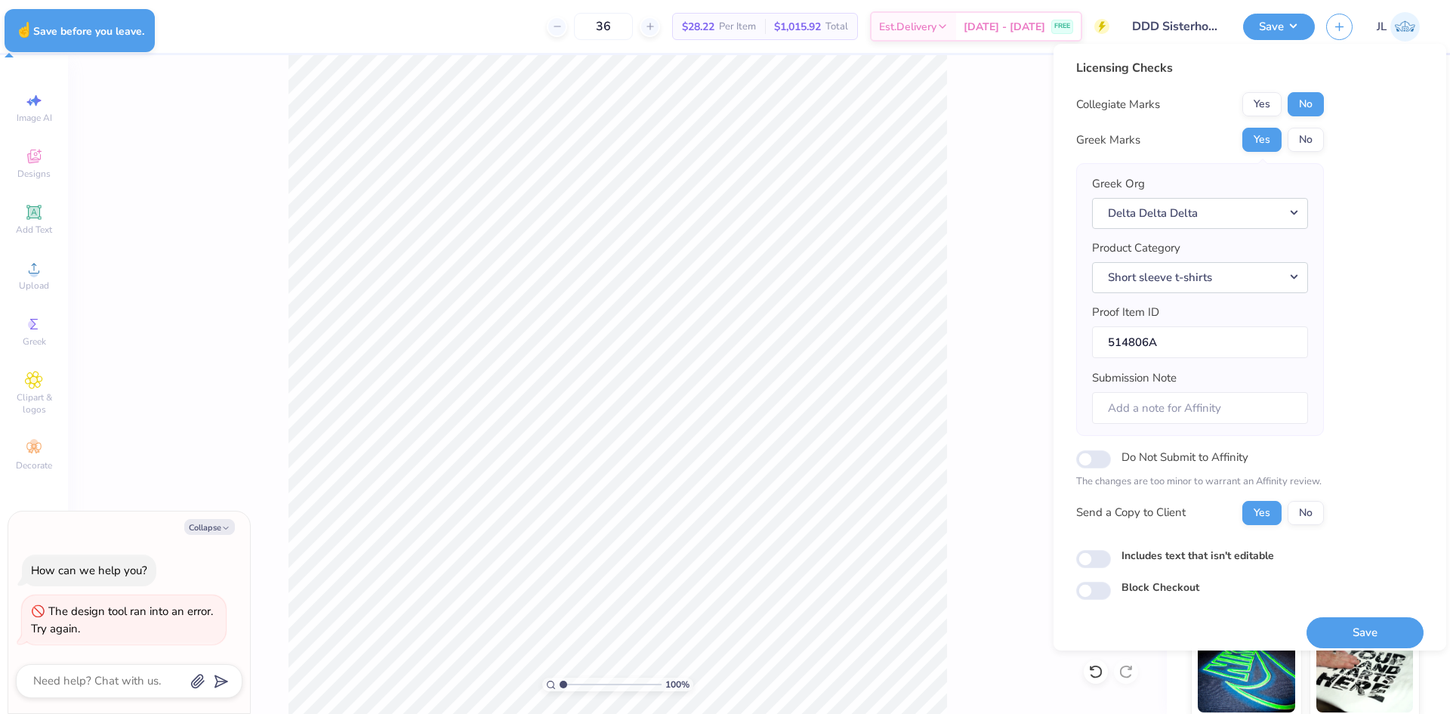
type textarea "x"
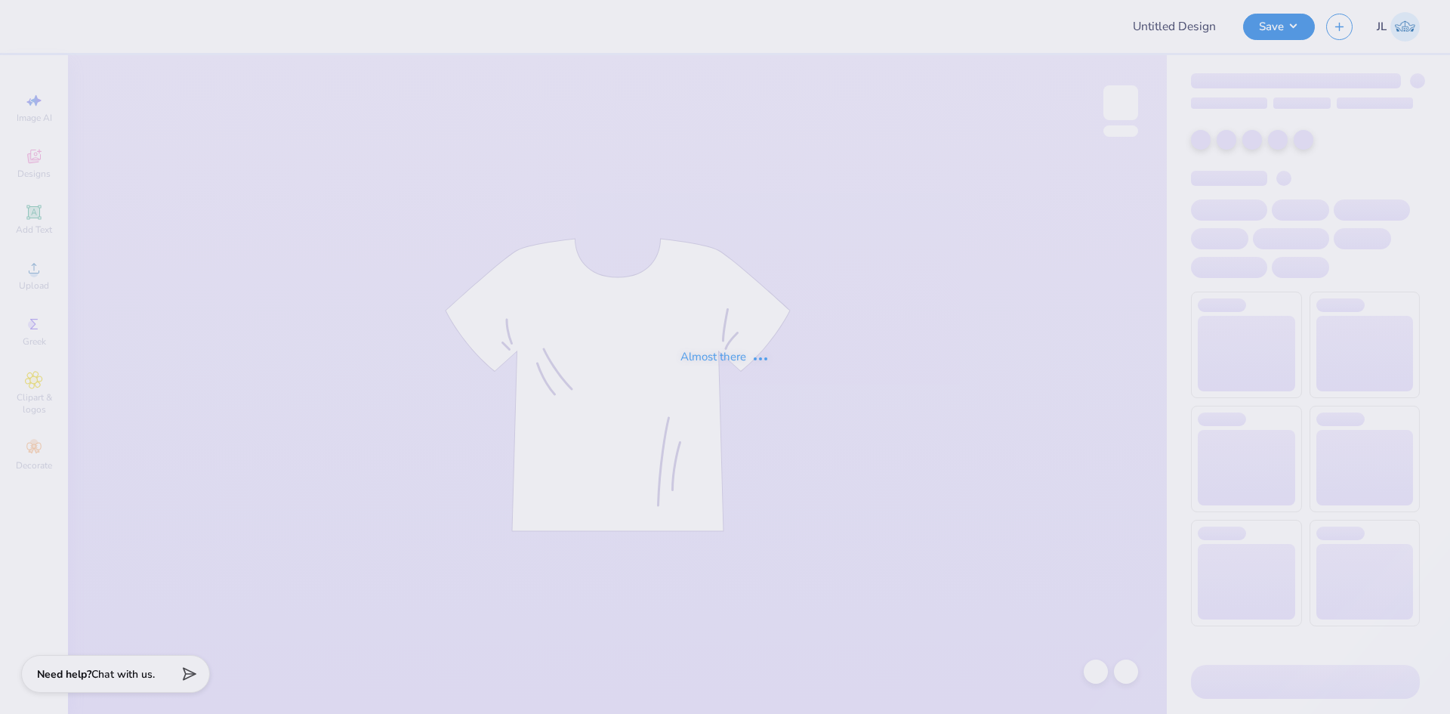
type input "DDD Sisterhood"
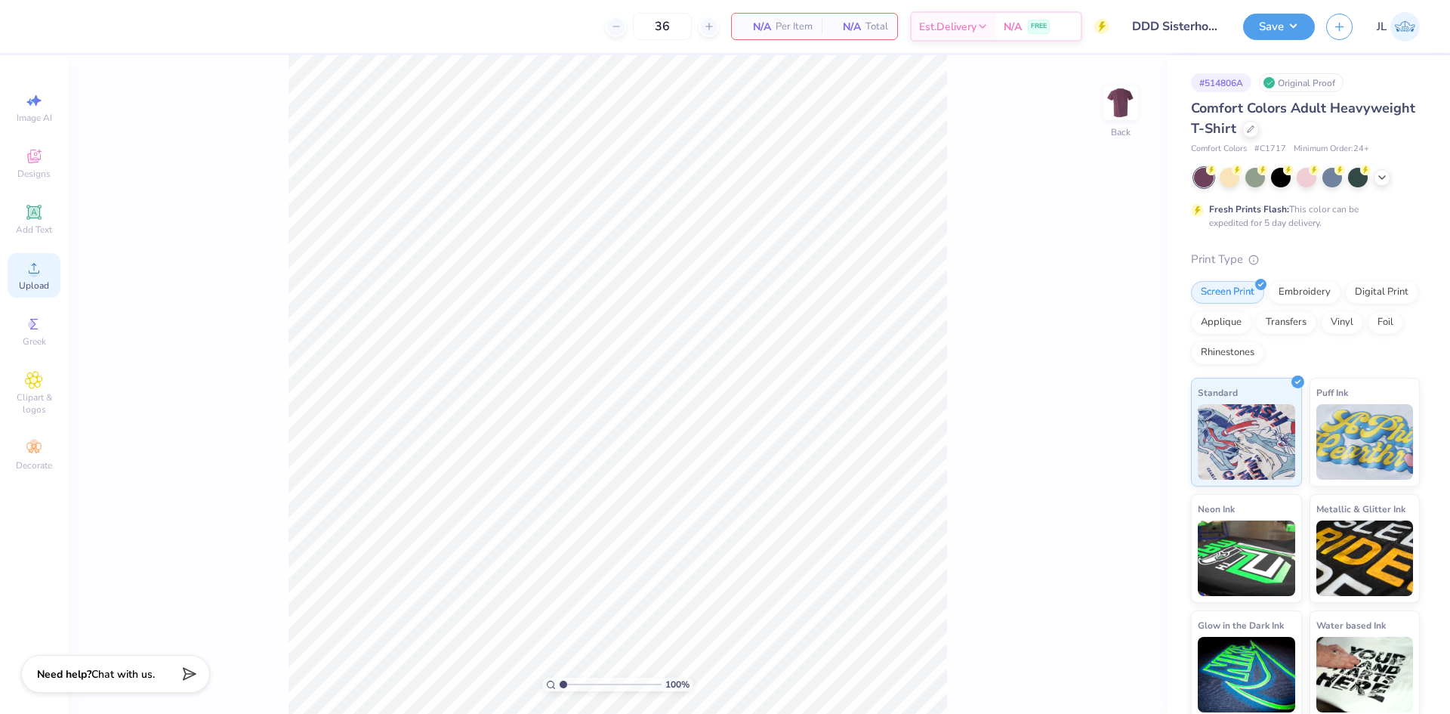
click at [29, 264] on icon at bounding box center [34, 268] width 18 height 18
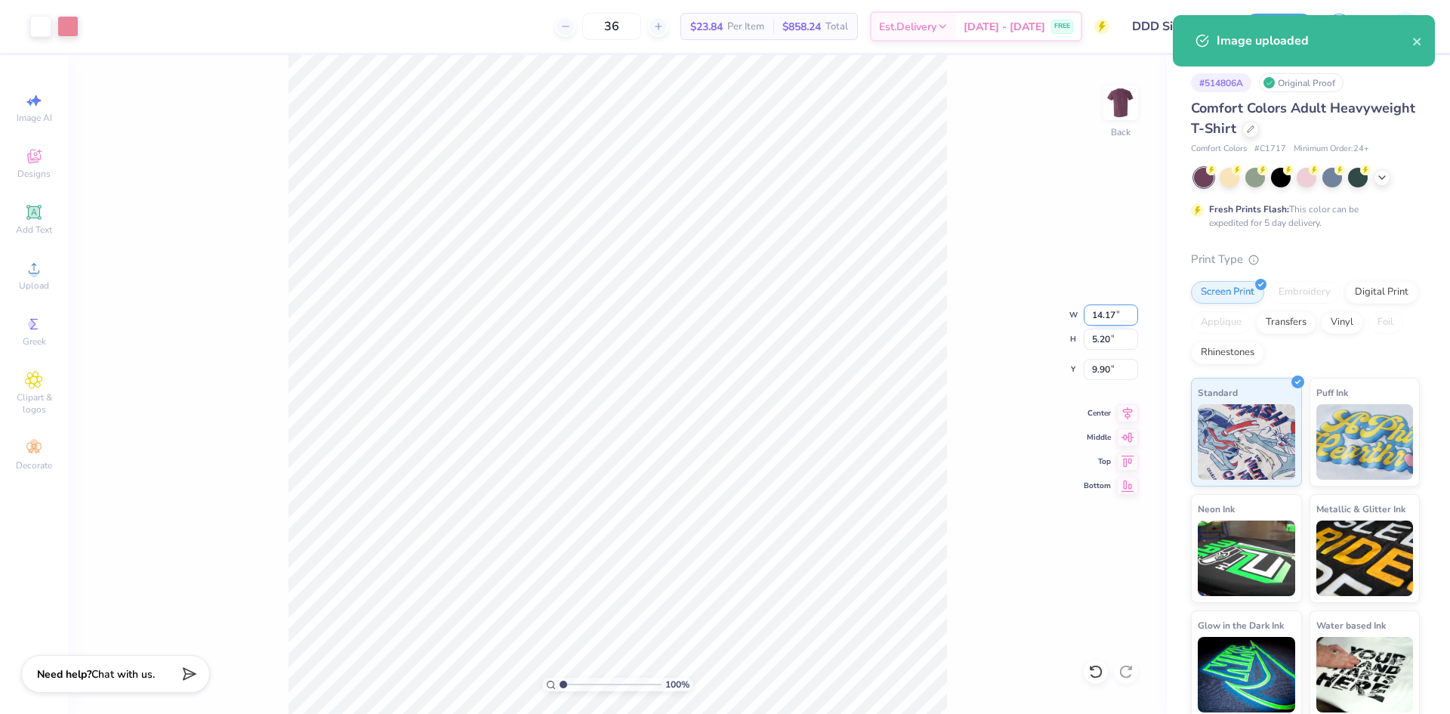
click at [1098, 324] on input "14.17" at bounding box center [1111, 314] width 54 height 21
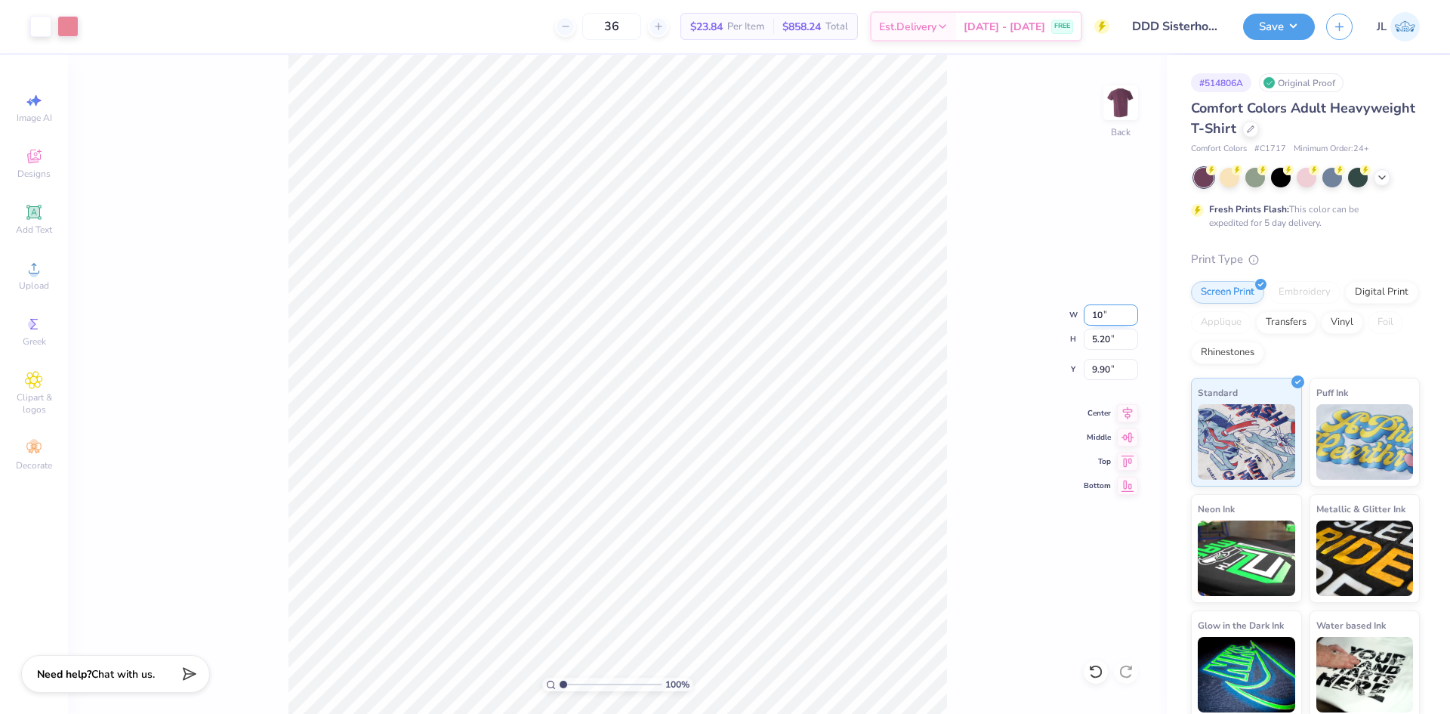
type input "10.00"
type input "3.67"
click at [1107, 365] on input "10.67" at bounding box center [1111, 369] width 54 height 21
type input "3.00"
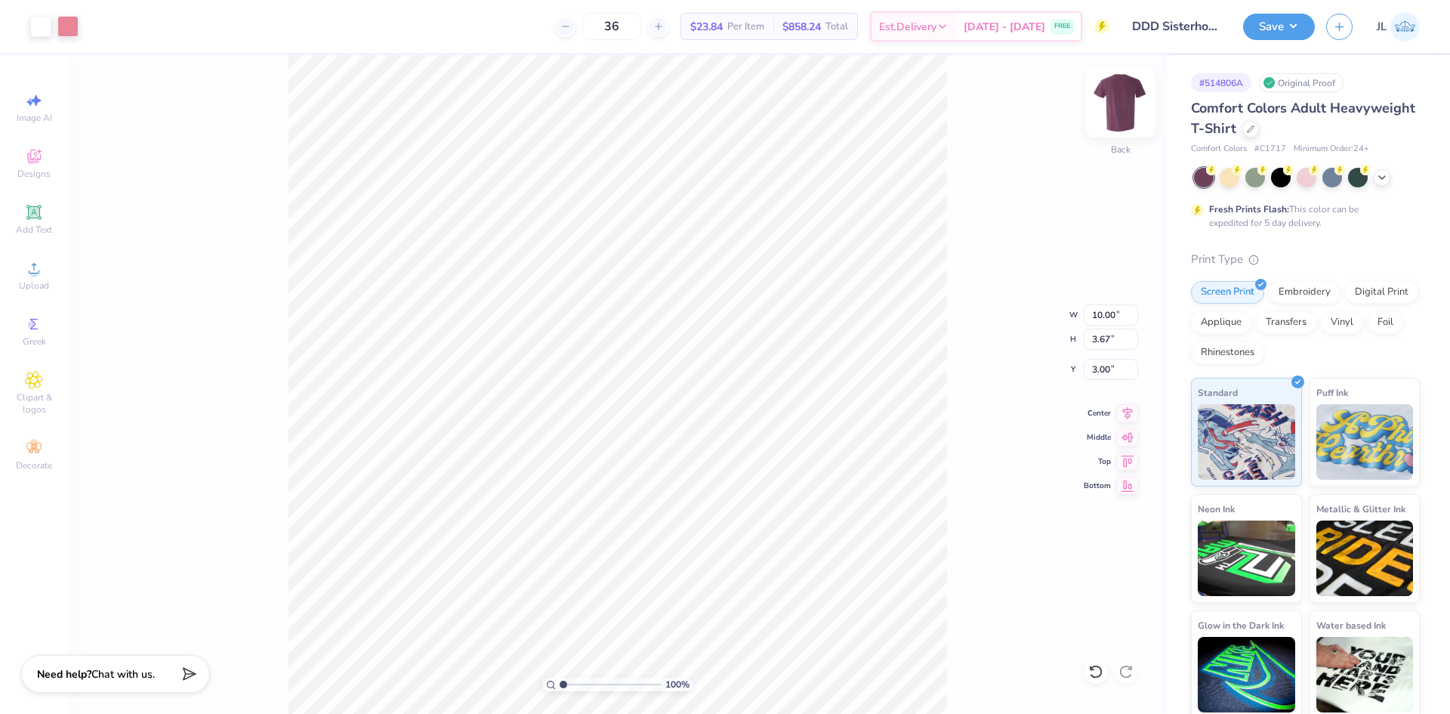
click at [1115, 114] on img at bounding box center [1121, 103] width 60 height 60
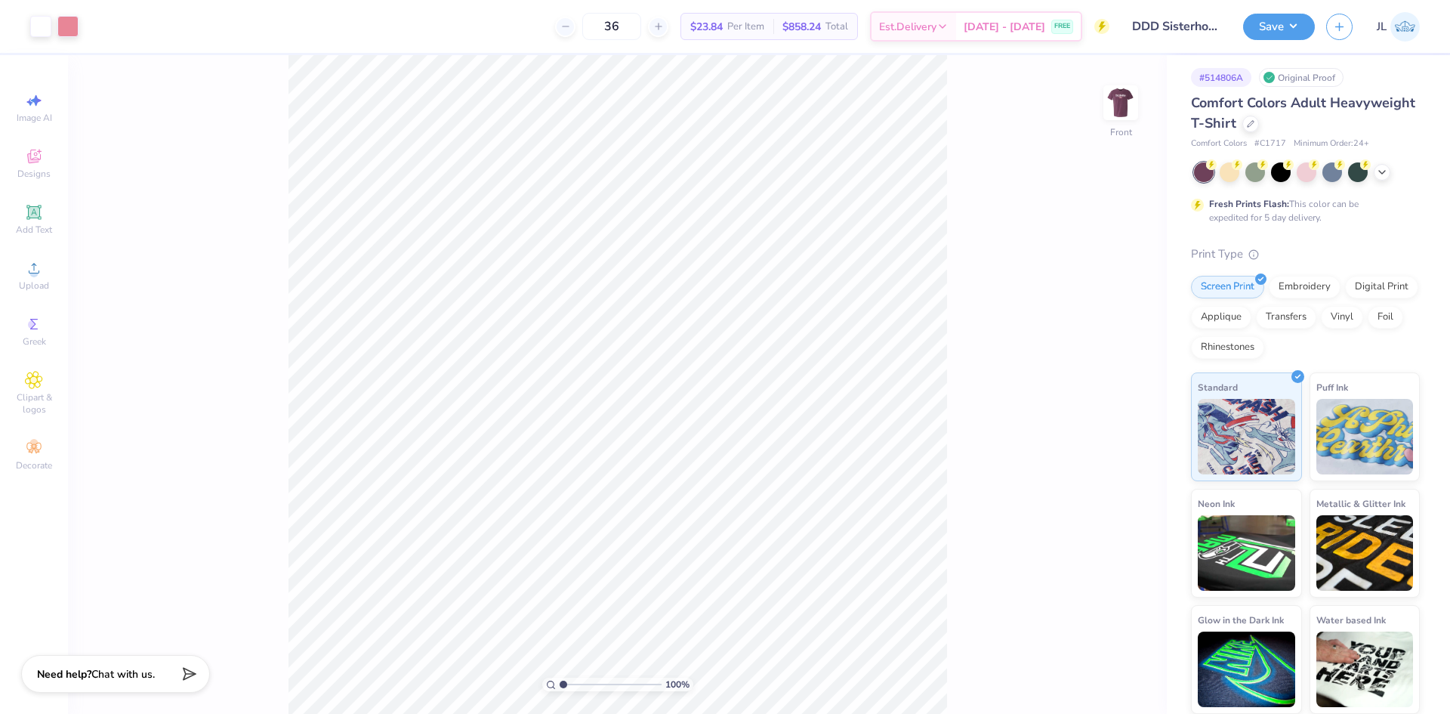
click at [1138, 120] on div "100 % Front" at bounding box center [617, 384] width 1099 height 659
click at [1125, 119] on img at bounding box center [1121, 103] width 60 height 60
click at [1125, 118] on img at bounding box center [1121, 103] width 30 height 30
click at [34, 281] on span "Upload" at bounding box center [34, 285] width 30 height 12
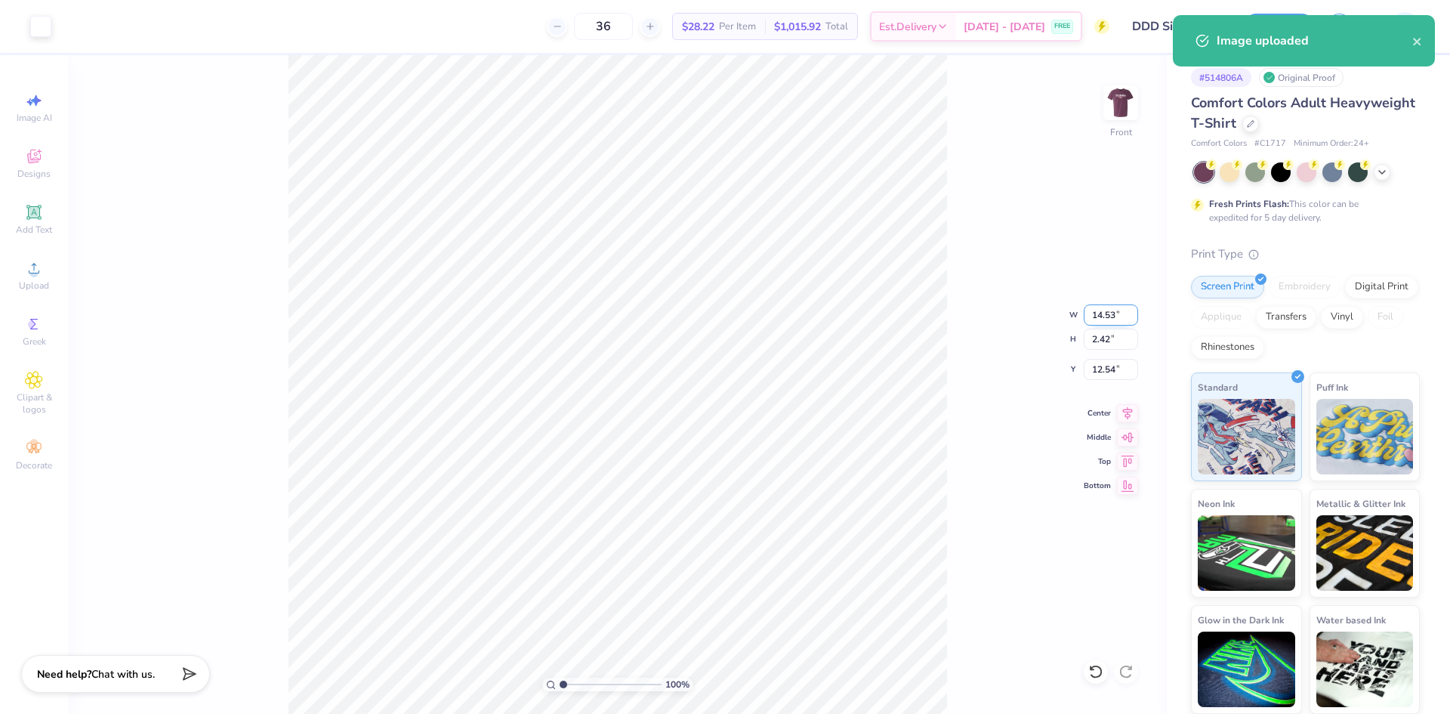
click at [1098, 318] on input "14.53" at bounding box center [1111, 314] width 54 height 21
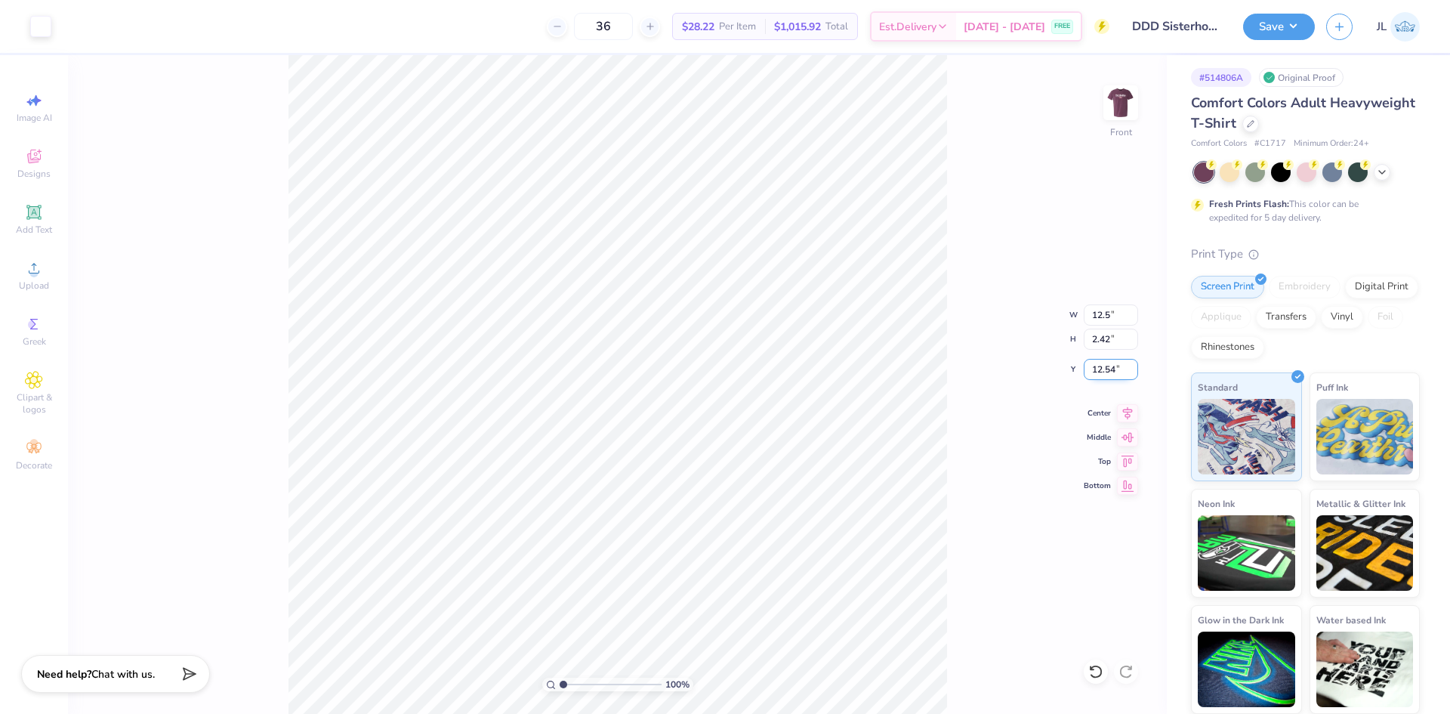
click at [1096, 365] on input "12.54" at bounding box center [1111, 369] width 54 height 21
type input "12.50"
type input "2.08"
click at [1096, 365] on input "12.71" at bounding box center [1111, 369] width 54 height 21
type input "3.00"
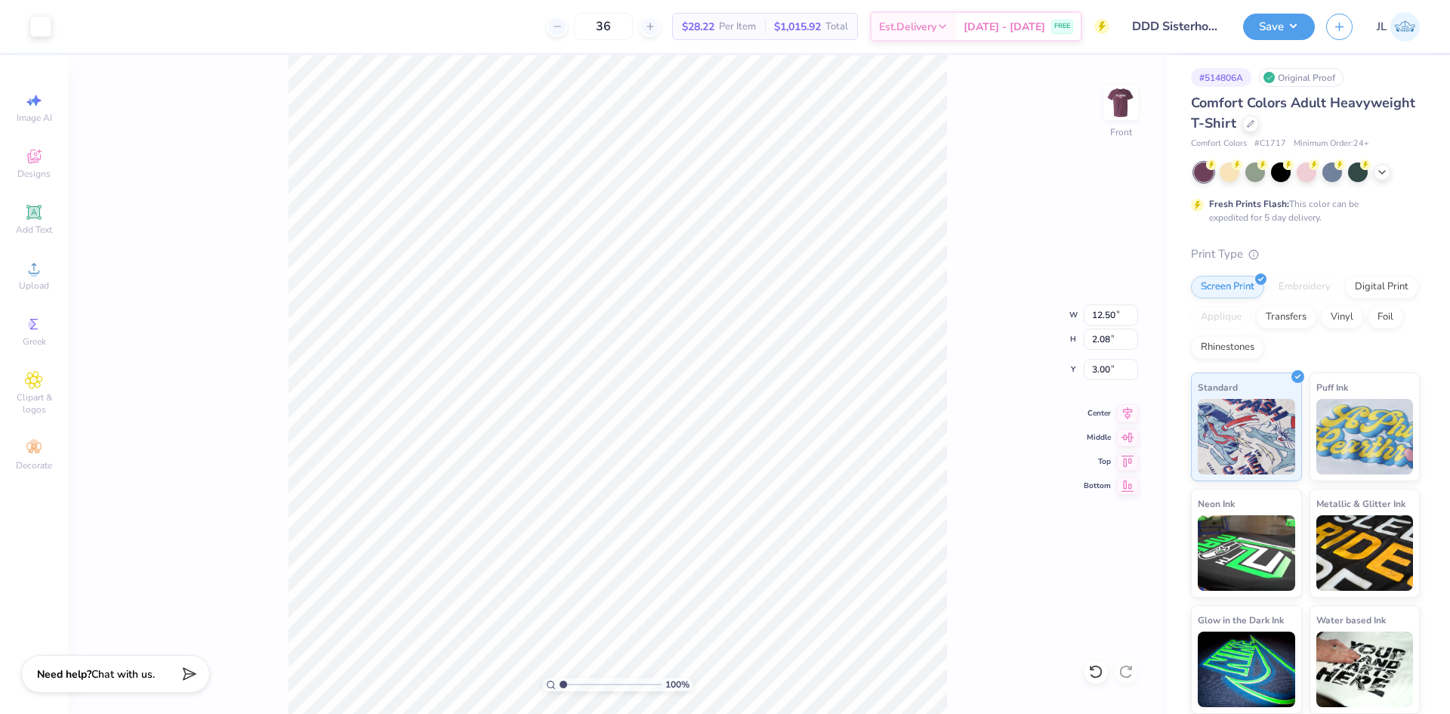
click at [968, 345] on div "100 % Front W 12.50 12.50 " H 2.08 2.08 " Y 3.00 3.00 " Center Middle Top Bottom" at bounding box center [617, 384] width 1099 height 659
click at [1116, 119] on img at bounding box center [1121, 103] width 60 height 60
click at [1127, 120] on img at bounding box center [1121, 103] width 60 height 60
click at [1135, 109] on img at bounding box center [1121, 103] width 60 height 60
click at [1293, 19] on button "Save" at bounding box center [1279, 24] width 72 height 26
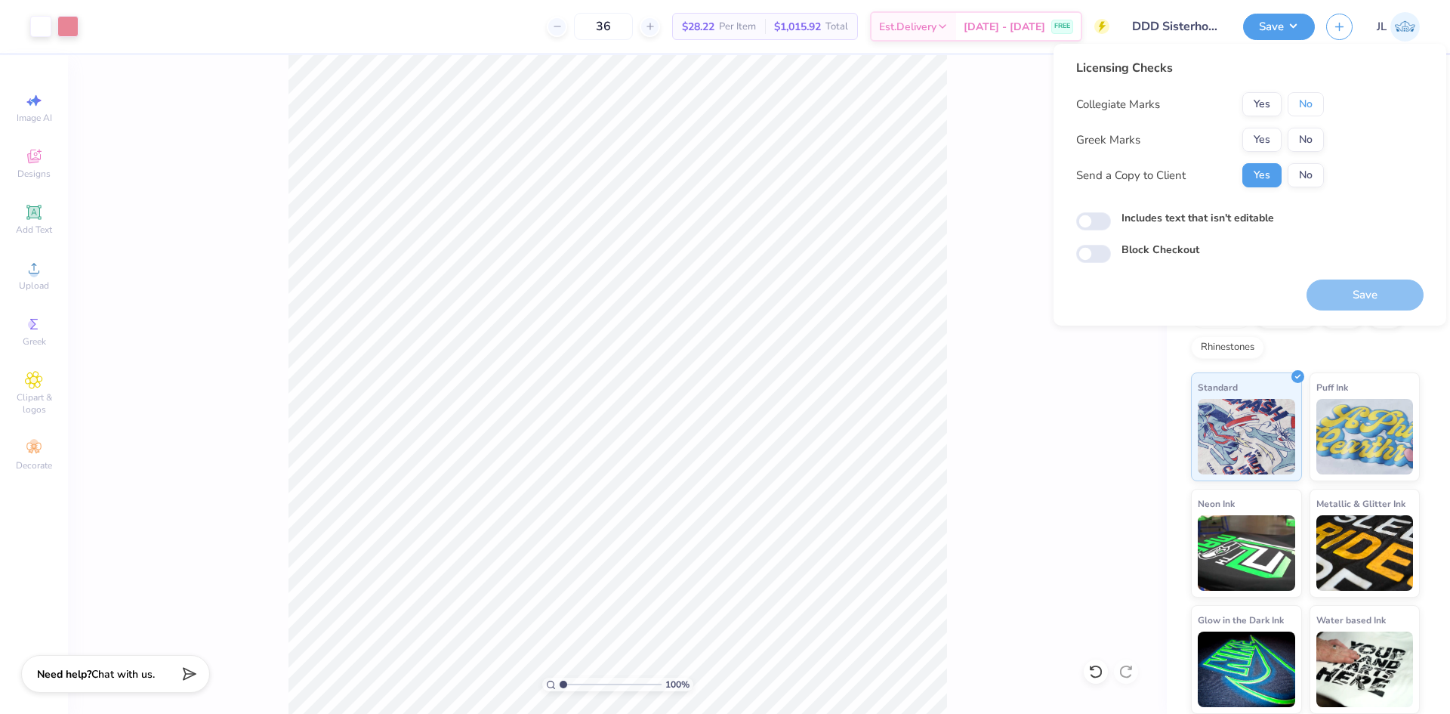
drag, startPoint x: 1313, startPoint y: 108, endPoint x: 1293, endPoint y: 127, distance: 27.2
click at [1313, 107] on button "No" at bounding box center [1306, 104] width 36 height 24
click at [1273, 138] on button "Yes" at bounding box center [1262, 140] width 39 height 24
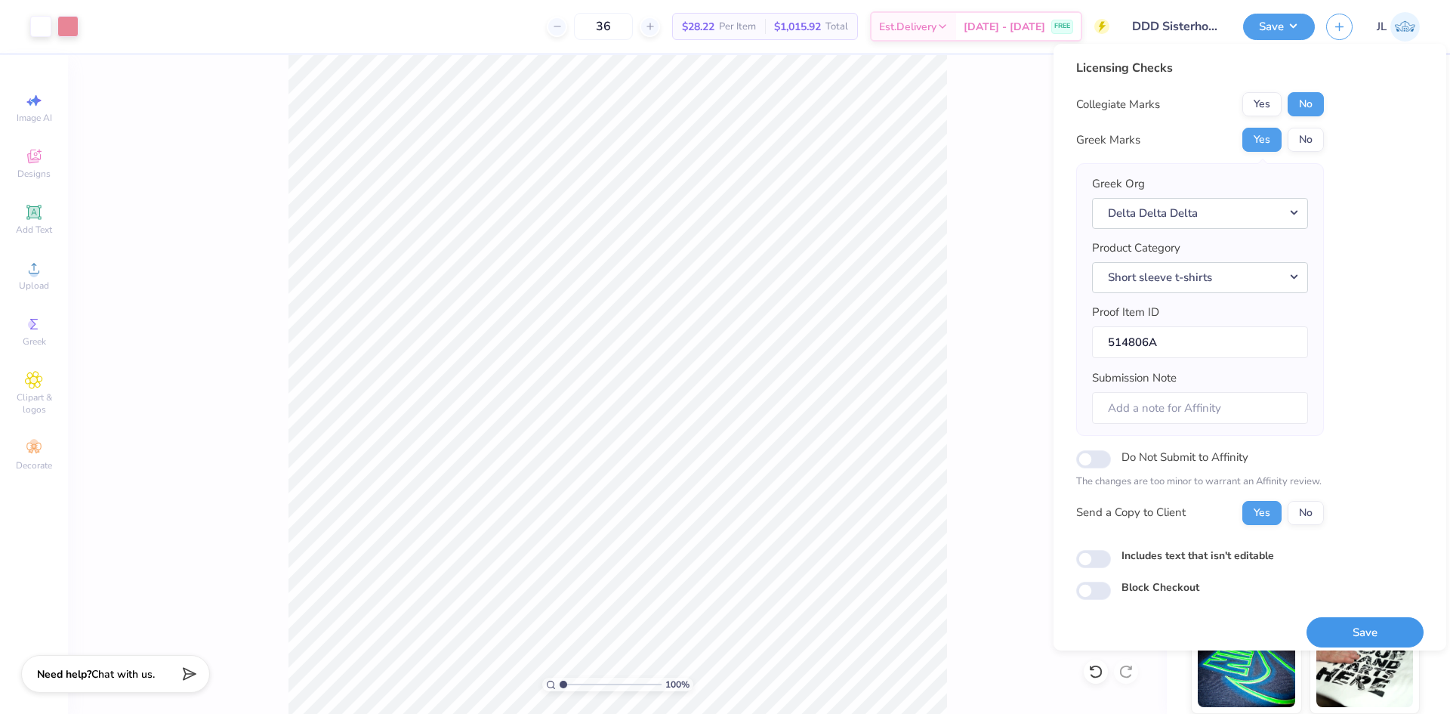
click at [1344, 624] on button "Save" at bounding box center [1365, 632] width 117 height 31
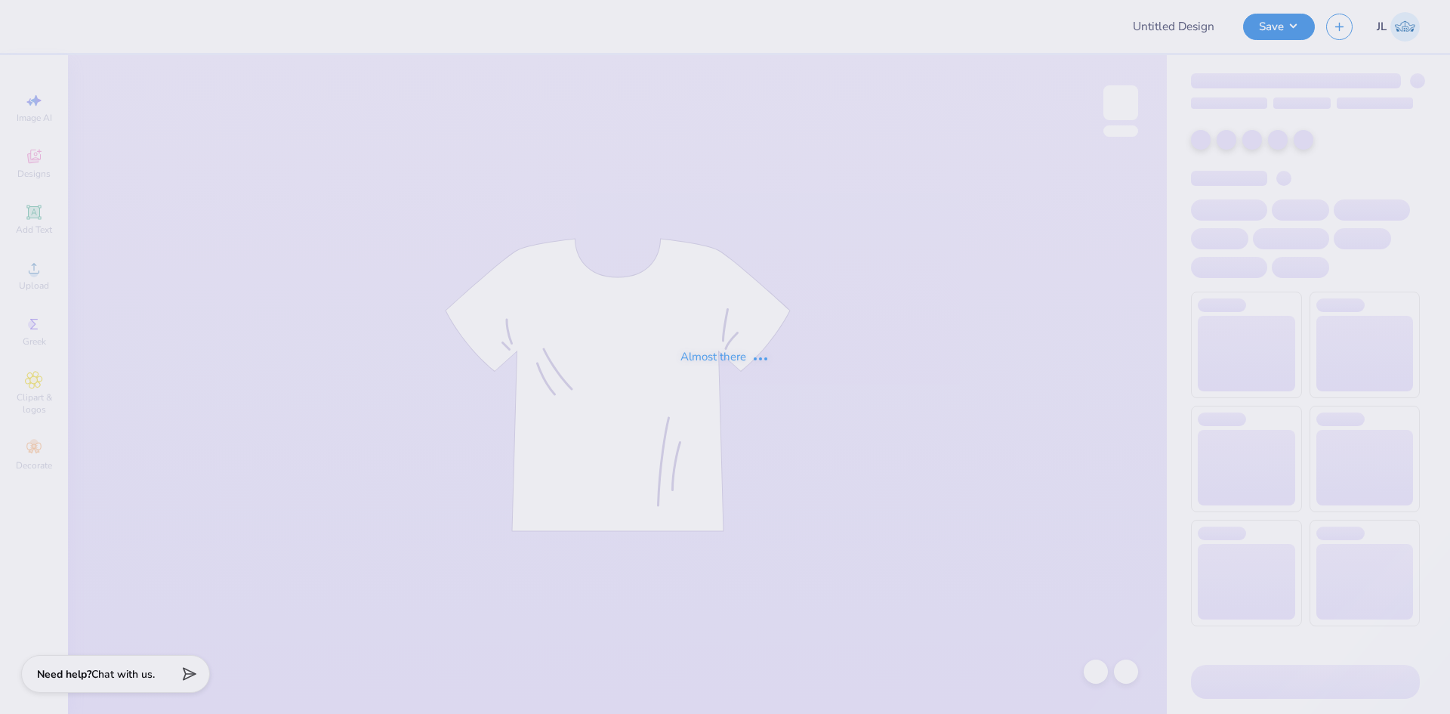
type input "[PERSON_NAME] : [US_STATE][GEOGRAPHIC_DATA]"
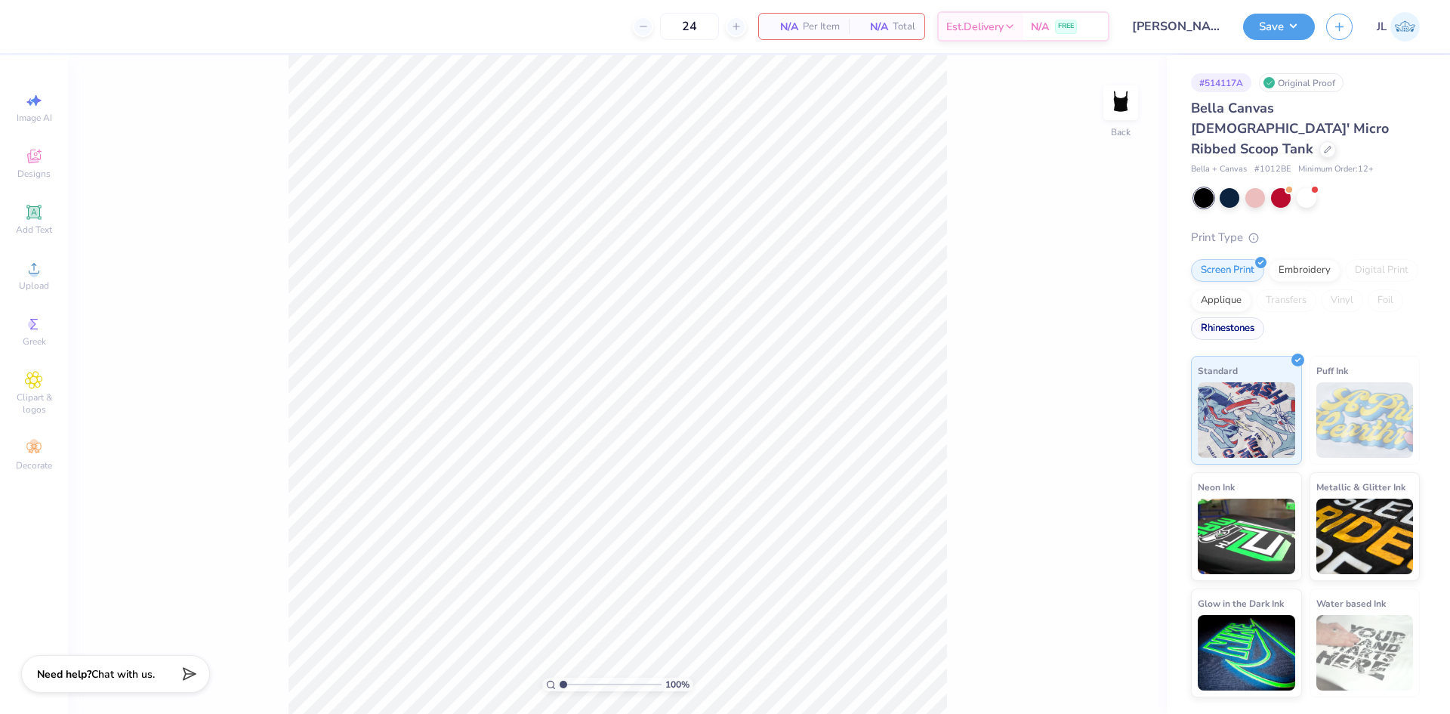
click at [1240, 317] on div "Rhinestones" at bounding box center [1227, 328] width 73 height 23
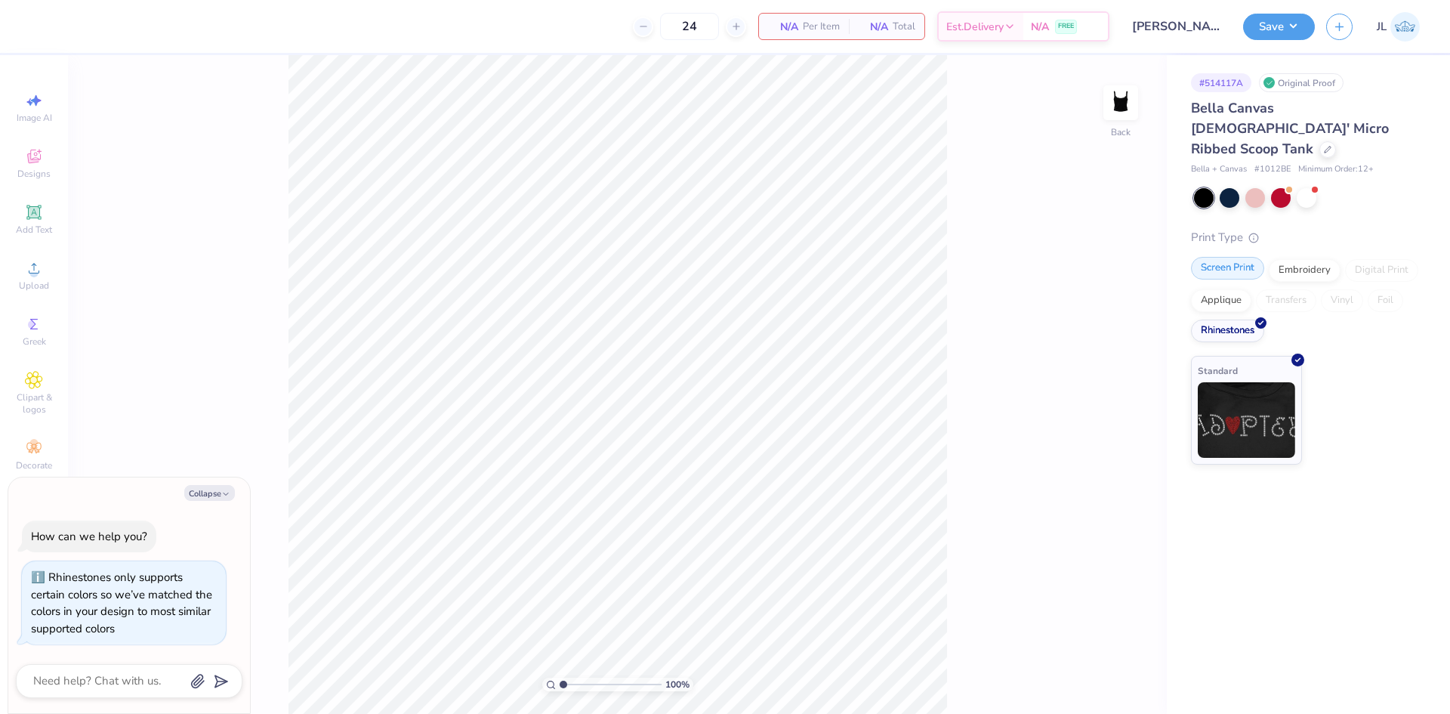
click at [1207, 257] on div "Screen Print" at bounding box center [1227, 268] width 73 height 23
type textarea "x"
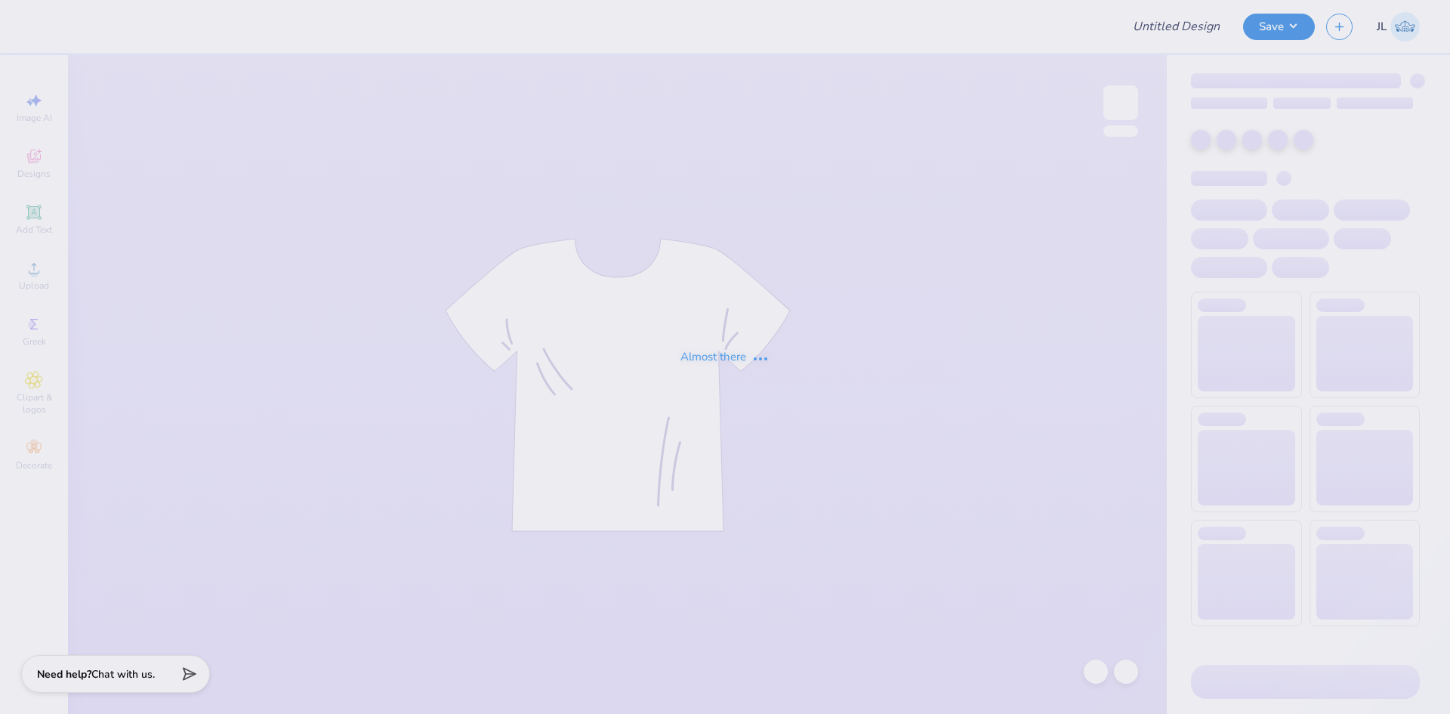
type input "Addi Hinson"
type input "polo"
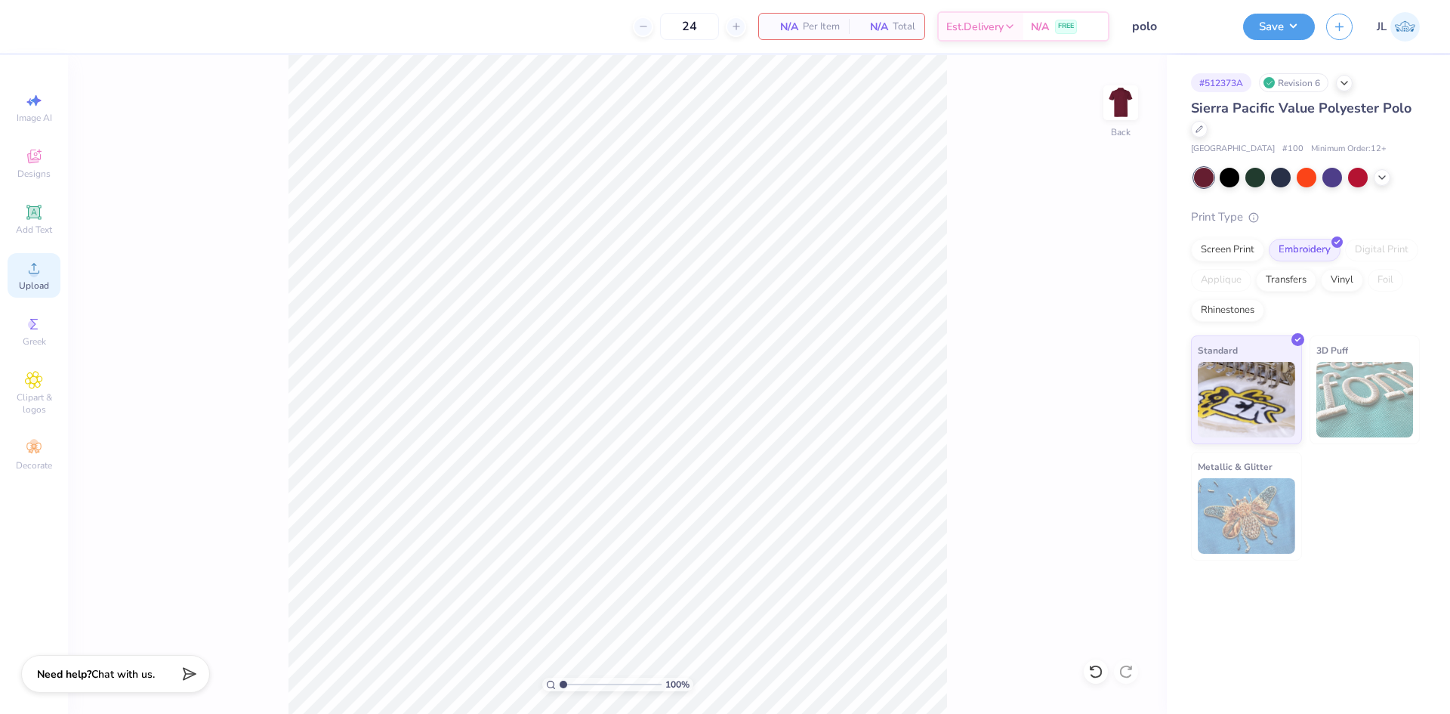
click at [21, 273] on div "Upload" at bounding box center [34, 275] width 53 height 45
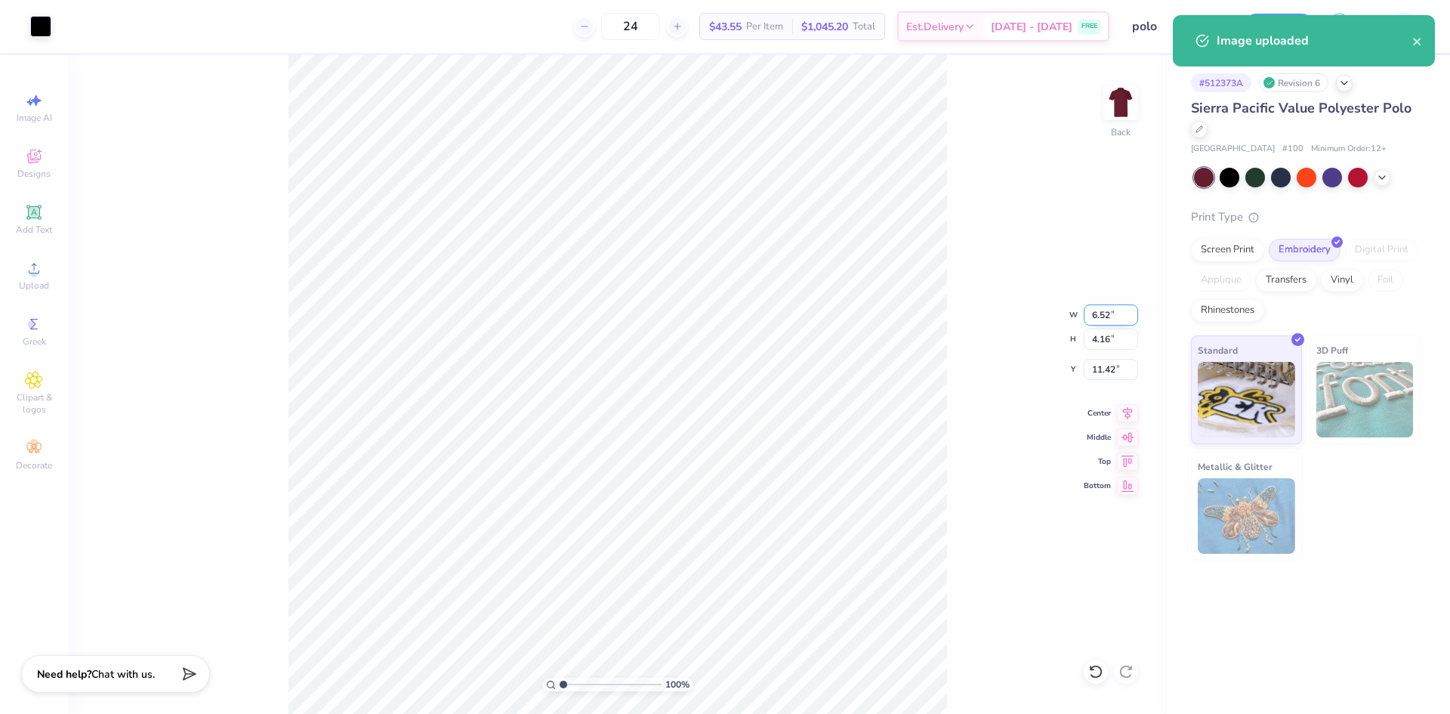
click at [1097, 314] on input "6.52" at bounding box center [1111, 314] width 54 height 21
type input "4.50"
type input "2.87"
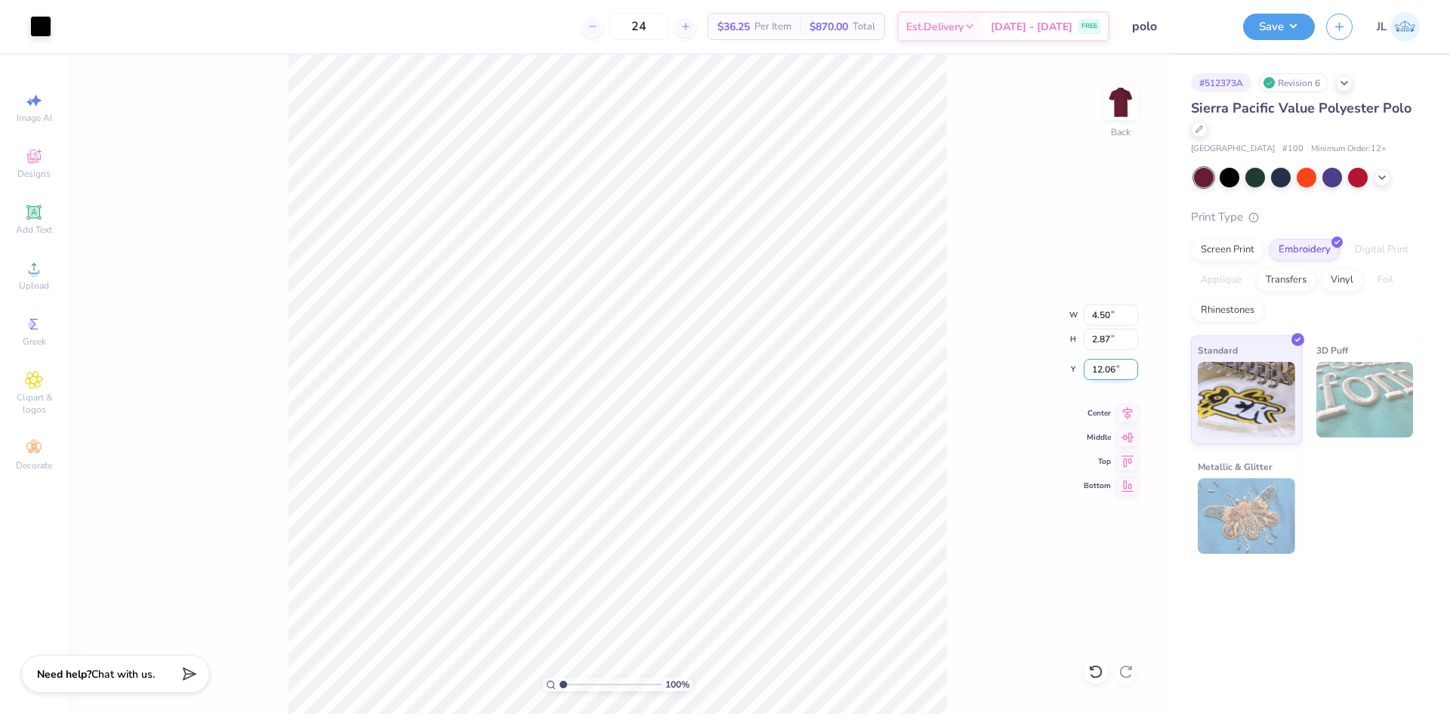
click at [1104, 369] on input "12.06" at bounding box center [1111, 369] width 54 height 21
type input "3.00"
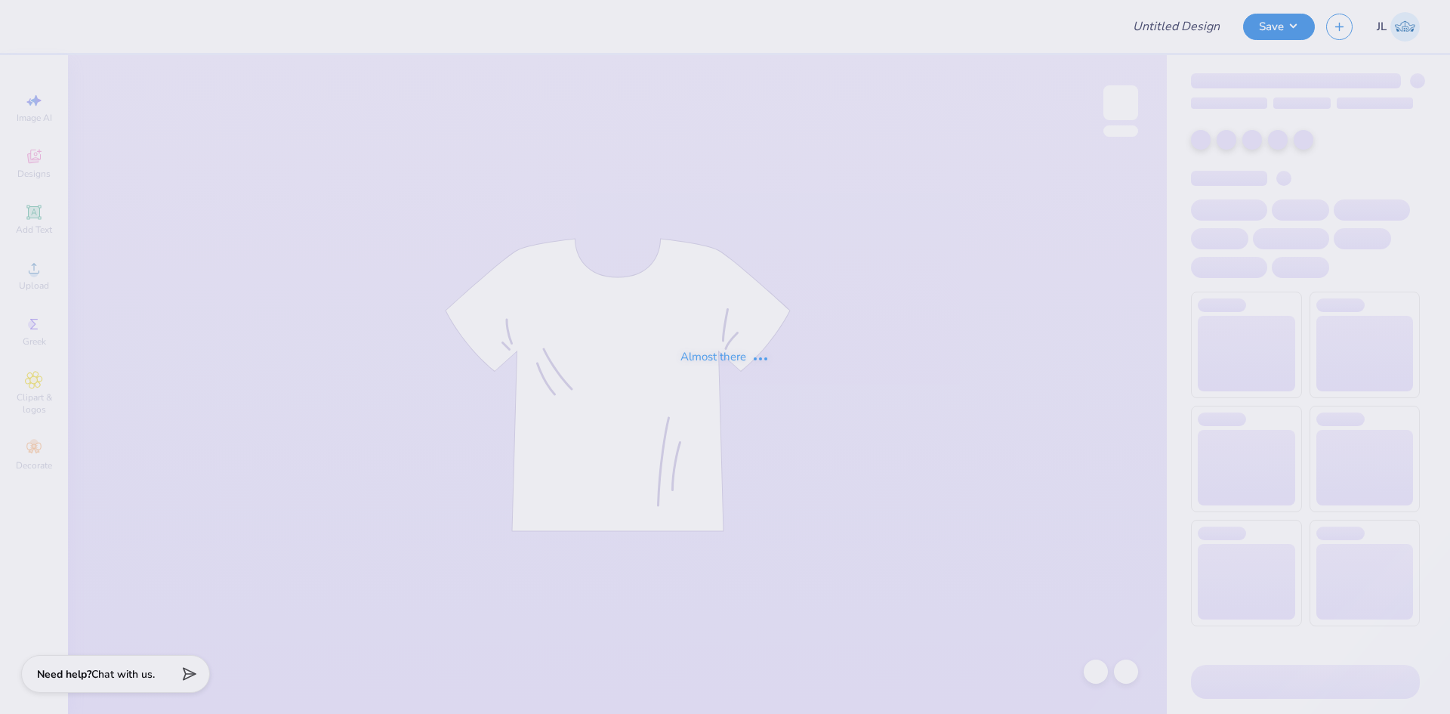
type input "polo"
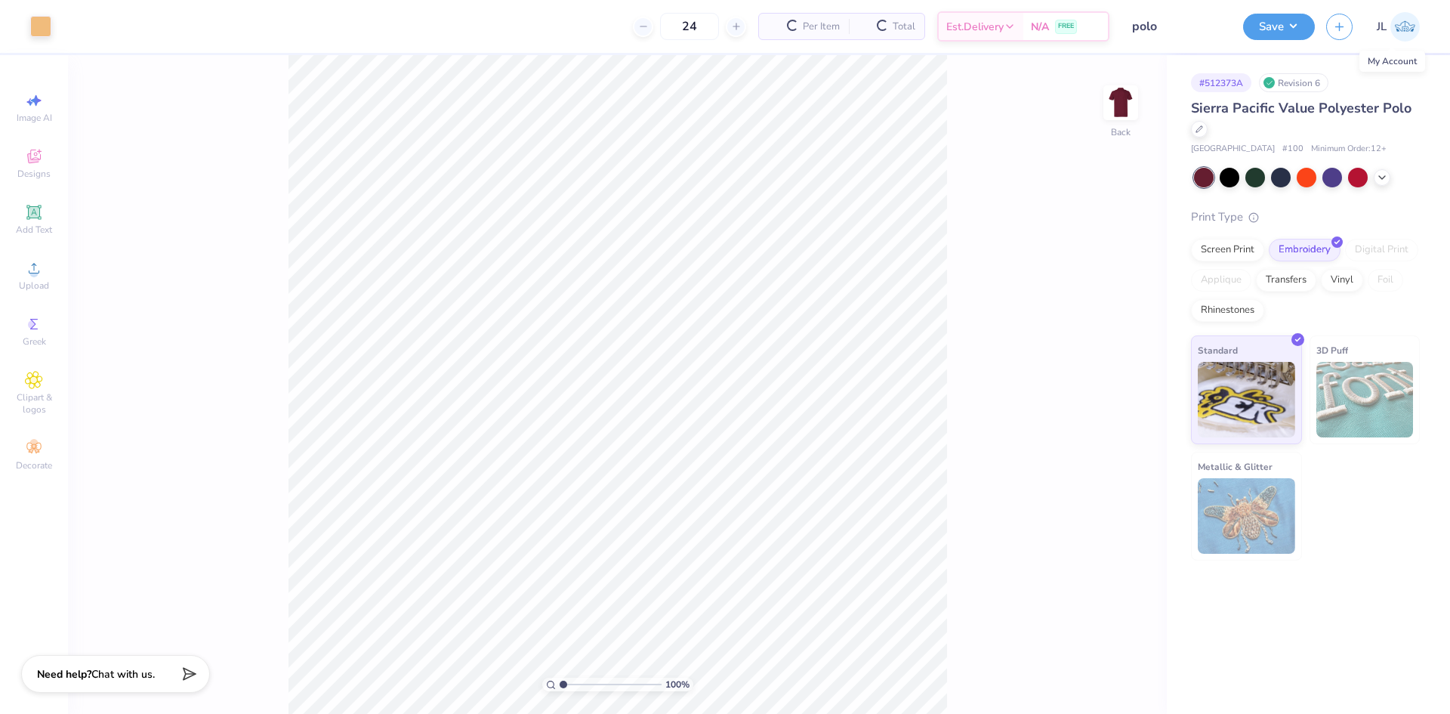
click at [1385, 29] on span "JL" at bounding box center [1382, 26] width 10 height 17
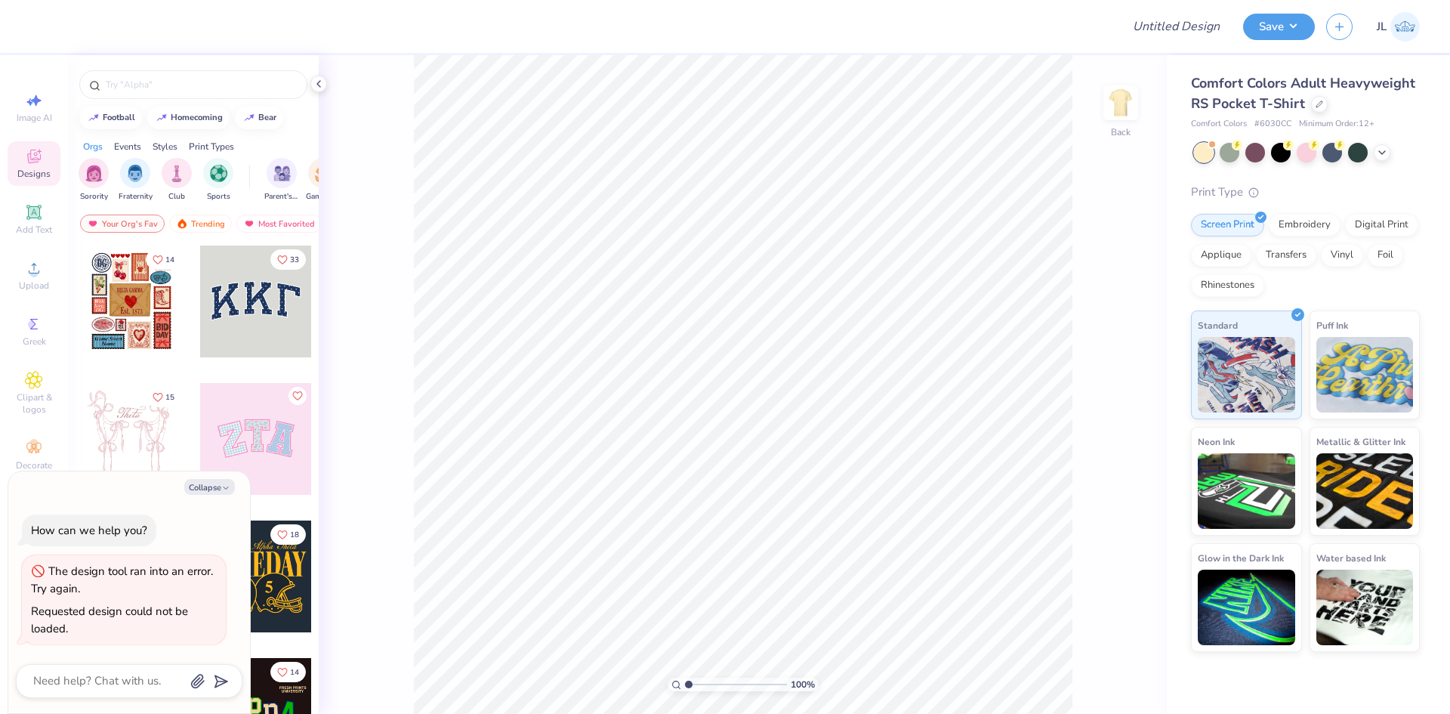
scroll to position [2, 0]
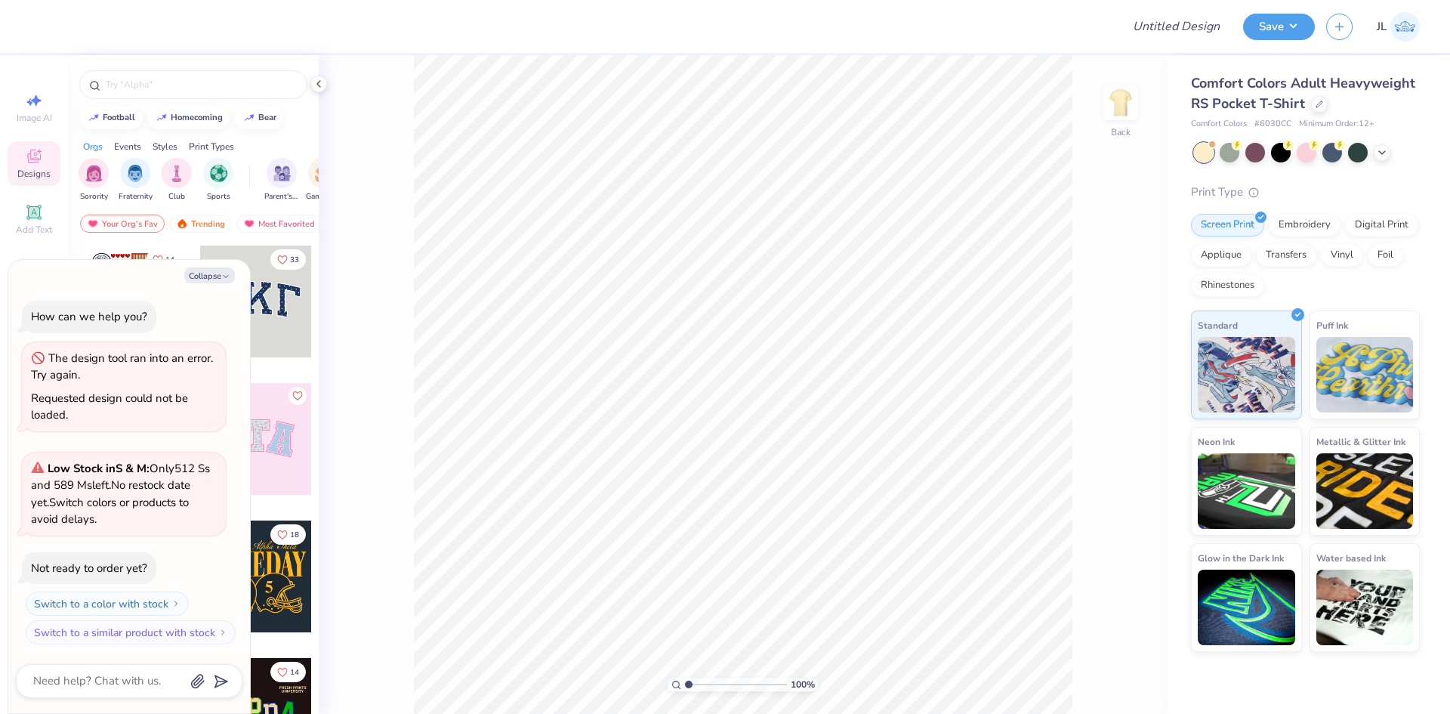
type textarea "x"
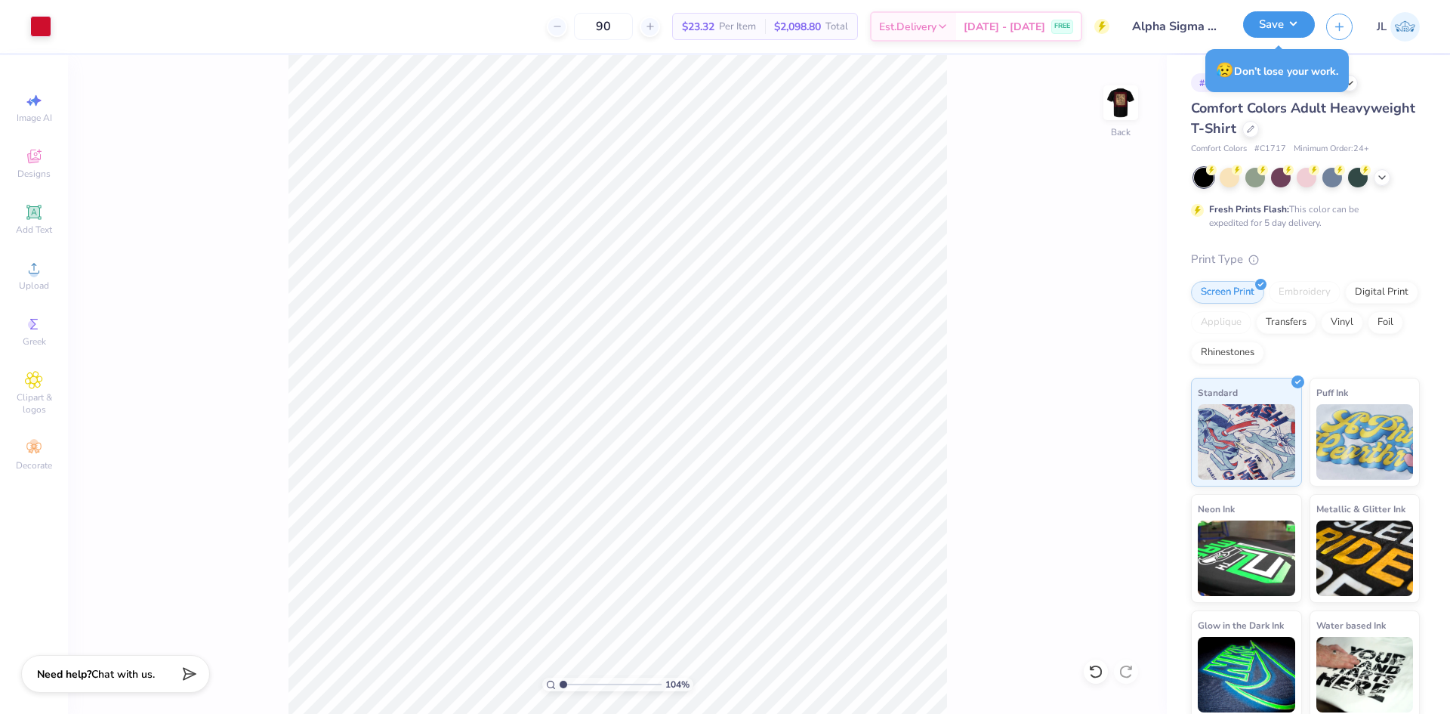
click at [1294, 28] on button "Save" at bounding box center [1279, 24] width 72 height 26
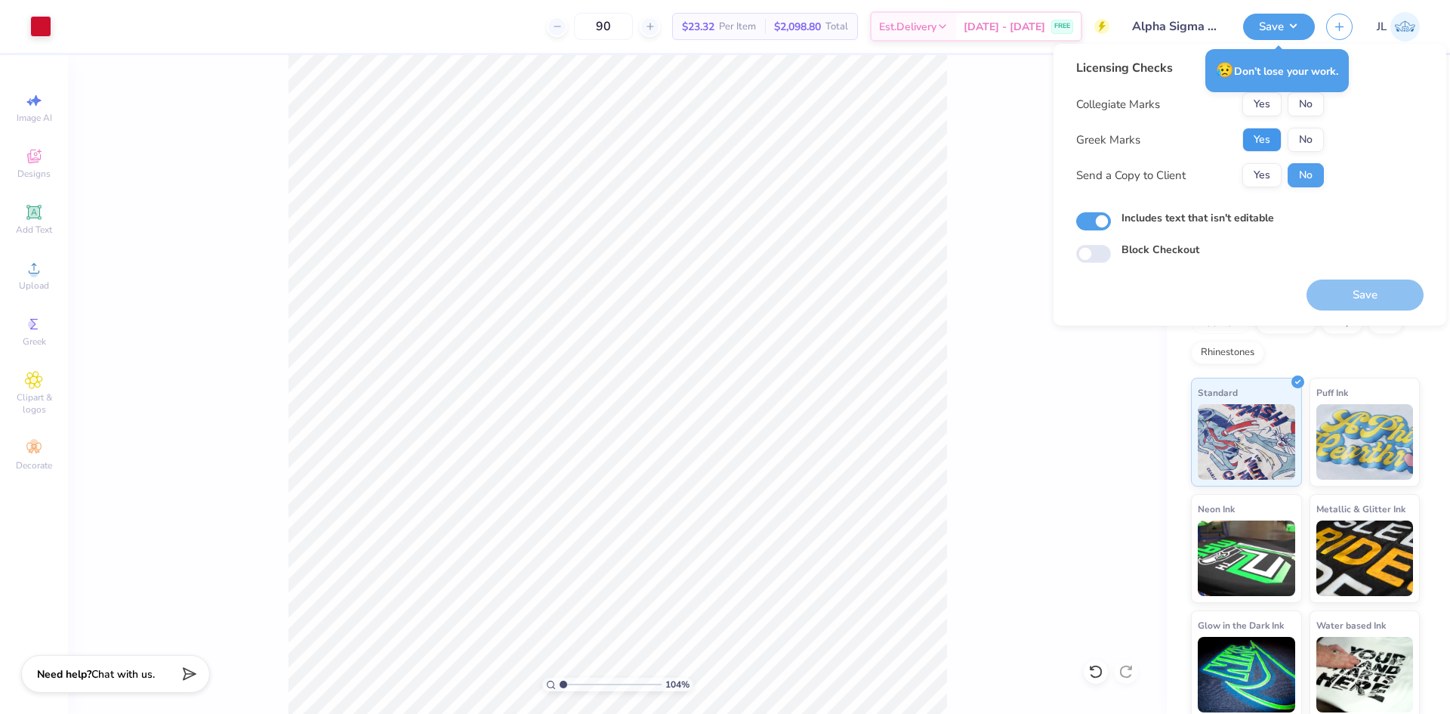
click at [1255, 129] on button "Yes" at bounding box center [1262, 140] width 39 height 24
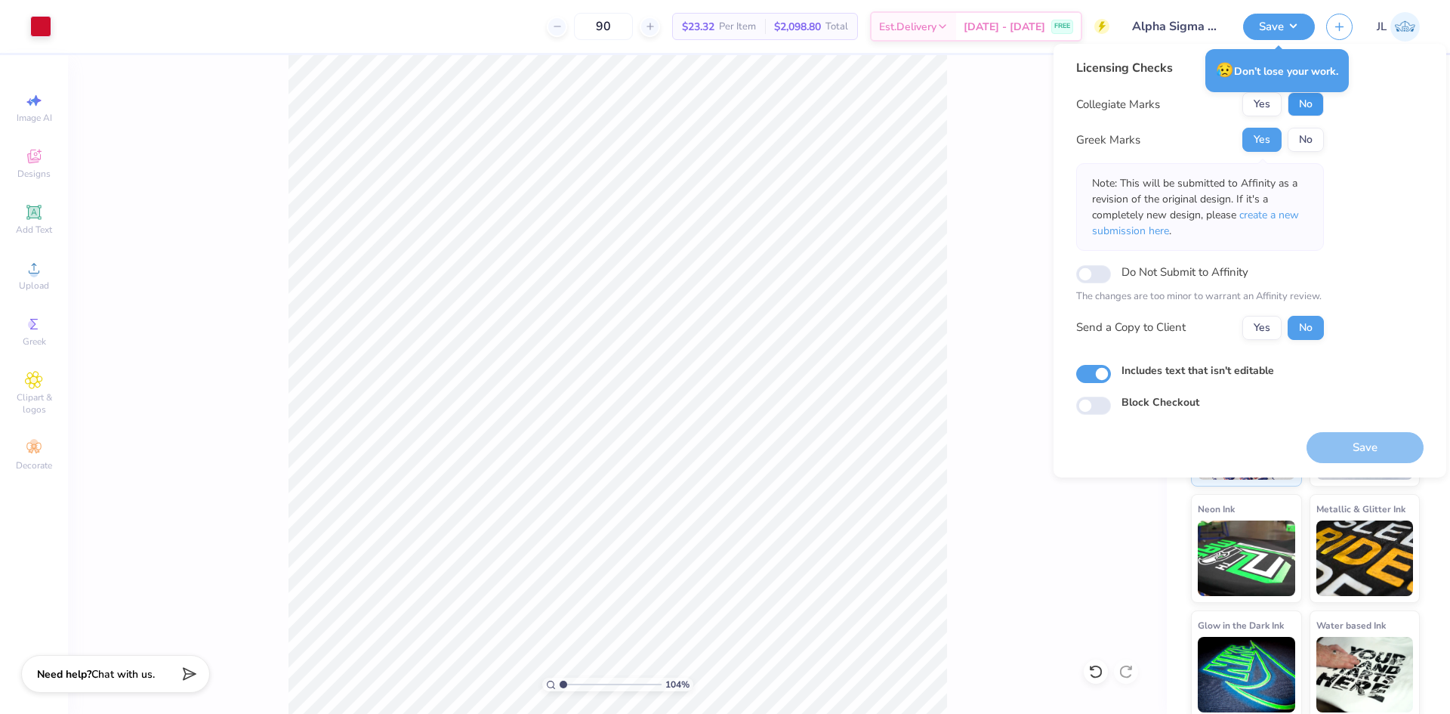
click at [1302, 107] on button "No" at bounding box center [1306, 104] width 36 height 24
click at [1263, 319] on button "Yes" at bounding box center [1262, 328] width 39 height 24
click at [1376, 449] on button "Save" at bounding box center [1365, 447] width 117 height 31
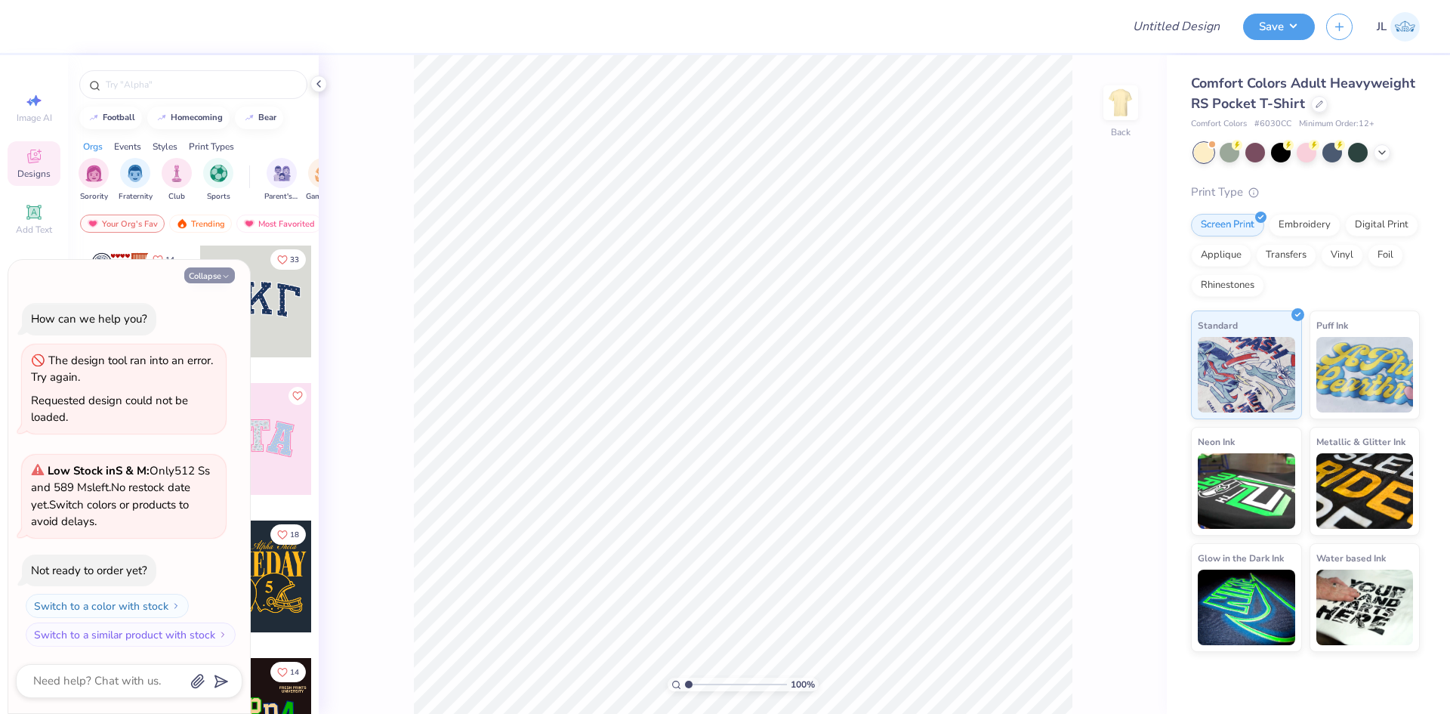
click at [230, 283] on button "Collapse" at bounding box center [209, 275] width 51 height 16
type textarea "x"
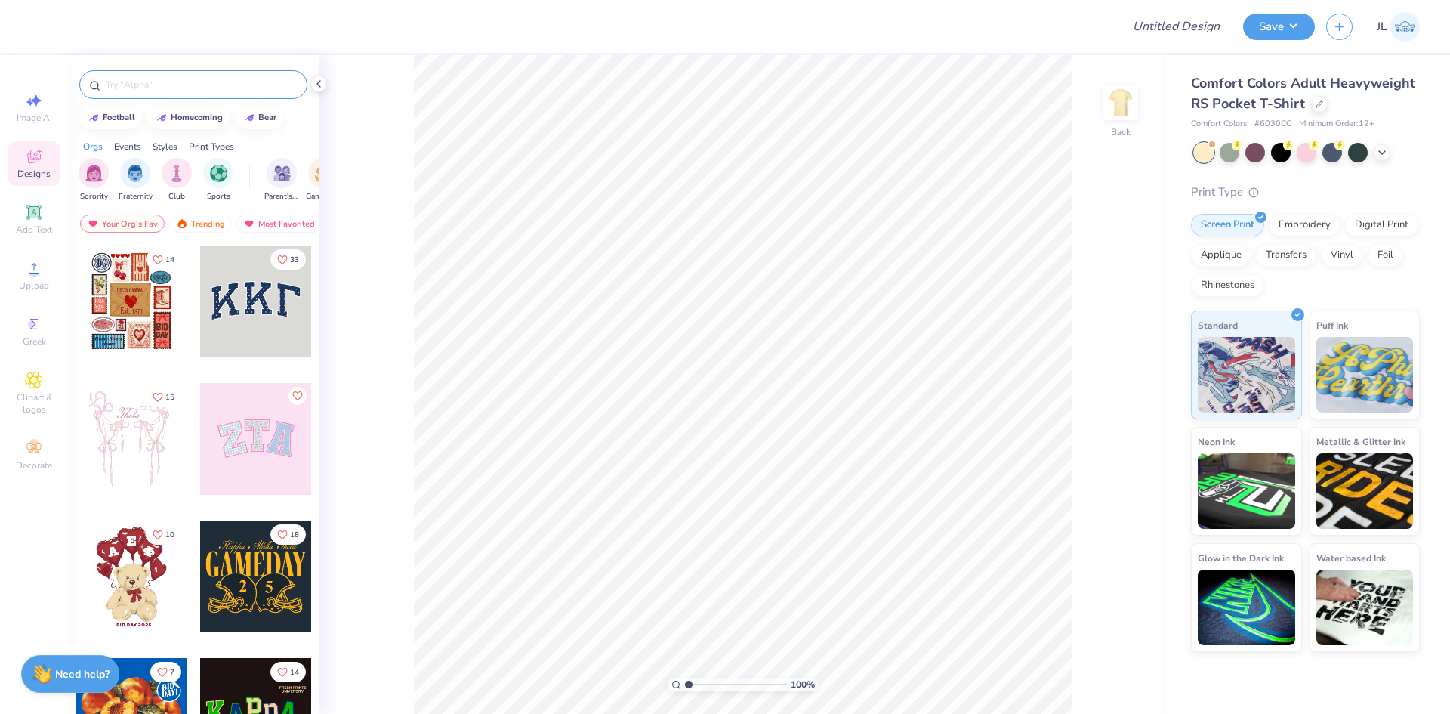
click at [171, 89] on input "text" at bounding box center [200, 84] width 193 height 15
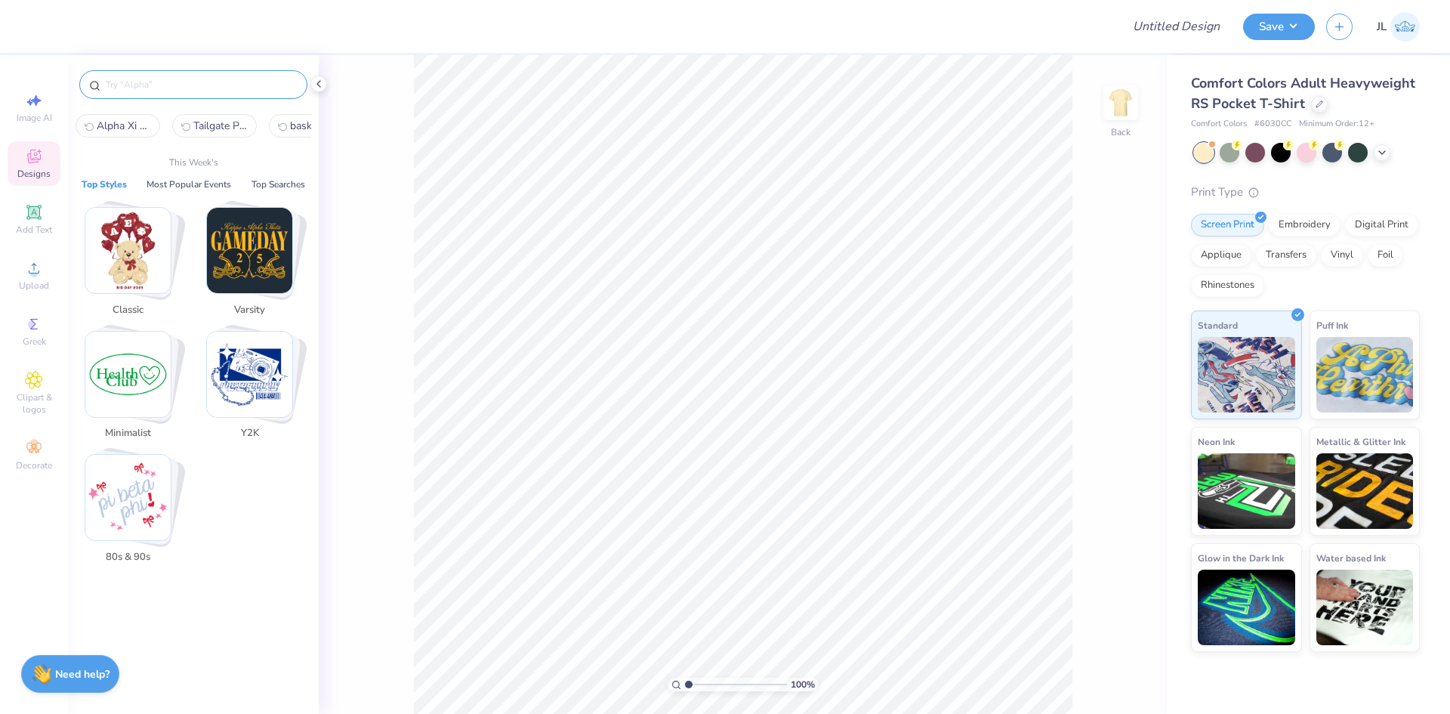
paste input "Kappa Kappa Gamma Retro Cartoon Disco Ball Family with Sparkles Parent's Weeken…"
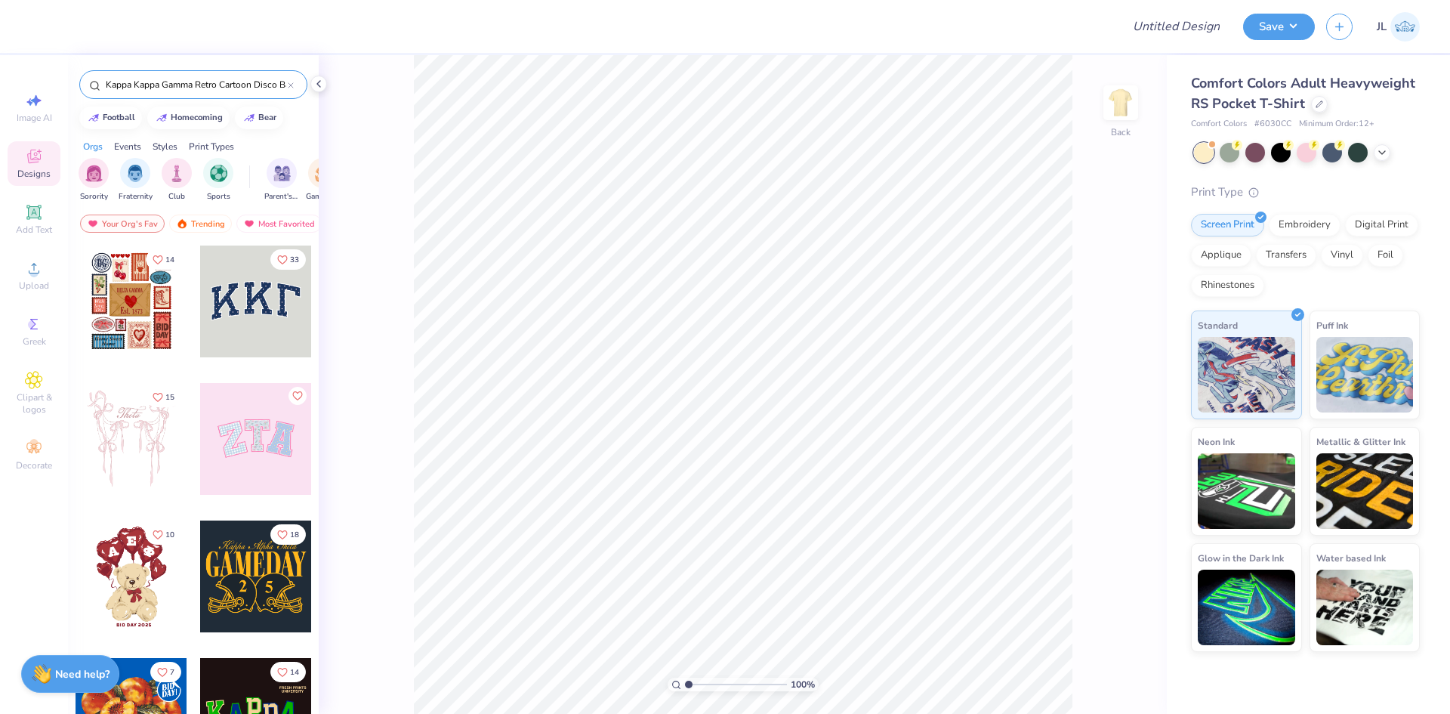
scroll to position [0, 195]
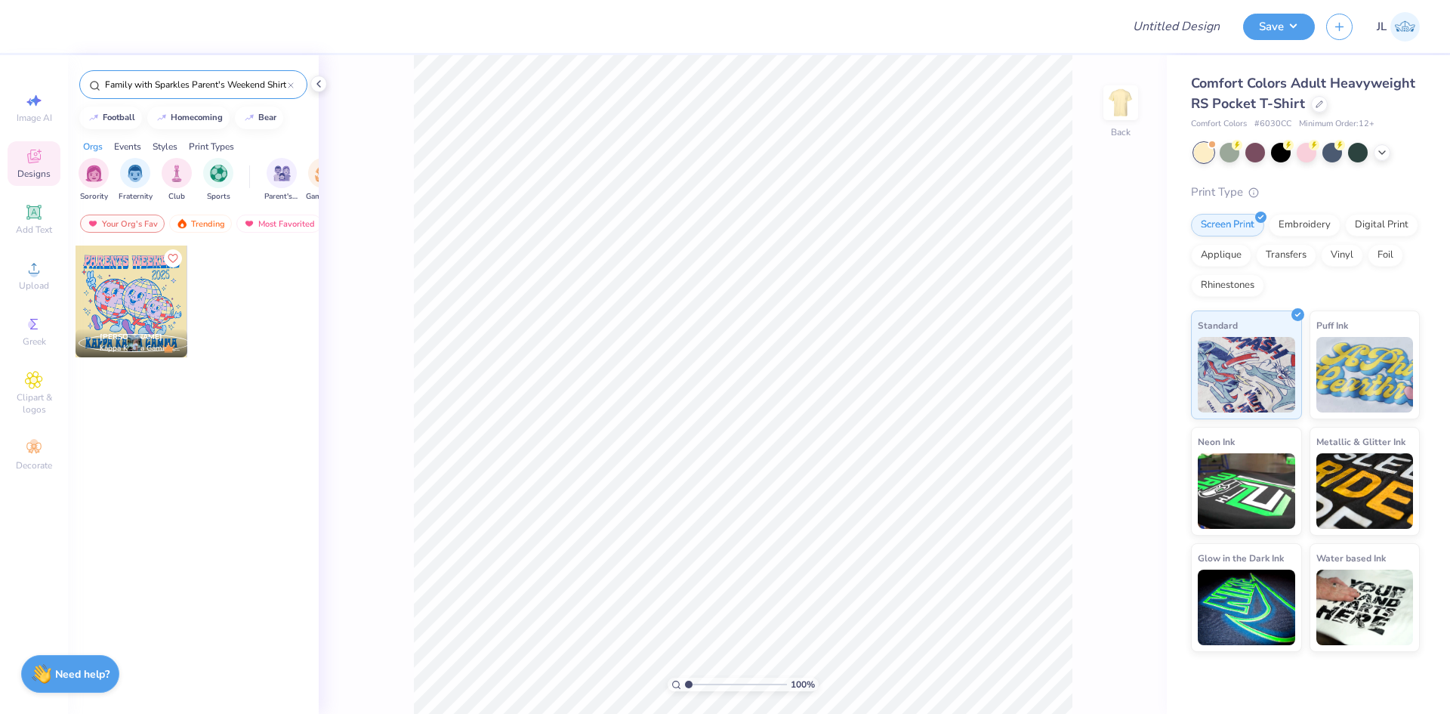
type input "Kappa Kappa Gamma Retro Cartoon Disco Ball Family with Sparkles Parent's Weeken…"
click at [135, 299] on div at bounding box center [132, 301] width 112 height 112
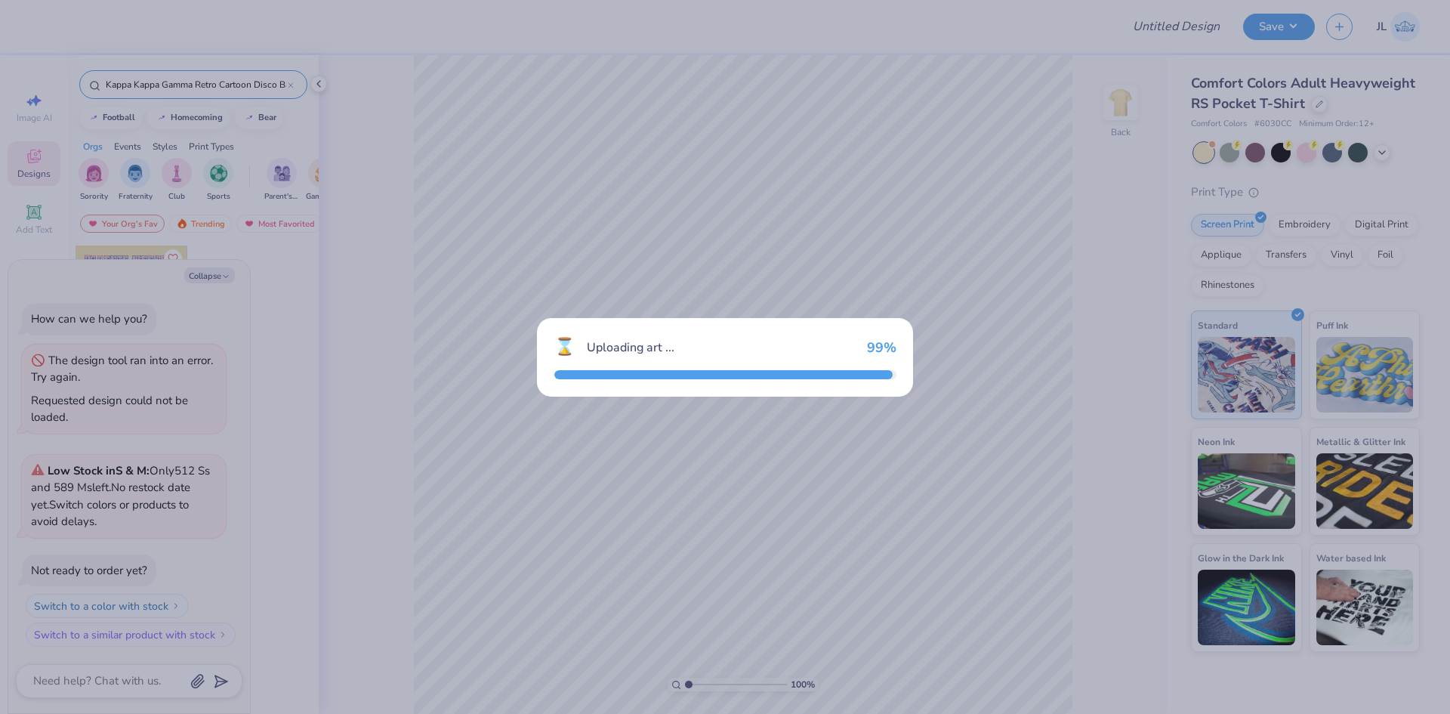
scroll to position [60, 0]
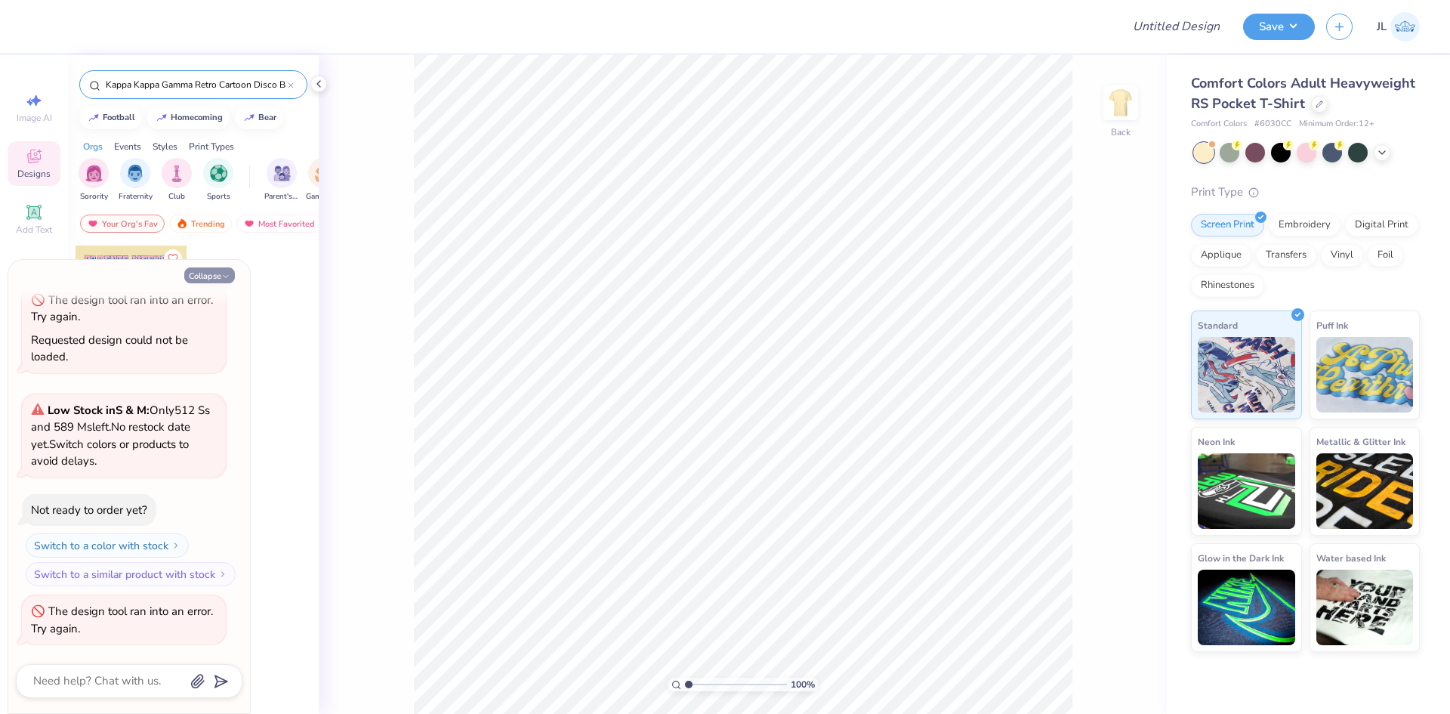
click at [209, 279] on button "Collapse" at bounding box center [209, 275] width 51 height 16
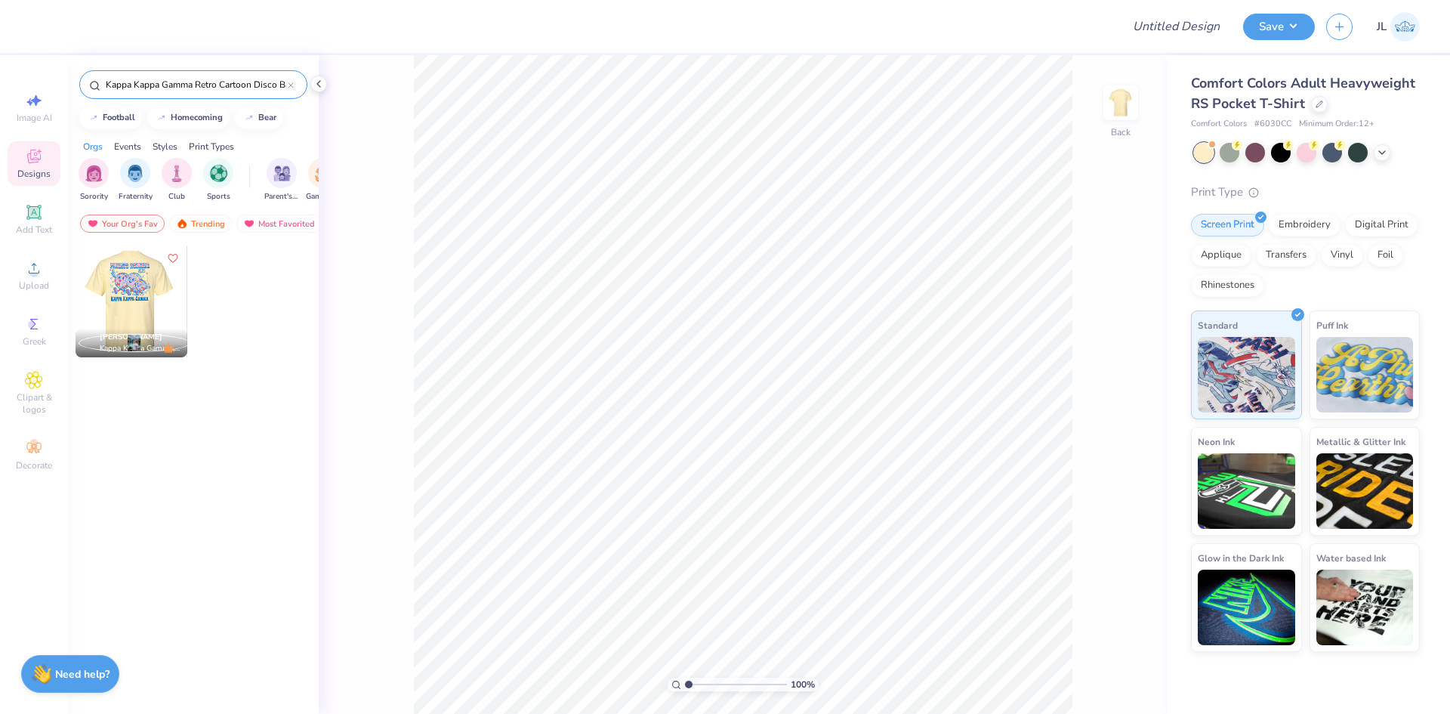
drag, startPoint x: 165, startPoint y: 284, endPoint x: 184, endPoint y: 306, distance: 28.9
click at [184, 306] on div at bounding box center [131, 301] width 112 height 112
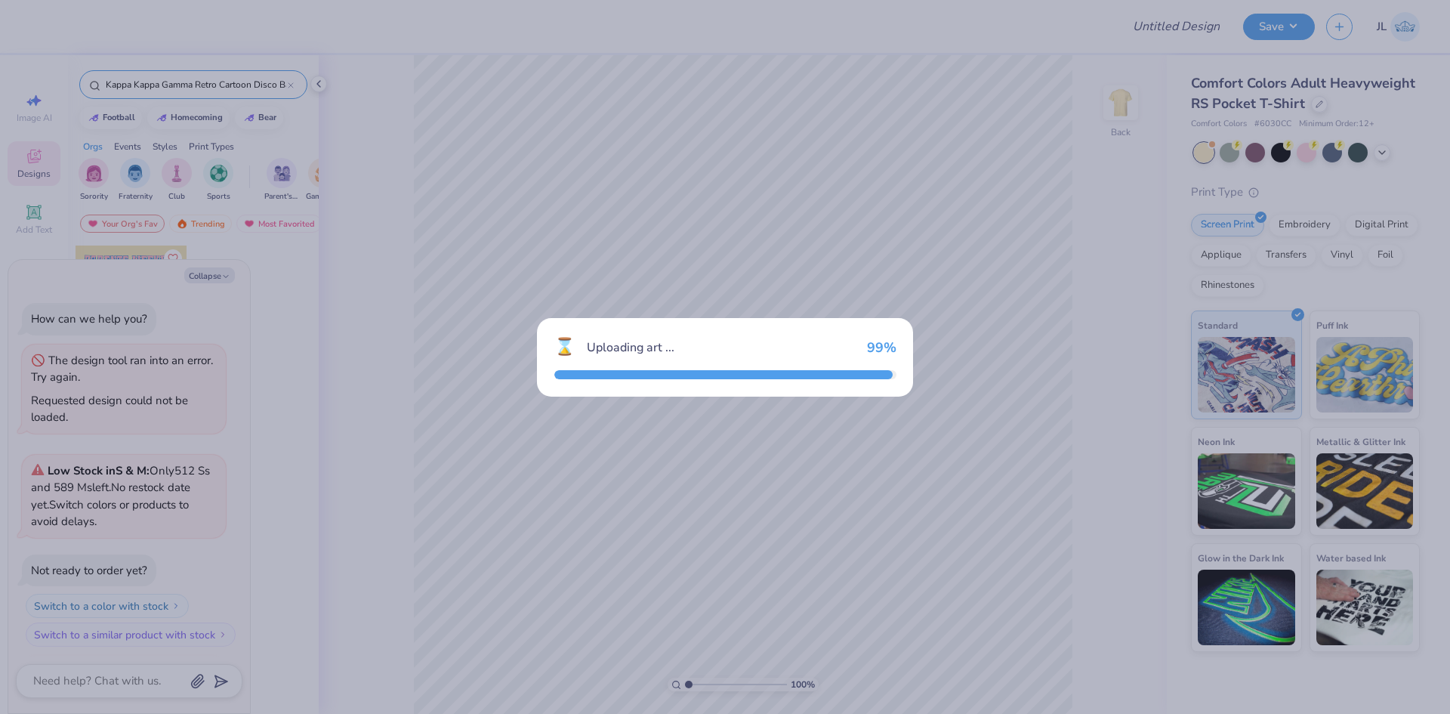
scroll to position [119, 0]
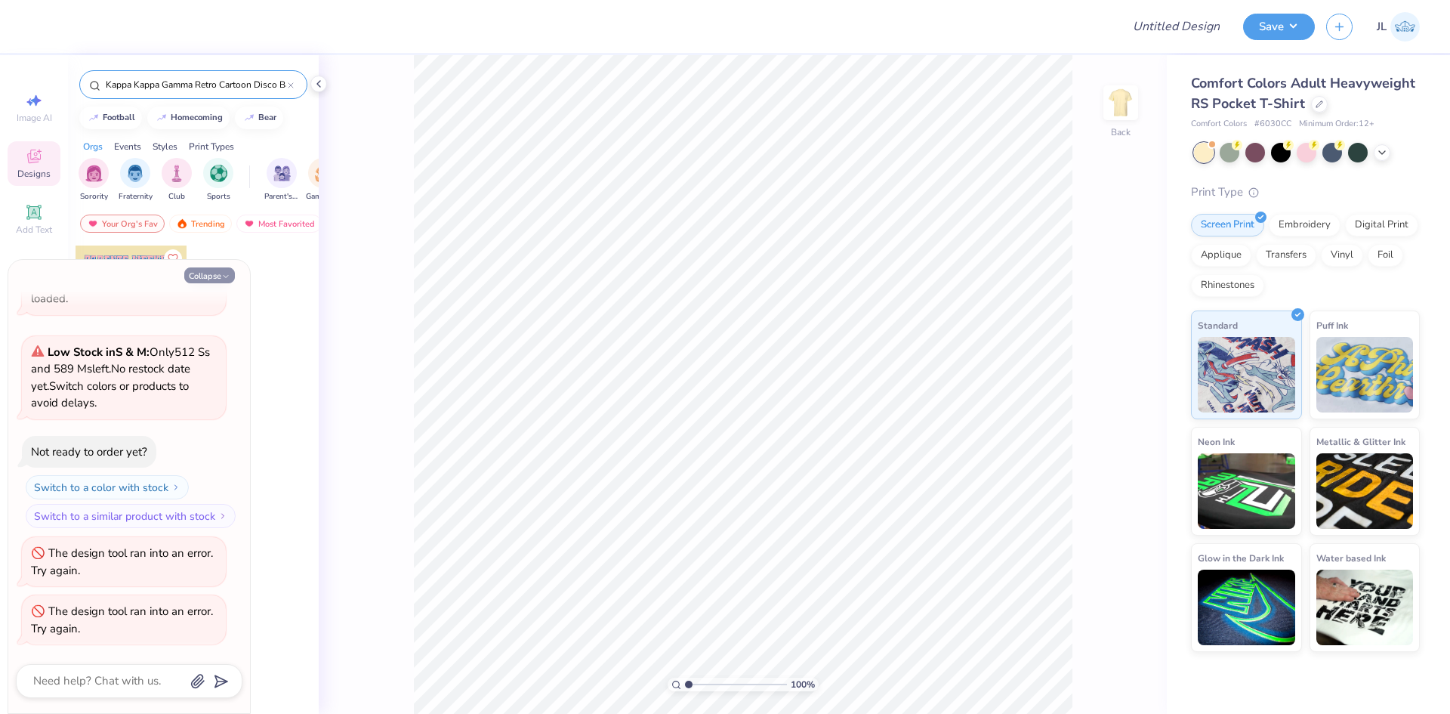
click at [205, 279] on button "Collapse" at bounding box center [209, 275] width 51 height 16
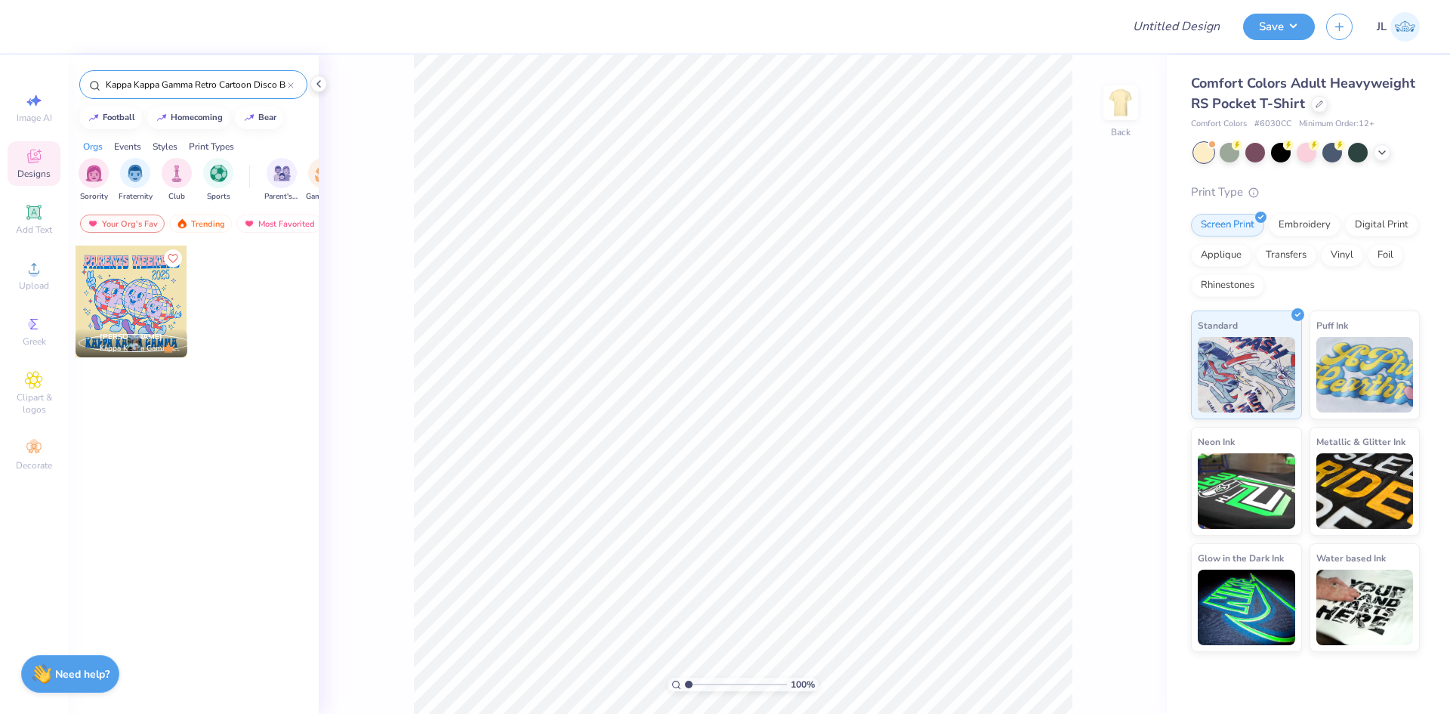
click at [112, 342] on div "[PERSON_NAME]" at bounding box center [131, 337] width 63 height 11
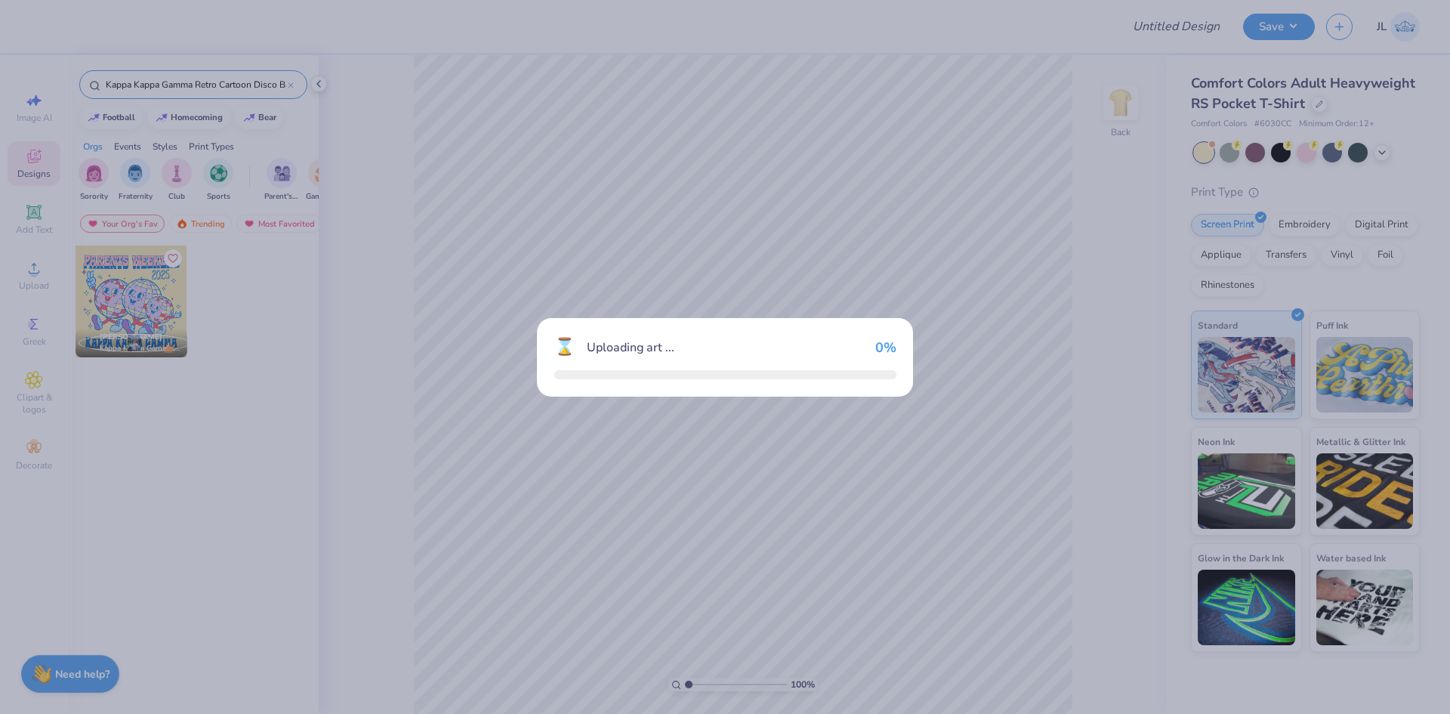
type textarea "x"
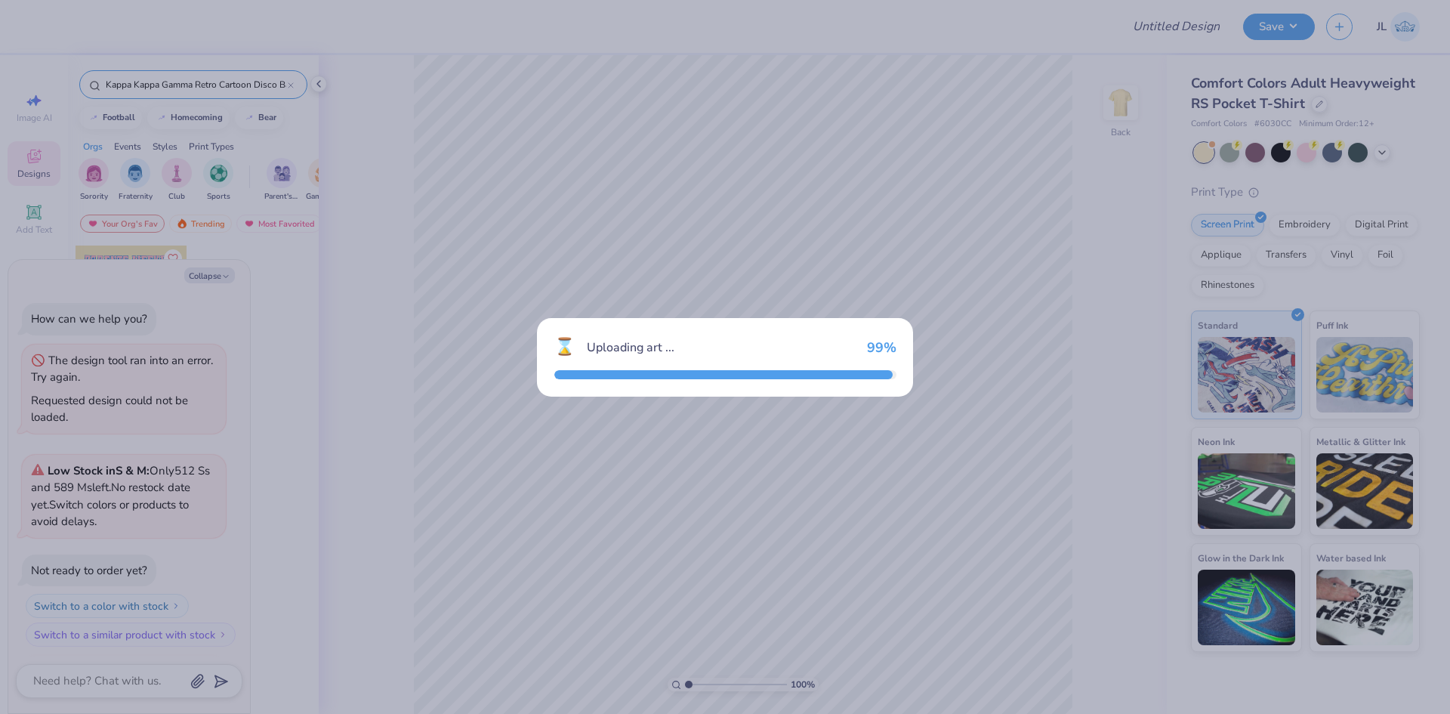
scroll to position [177, 0]
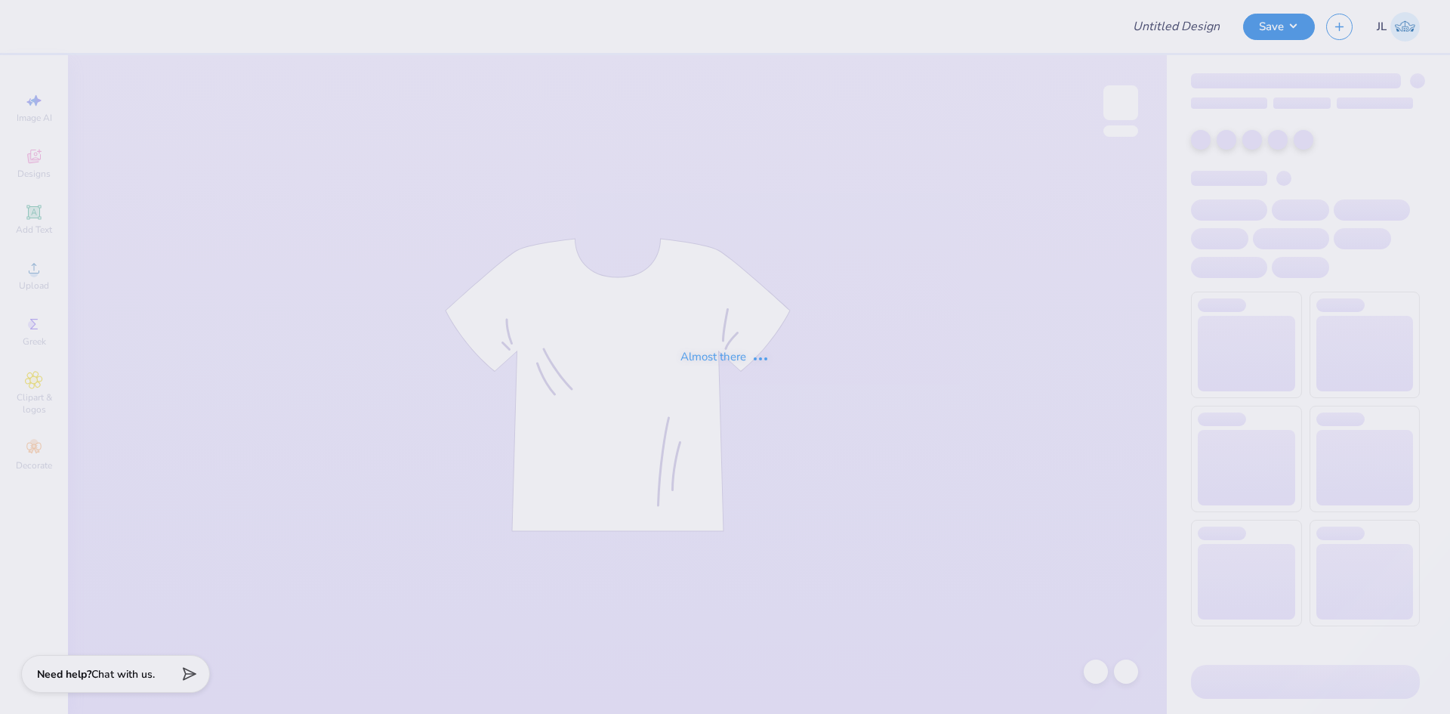
type input "Alpha Sigma Alpha Kettering Uni Fall Merch"
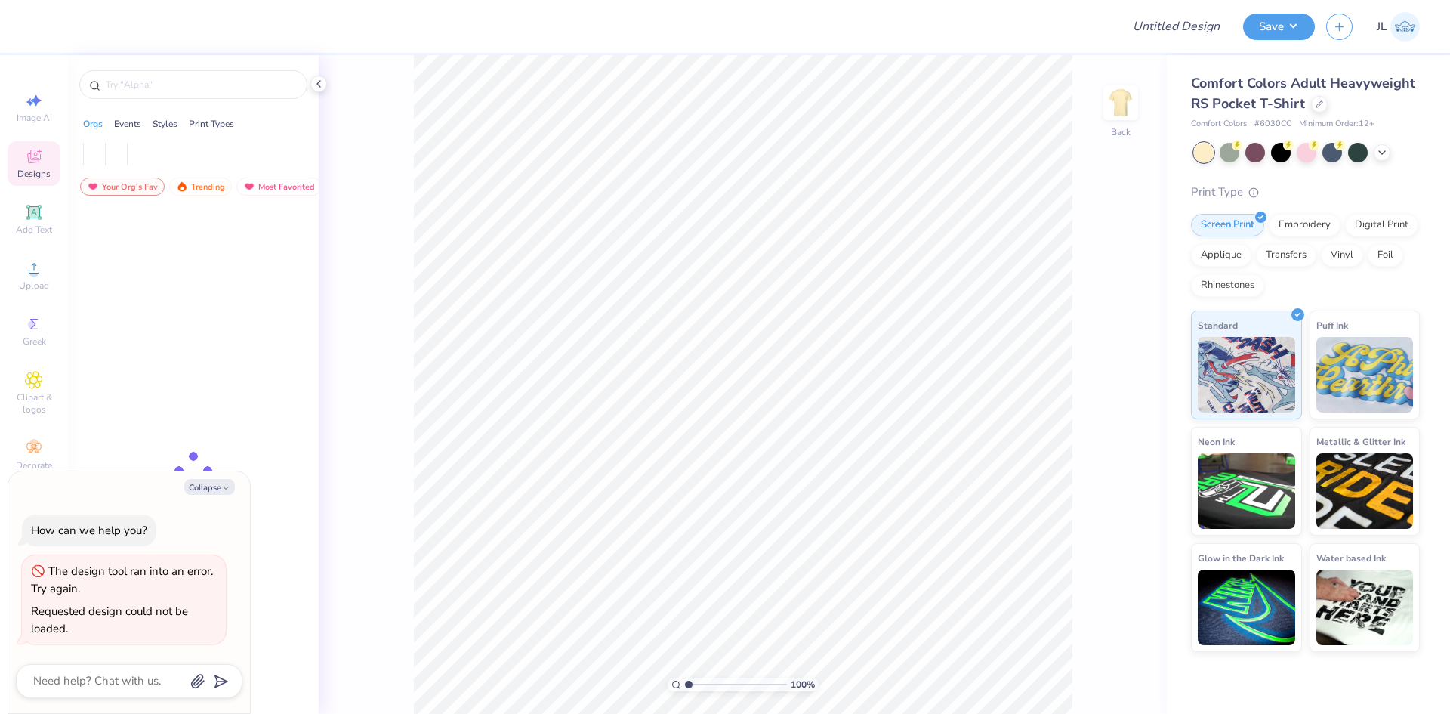
type textarea "x"
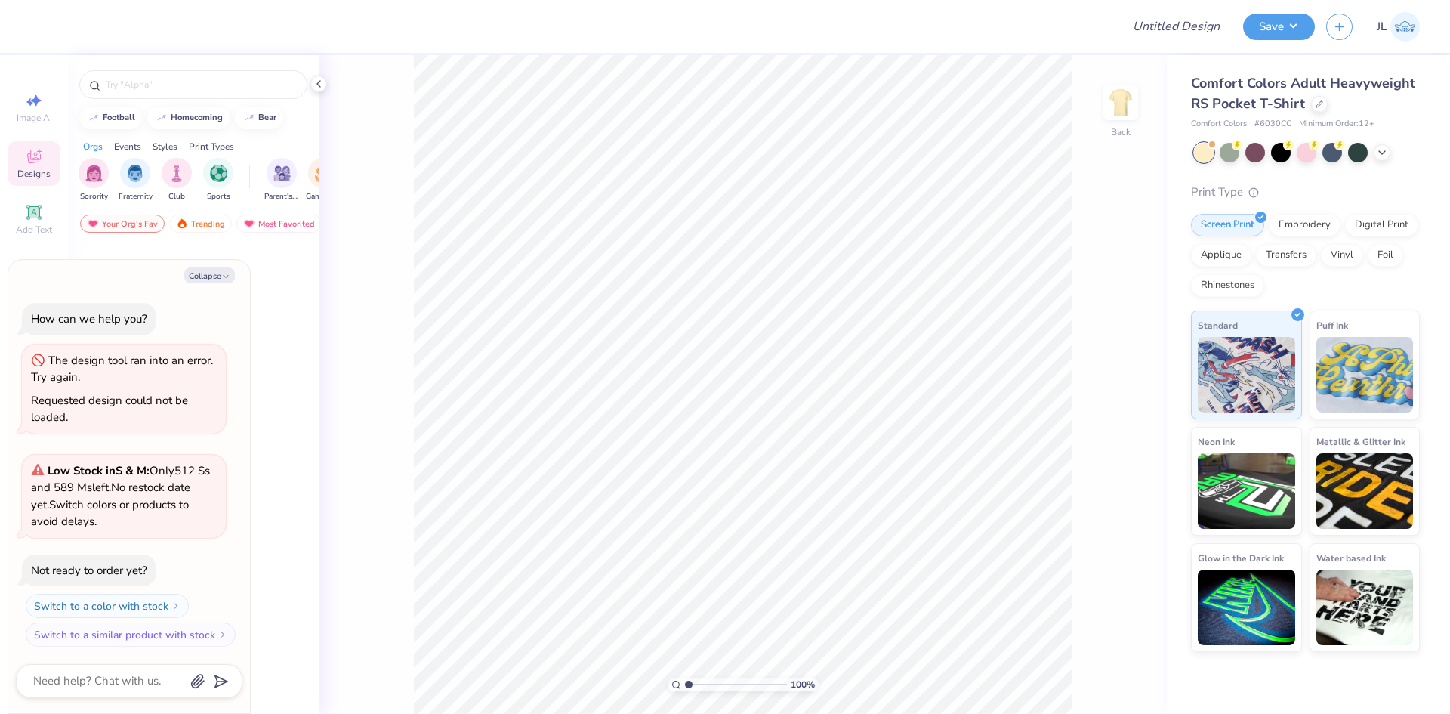
scroll to position [2, 0]
